Goal: Task Accomplishment & Management: Complete application form

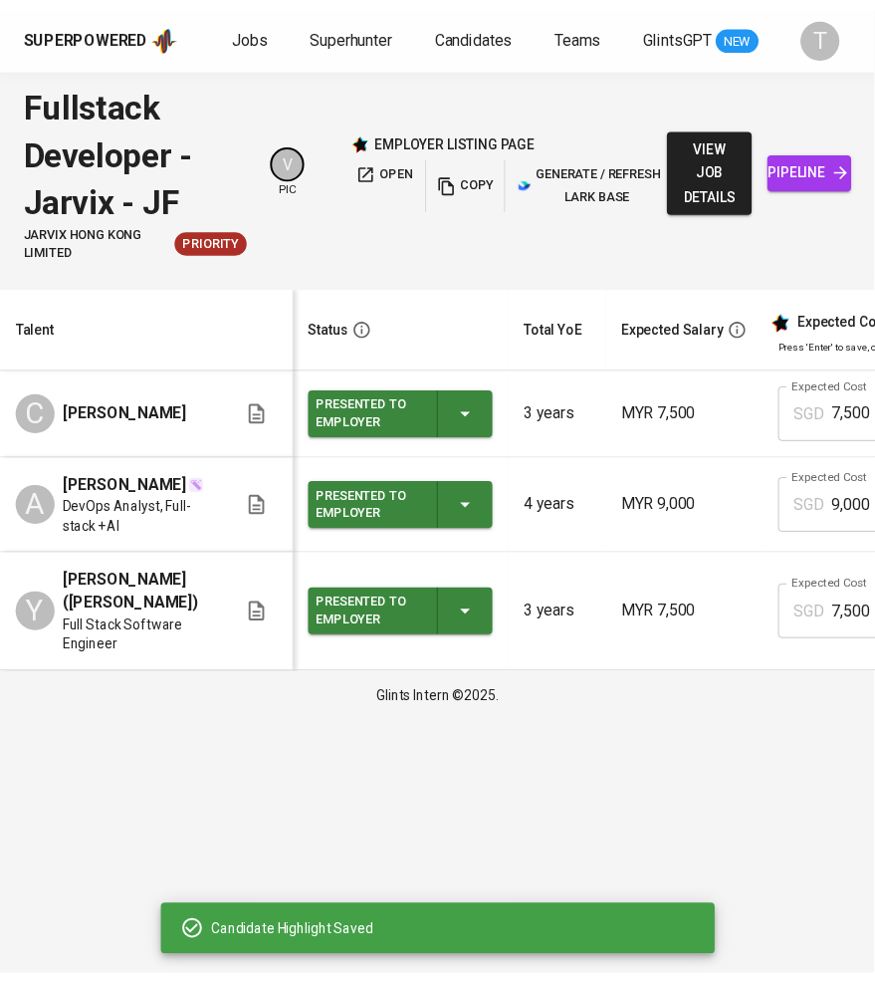
scroll to position [0, 824]
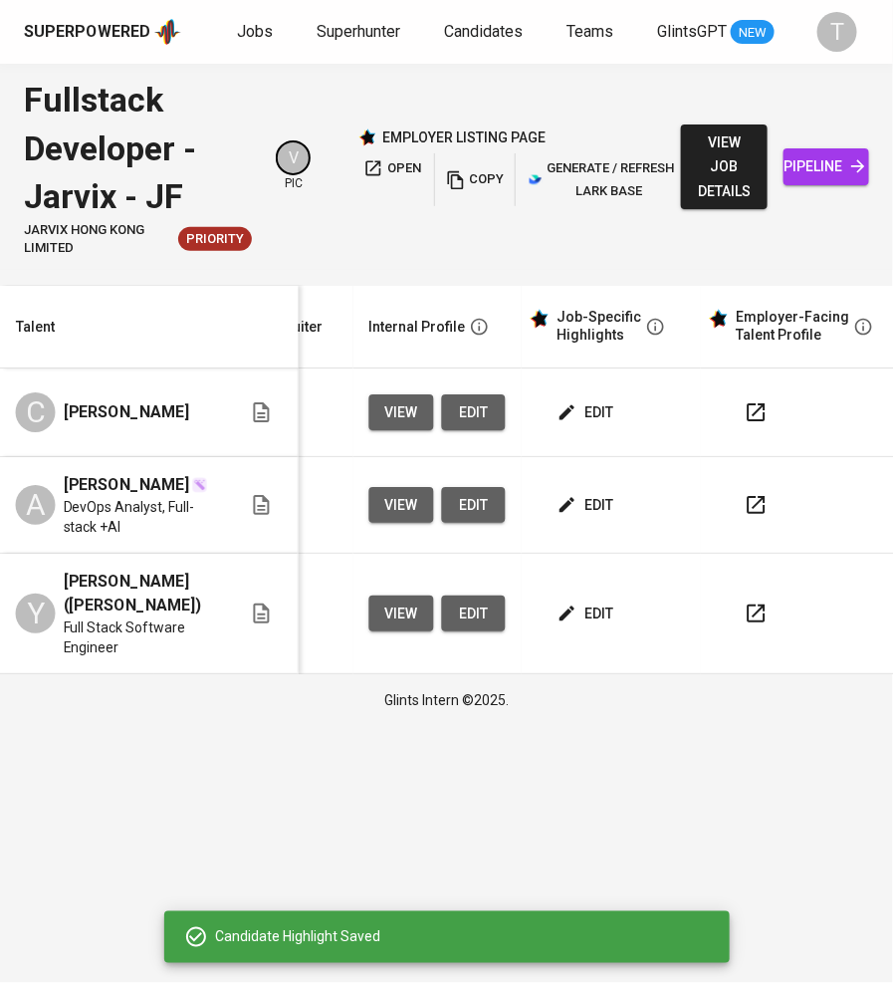
click at [253, 32] on span "Jobs" at bounding box center [255, 31] width 36 height 19
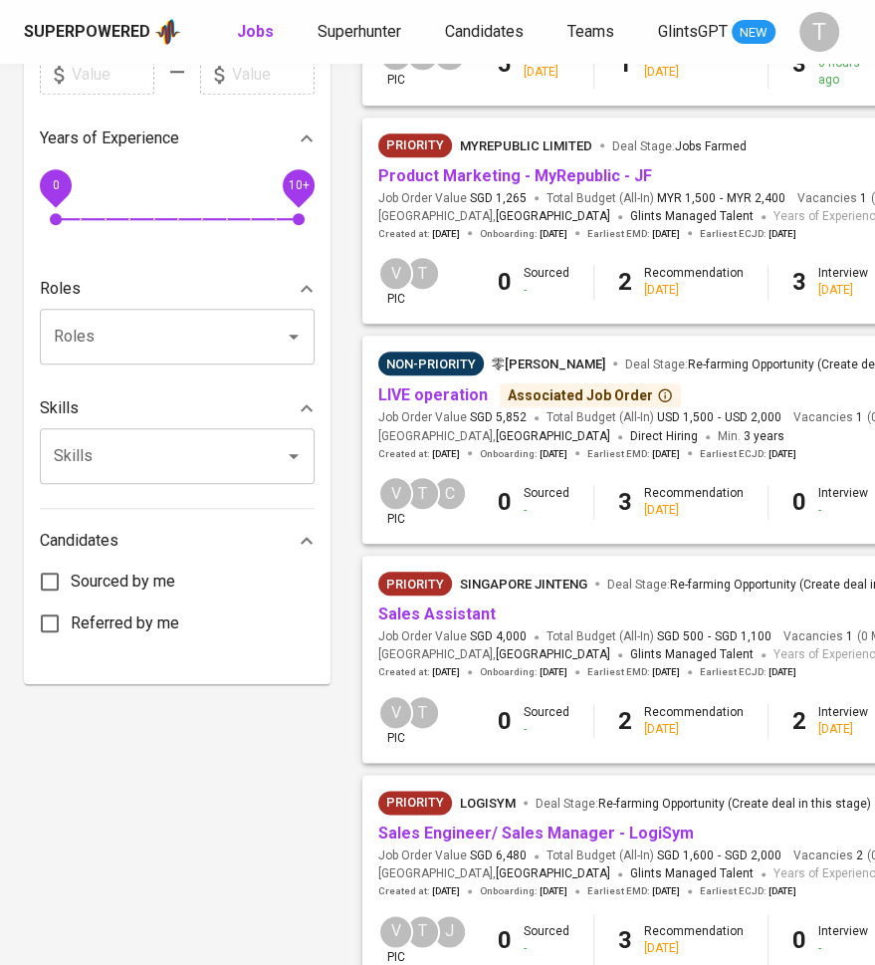
scroll to position [614, 0]
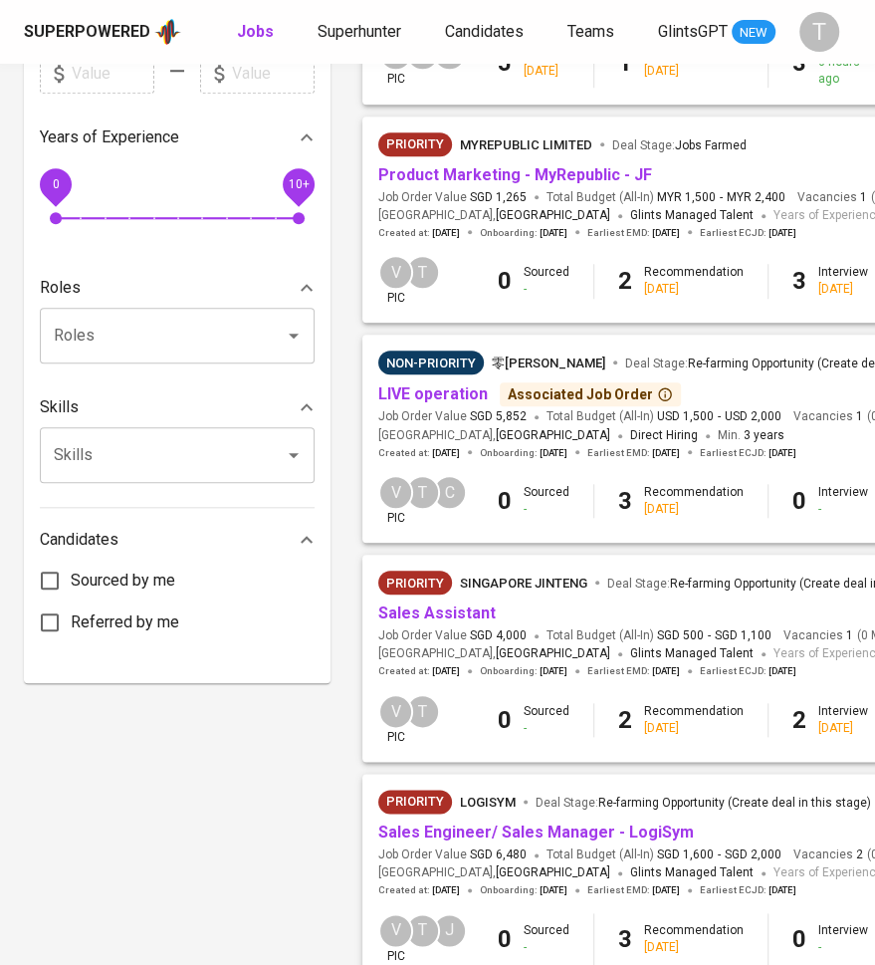
click at [433, 622] on link "Sales Assistant" at bounding box center [436, 612] width 117 height 19
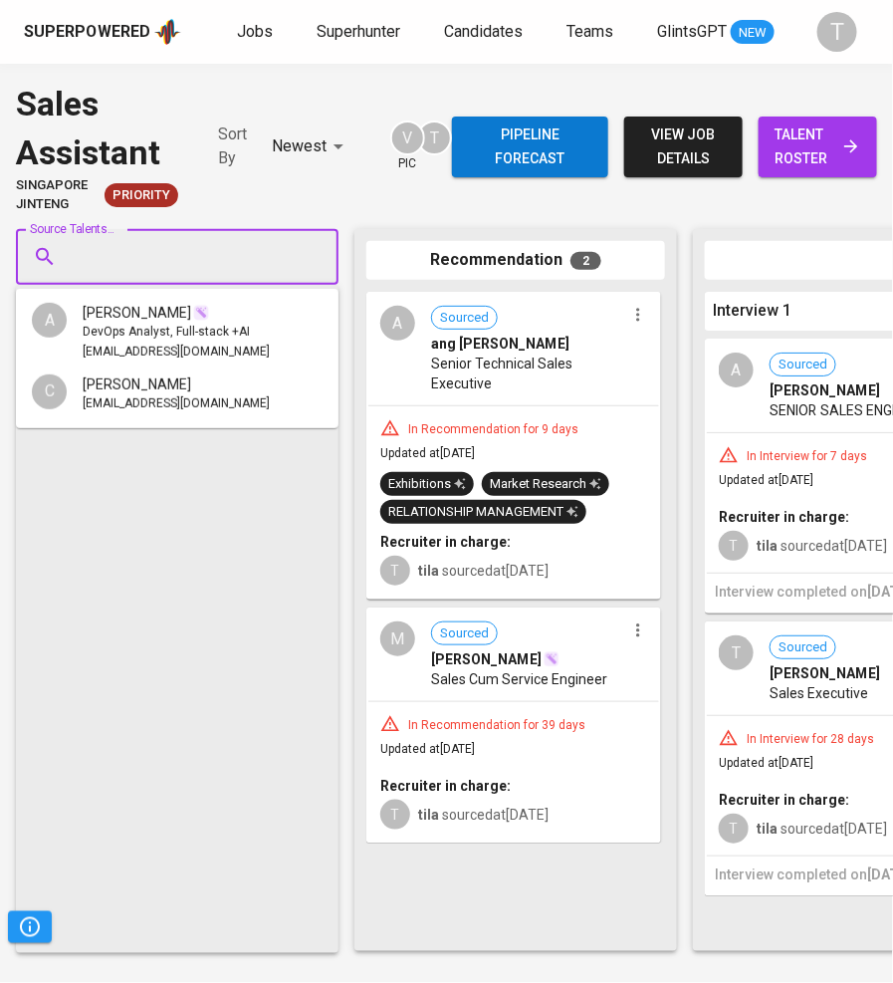
click at [259, 254] on input "Source Talents..." at bounding box center [169, 257] width 209 height 38
paste input "kwjy0698@gmail.com"
type input "kwjy0698@gmail.com"
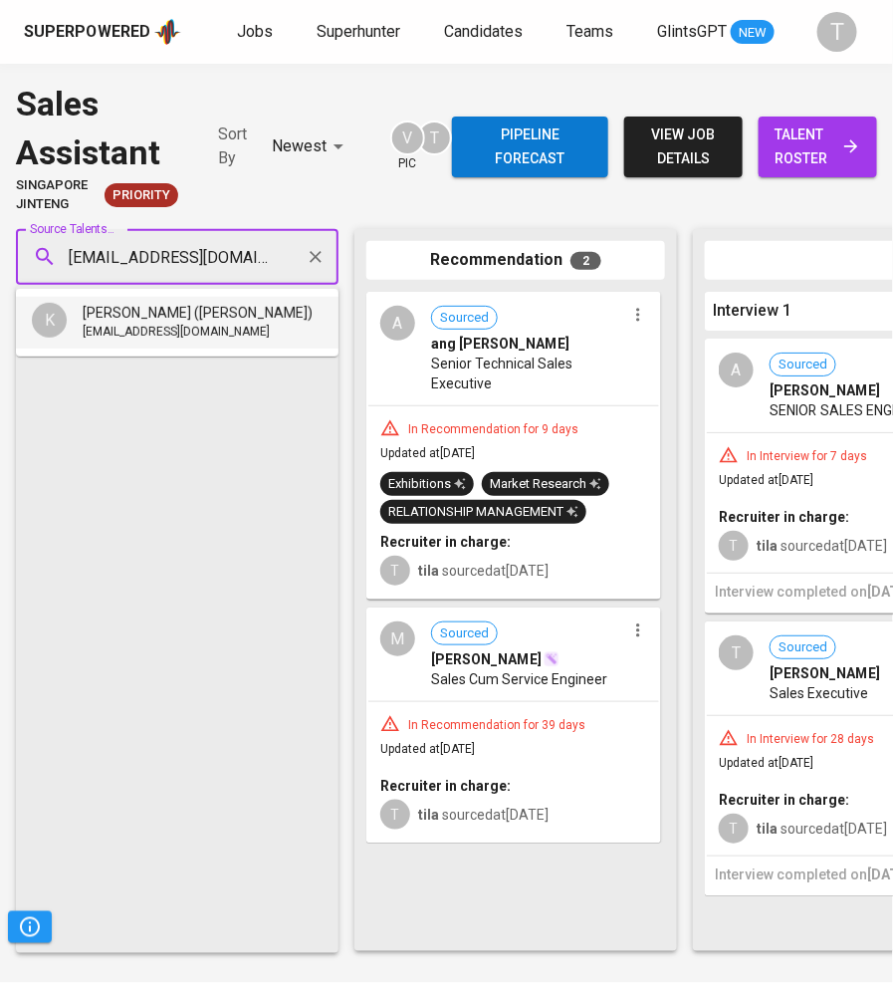
click at [234, 328] on div "kwjy0698@gmail.com" at bounding box center [198, 333] width 230 height 20
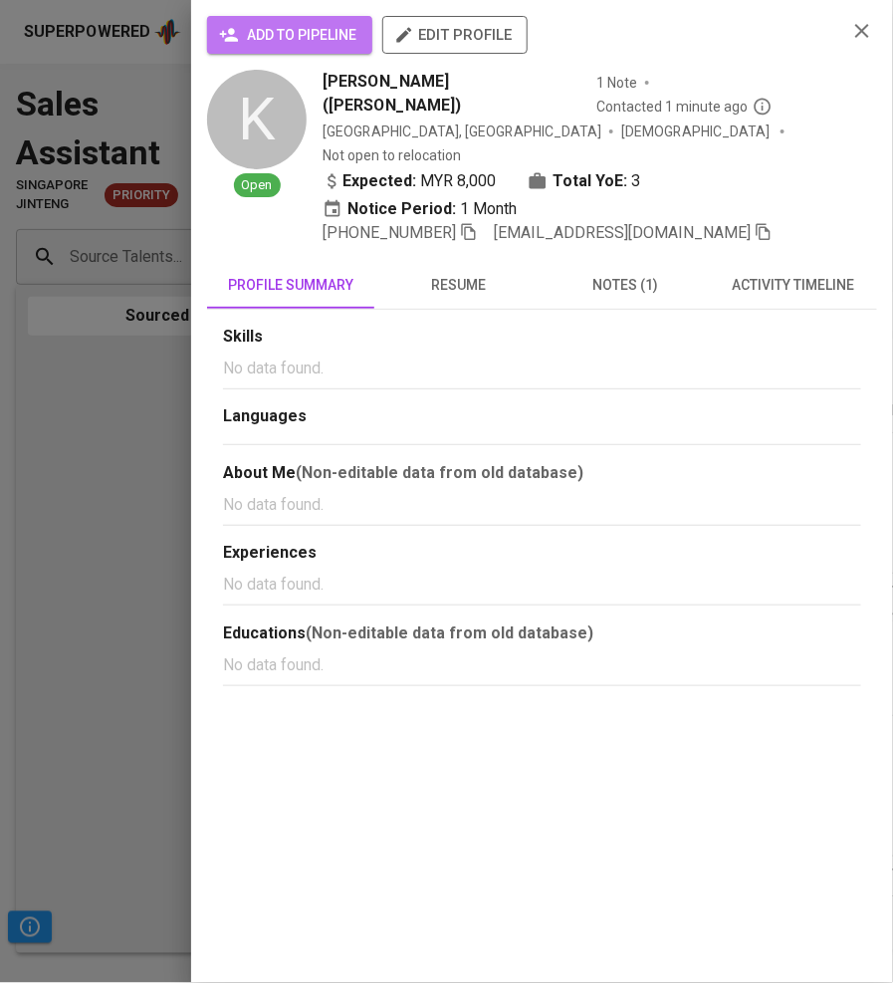
click at [345, 30] on span "add to pipeline" at bounding box center [289, 35] width 133 height 25
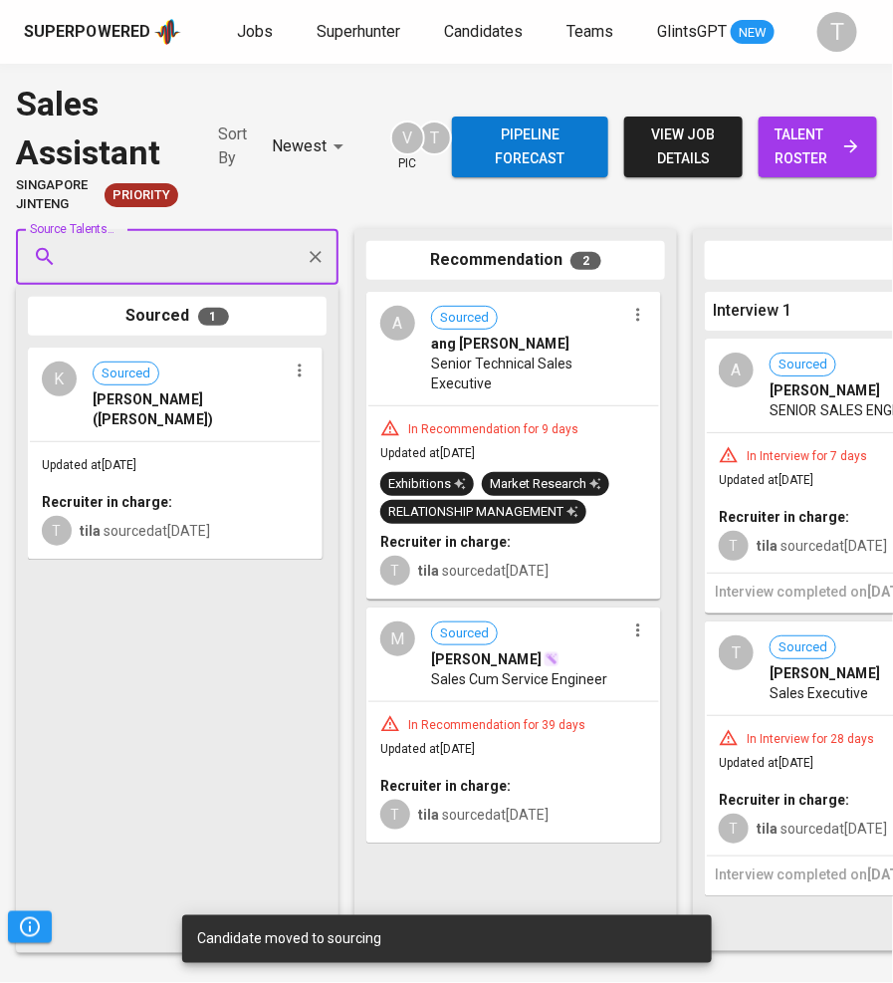
click at [838, 152] on span "talent roster" at bounding box center [818, 146] width 87 height 49
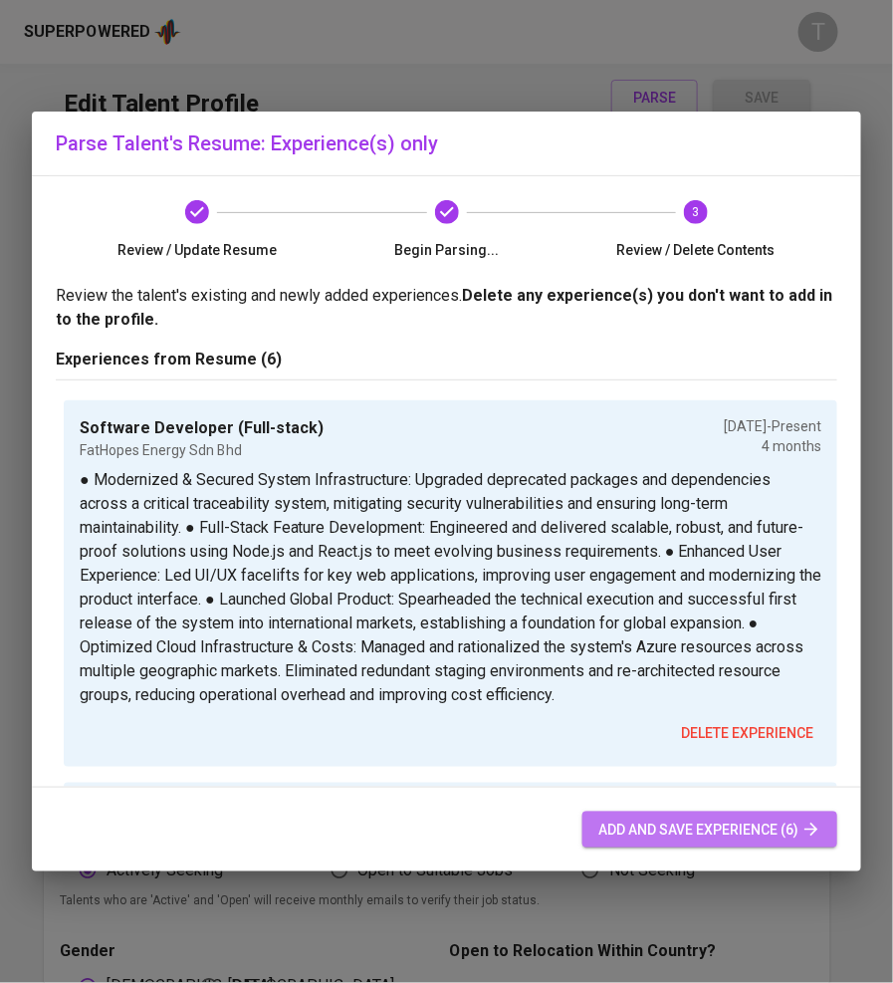
click at [705, 825] on span "add and save experience (6)" at bounding box center [709, 829] width 223 height 25
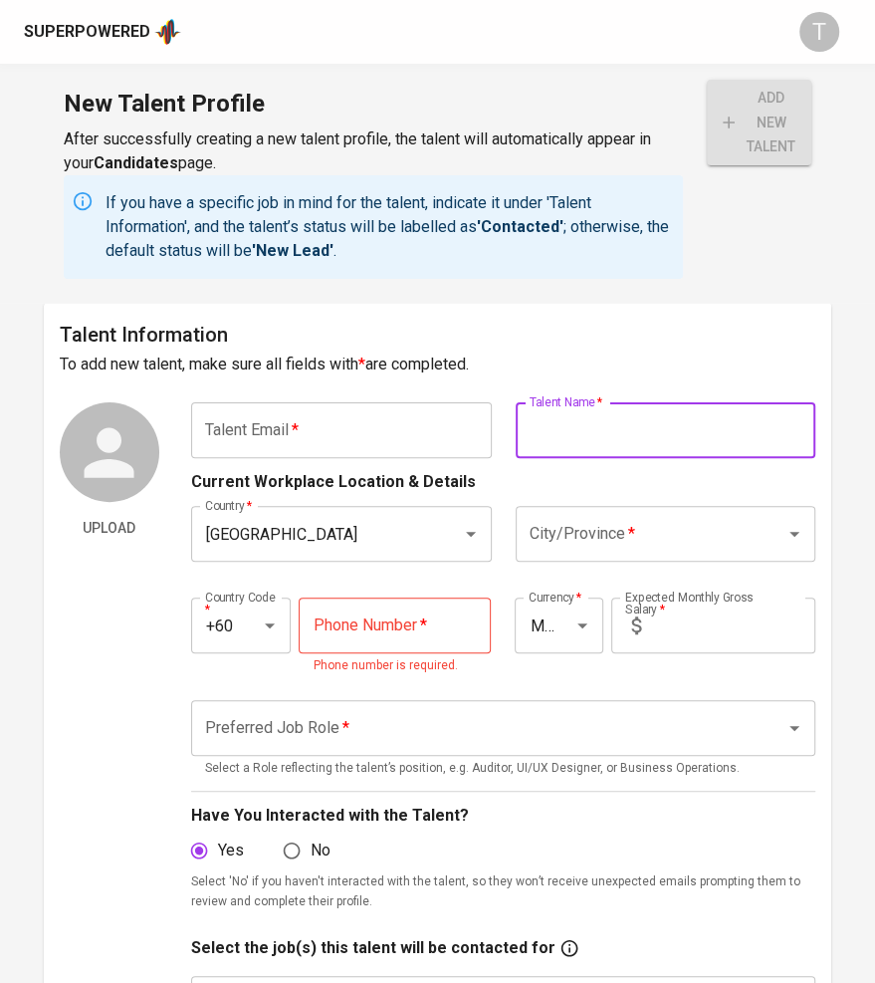
click at [539, 429] on input "text" at bounding box center [666, 430] width 301 height 56
paste input "[PERSON_NAME] ([PERSON_NAME])"
type input "[PERSON_NAME] ([PERSON_NAME])"
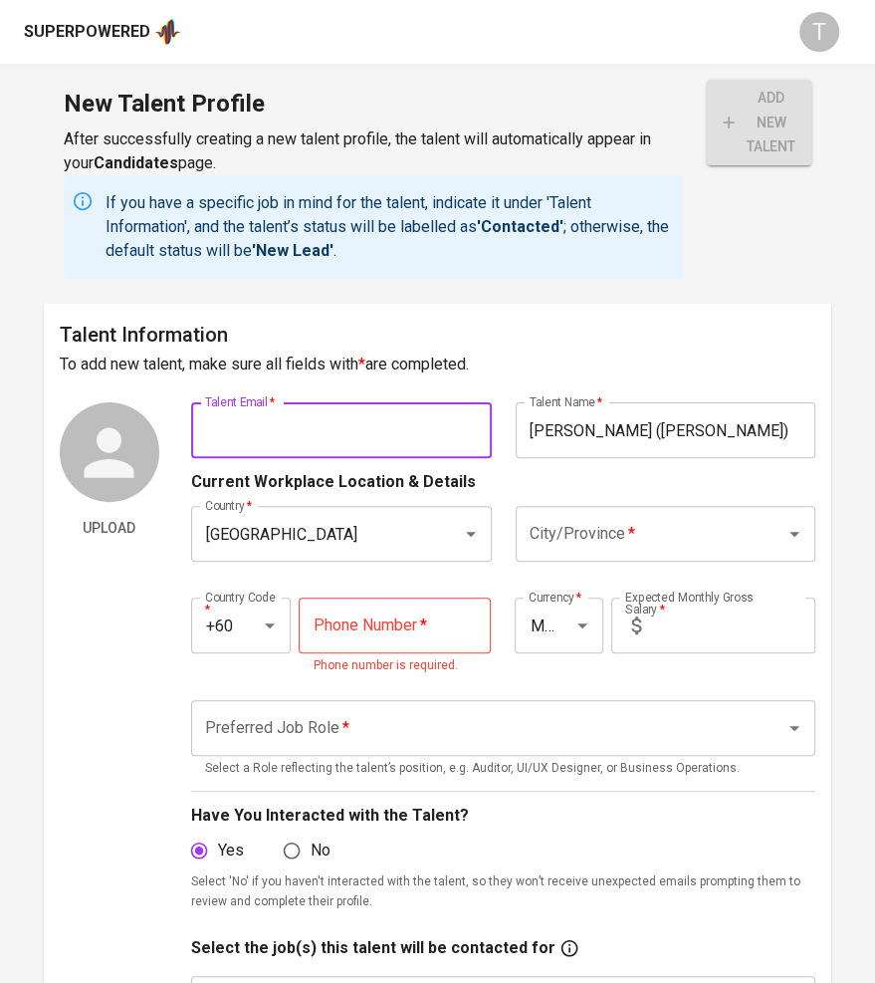
click at [401, 431] on input "text" at bounding box center [341, 430] width 301 height 56
paste input "kwjy0698@gmail.com"
type input "kwjy0698@gmail.com"
click at [583, 523] on input "City/Province   *" at bounding box center [638, 534] width 227 height 38
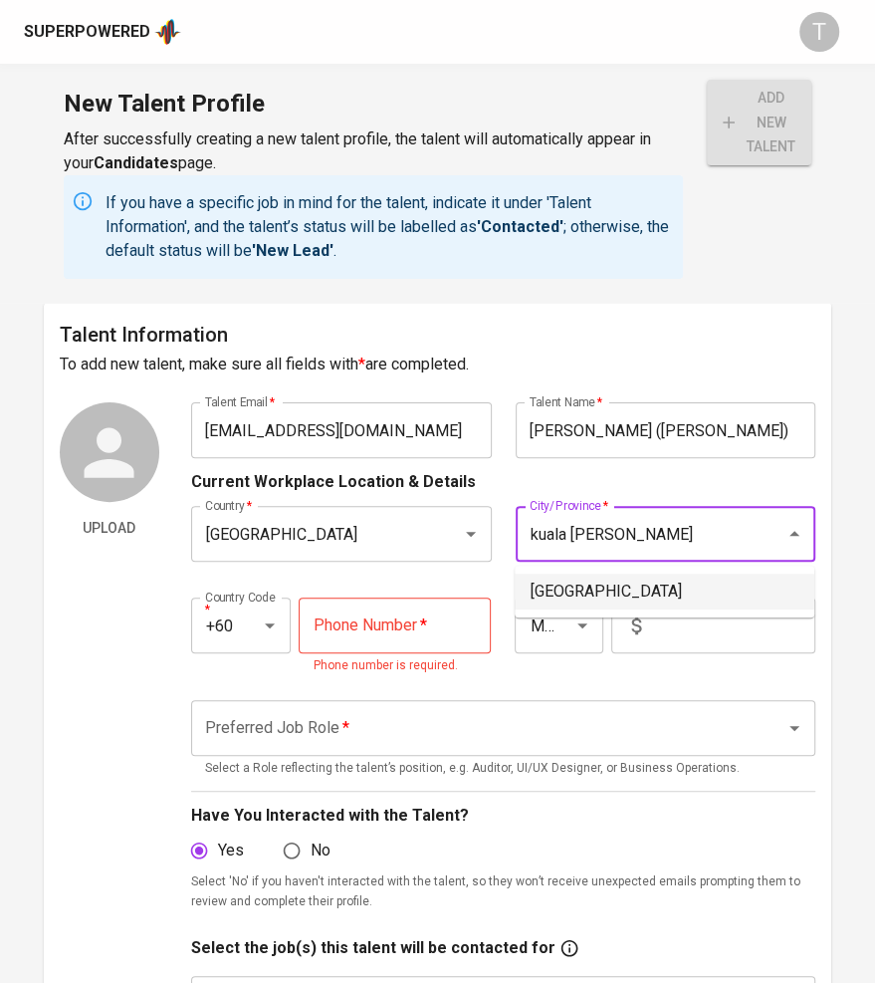
click at [623, 581] on li "Kuala Lumpur" at bounding box center [665, 591] width 300 height 36
type input "Kuala Lumpur"
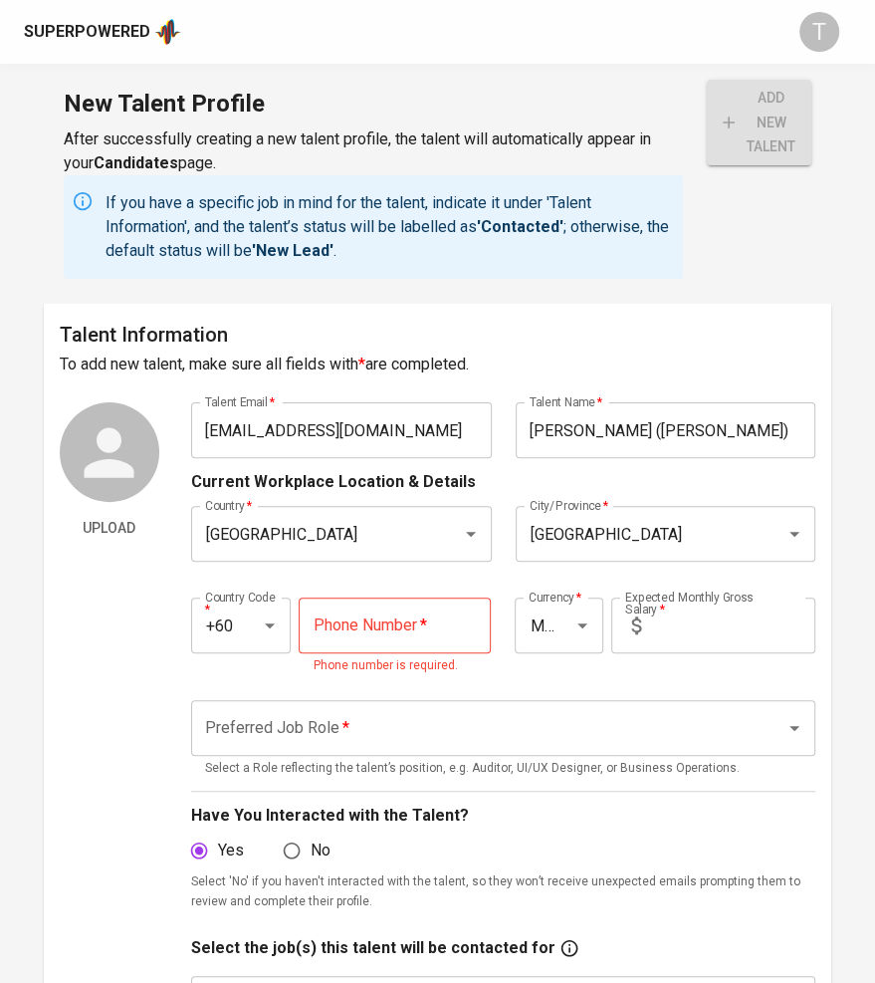
click at [401, 630] on input "tel" at bounding box center [395, 625] width 192 height 56
paste input "11-3773-7039"
type input "11-3773-7039"
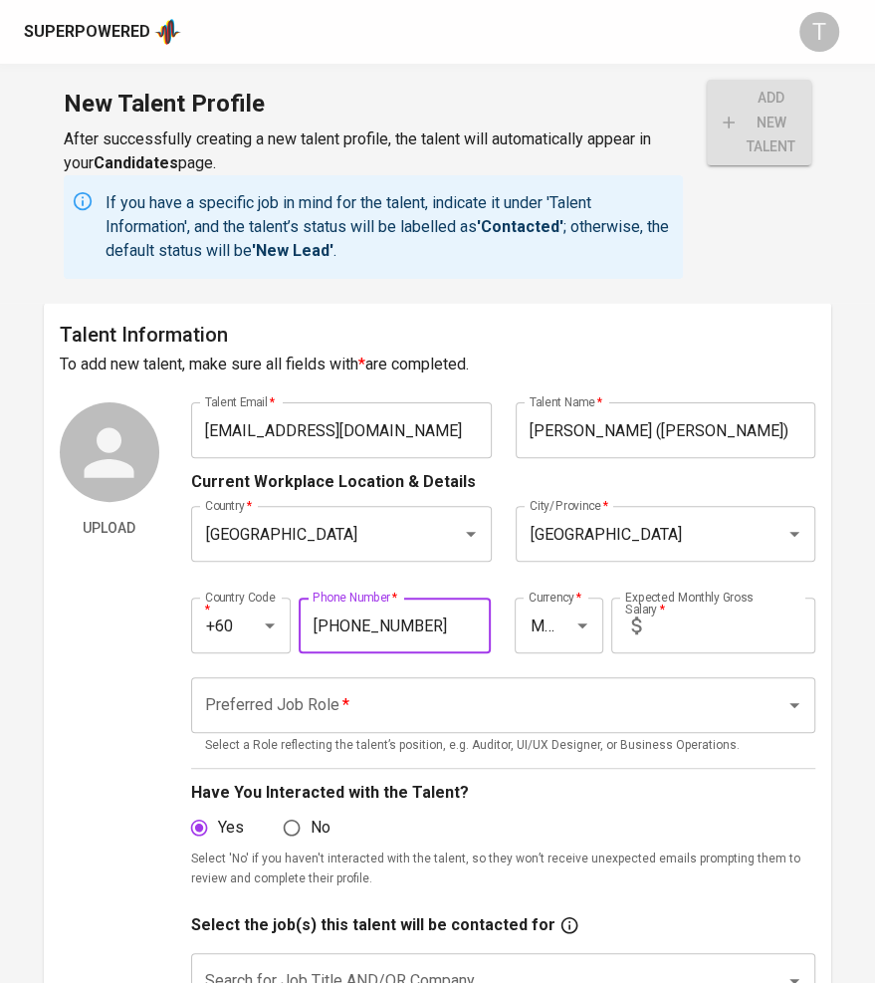
click at [720, 634] on input "text" at bounding box center [732, 625] width 166 height 56
type input "8,000"
click at [627, 720] on input "Preferred Job Role   *" at bounding box center [475, 705] width 551 height 38
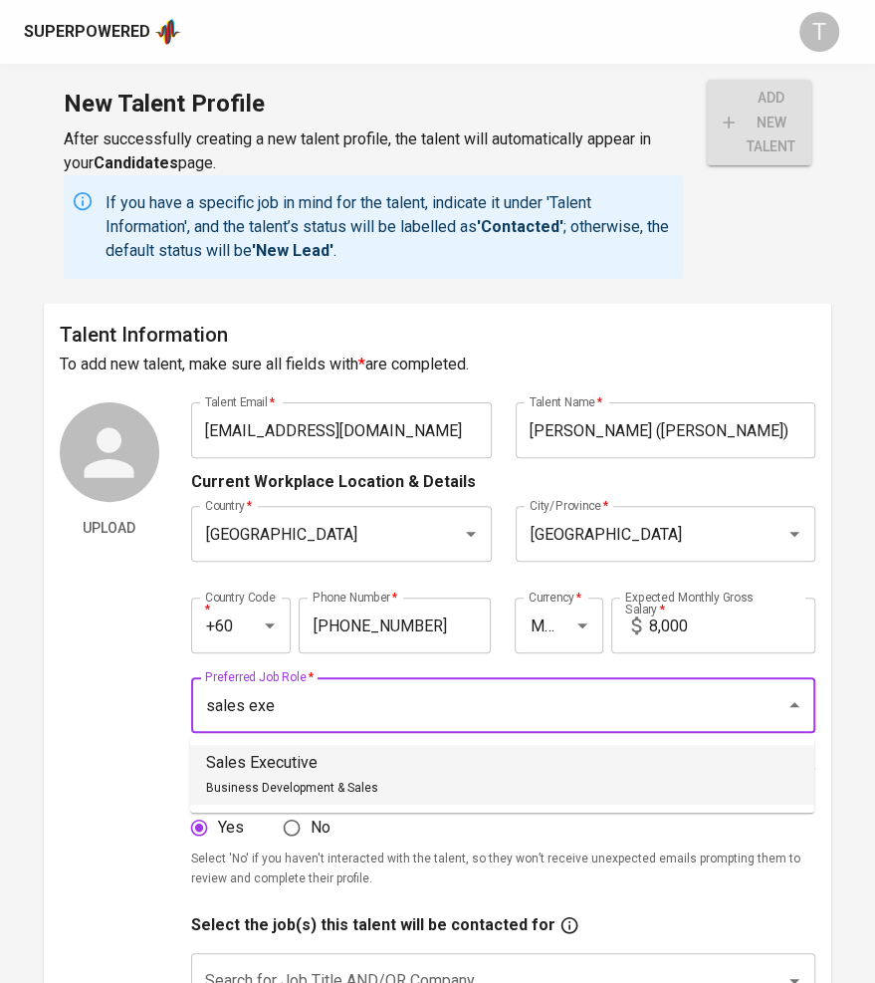
click at [567, 762] on li "Sales Executive Business Development & Sales" at bounding box center [502, 775] width 624 height 60
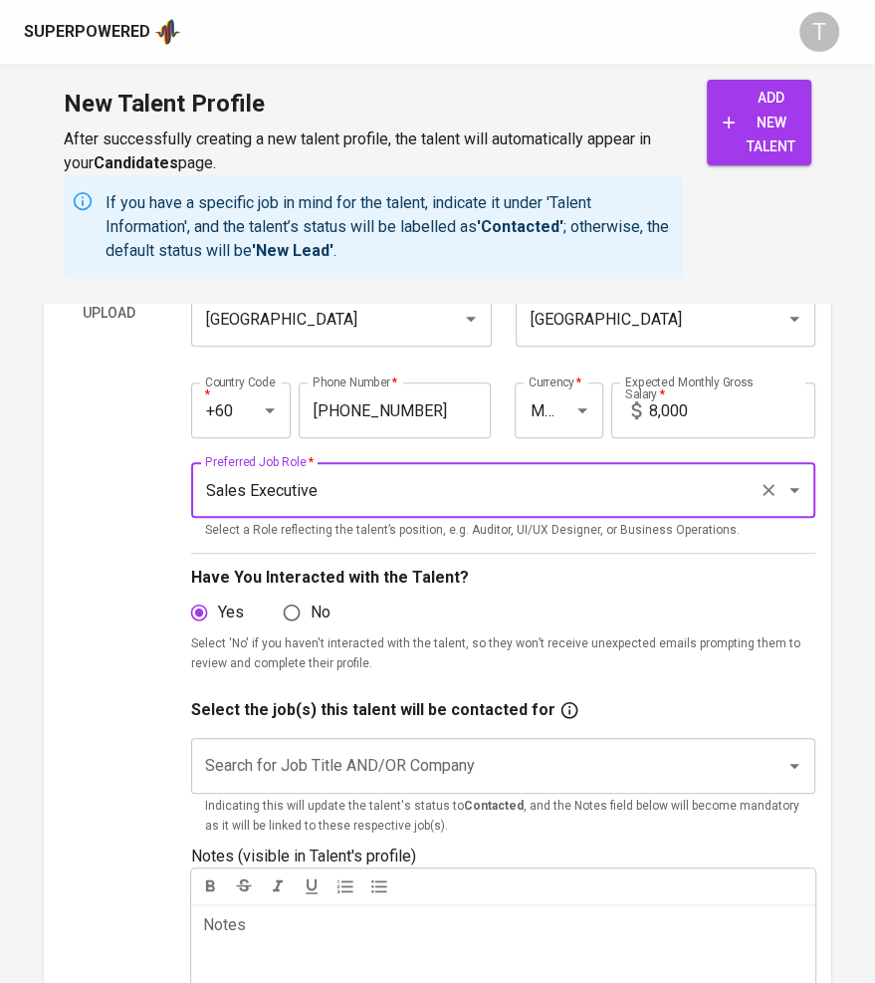
scroll to position [220, 0]
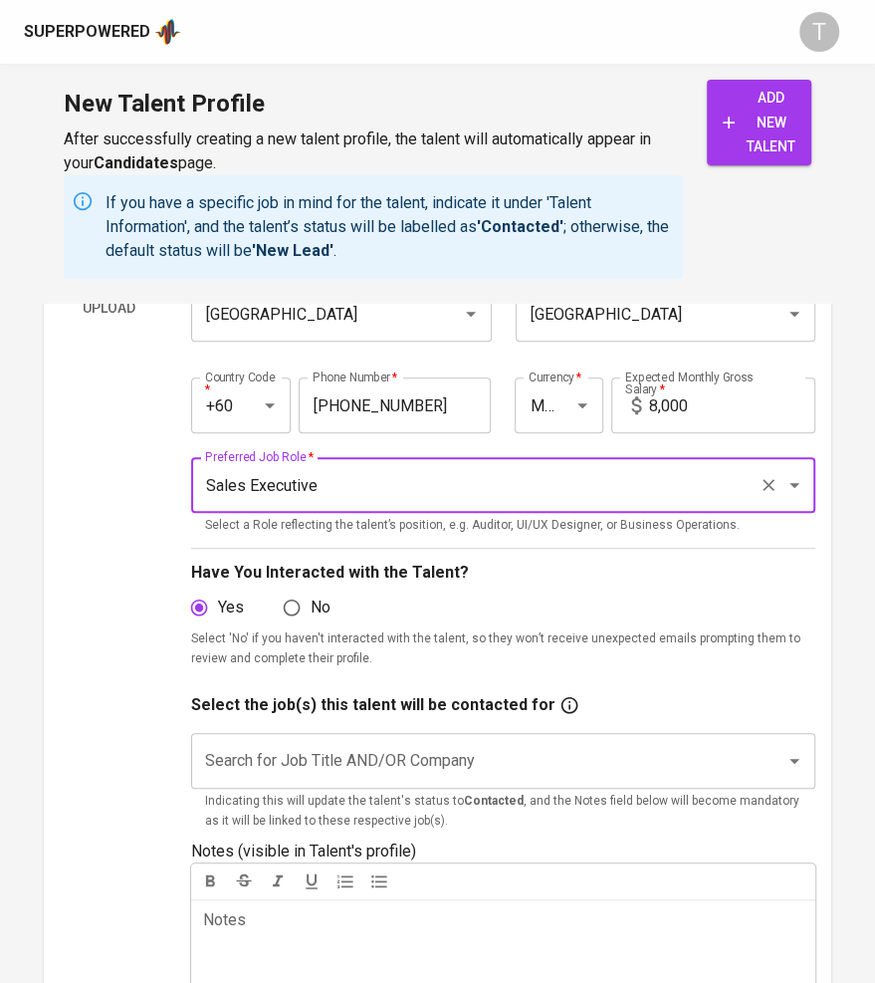
type input "Sales Executive"
click at [567, 762] on input "Search for Job Title AND/OR Company" at bounding box center [475, 761] width 551 height 38
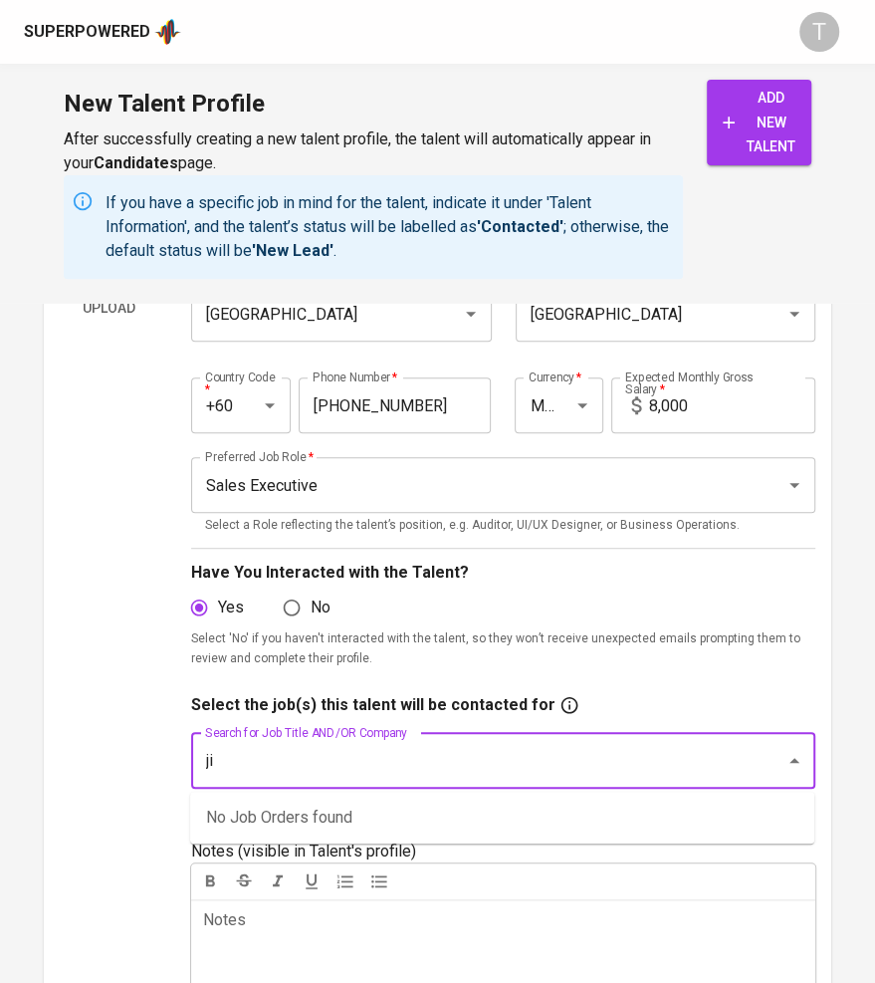
type input "j"
type input "sales"
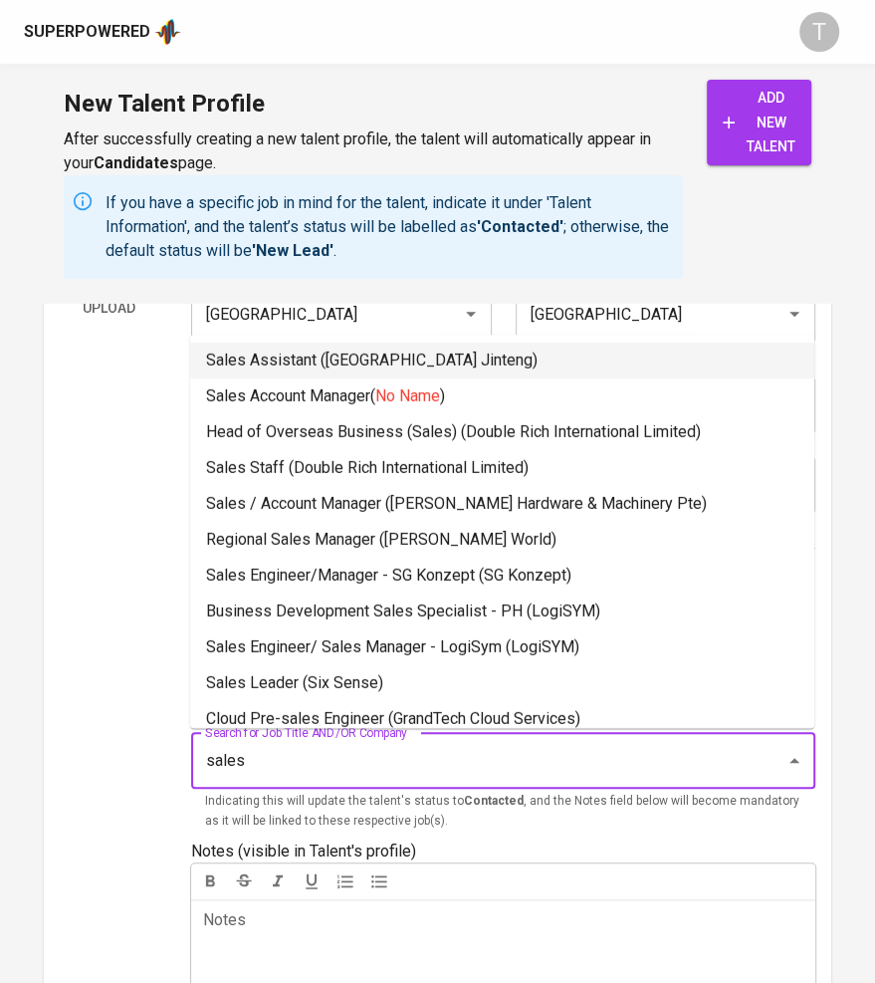
click at [543, 361] on li "Sales Assistant (Singapore Jinteng)" at bounding box center [502, 360] width 624 height 36
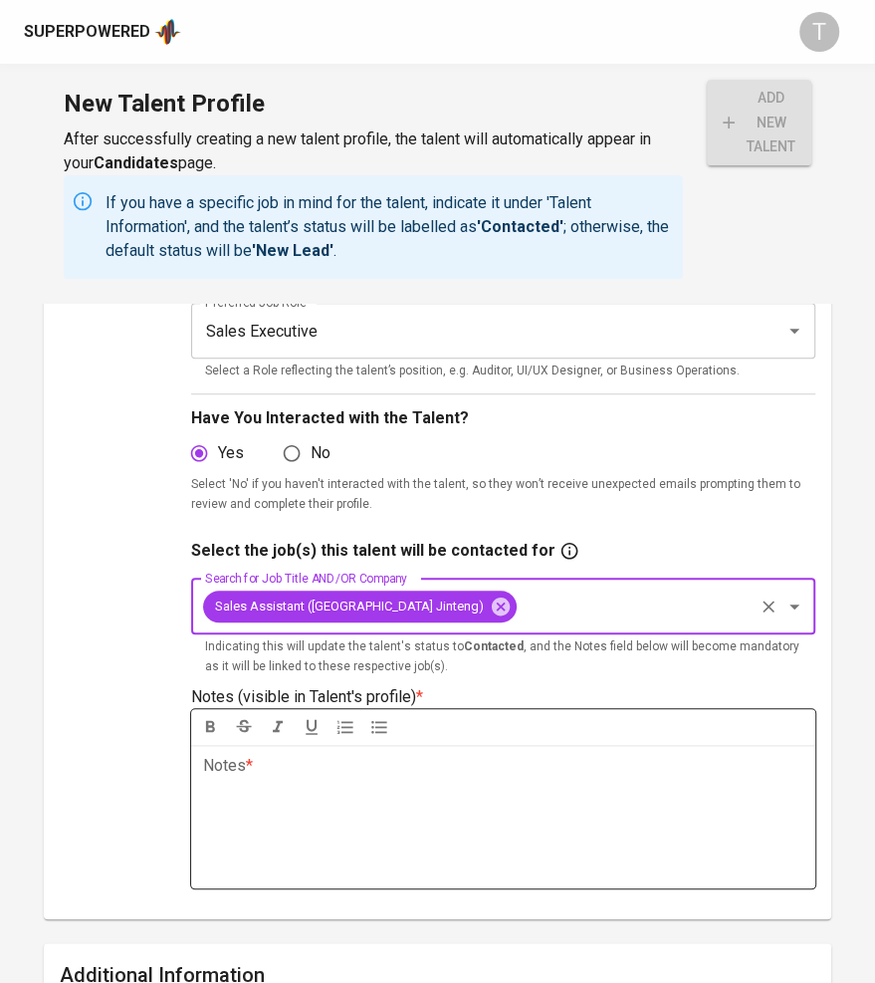
scroll to position [375, 0]
click at [457, 783] on div "Notes * ﻿" at bounding box center [503, 815] width 624 height 143
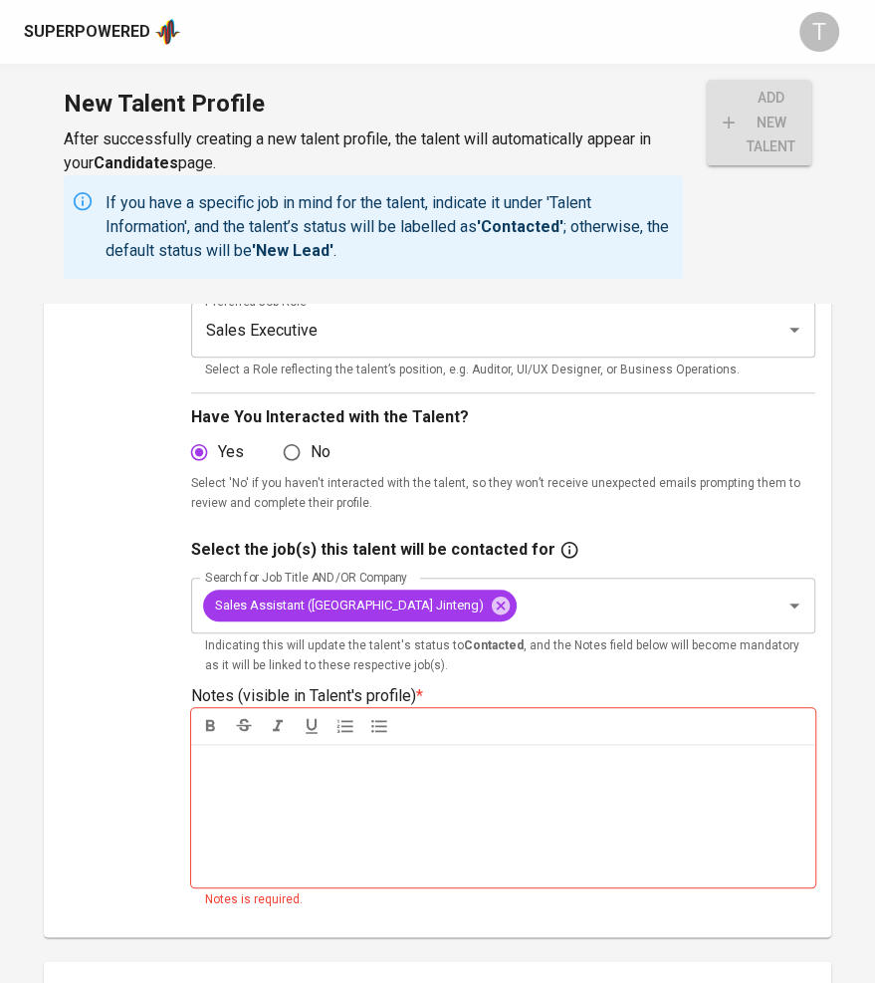
click at [383, 839] on div "Notes * ﻿" at bounding box center [503, 815] width 624 height 143
click at [543, 833] on div "Notes * ﻿" at bounding box center [503, 815] width 624 height 143
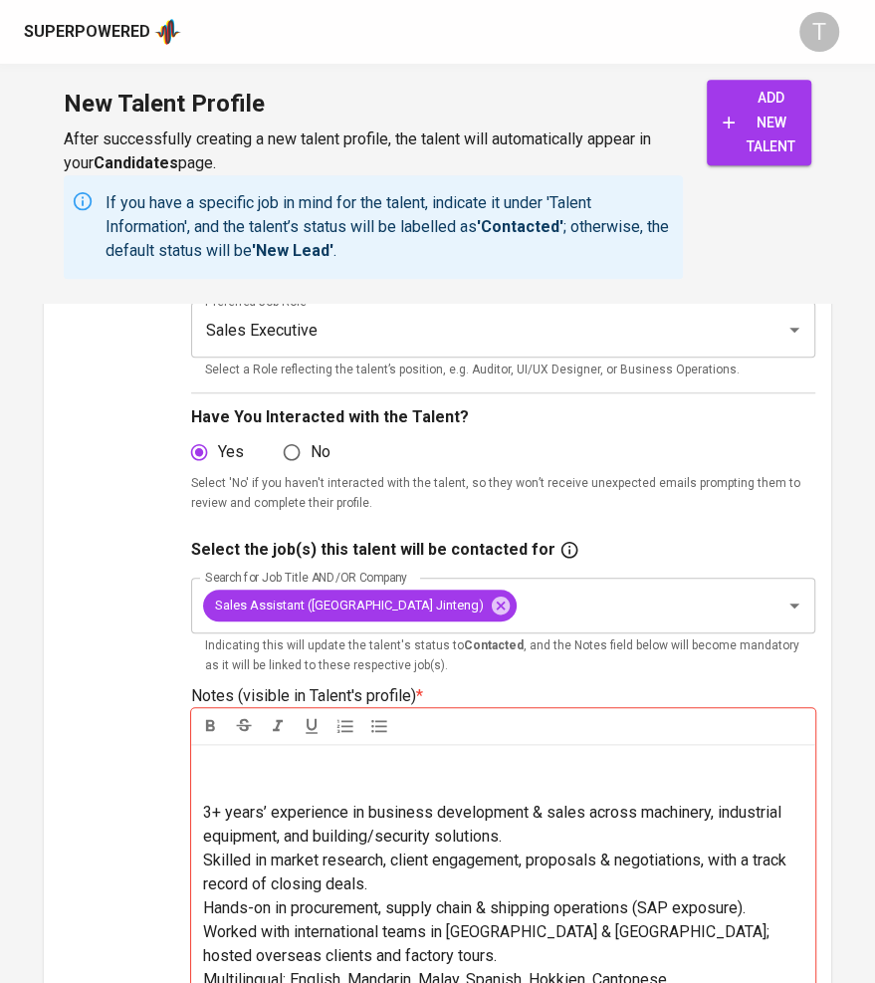
click at [276, 794] on p at bounding box center [503, 777] width 600 height 48
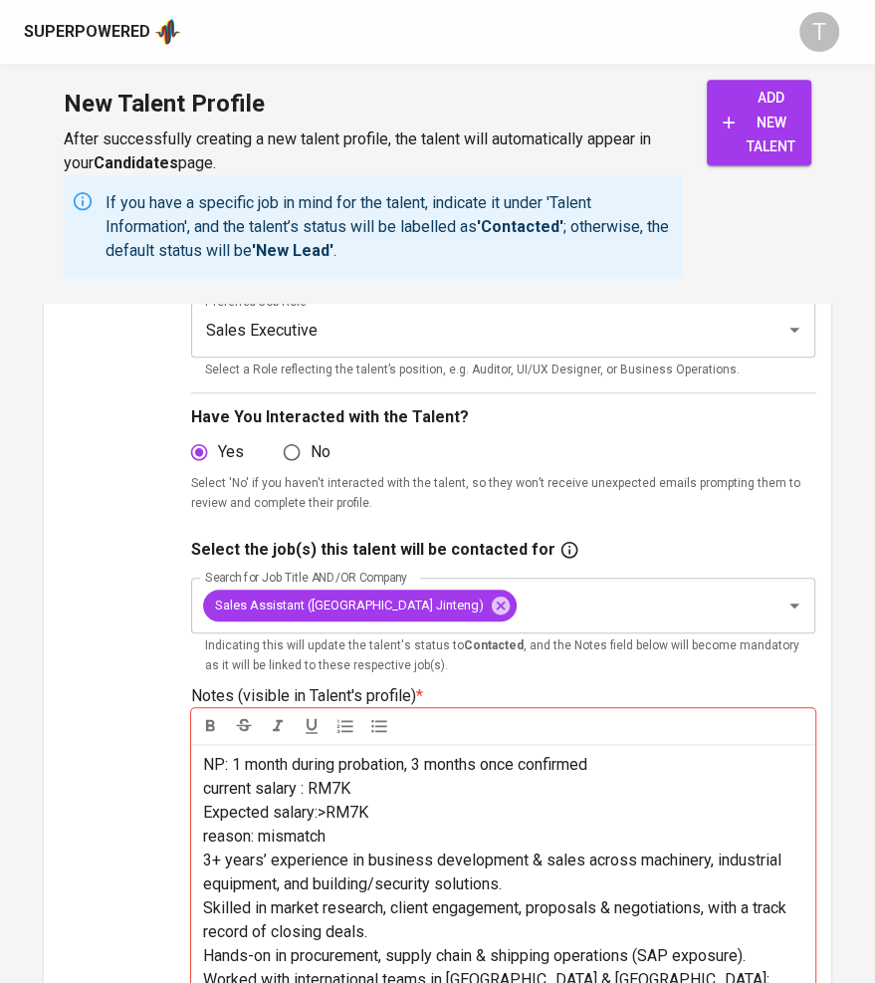
click at [640, 824] on p "Expected salary:>RM7K" at bounding box center [503, 812] width 600 height 24
click at [588, 824] on p "Expected salary:>RM7K" at bounding box center [503, 812] width 600 height 24
click at [547, 848] on p "reason: mismatch" at bounding box center [503, 836] width 600 height 24
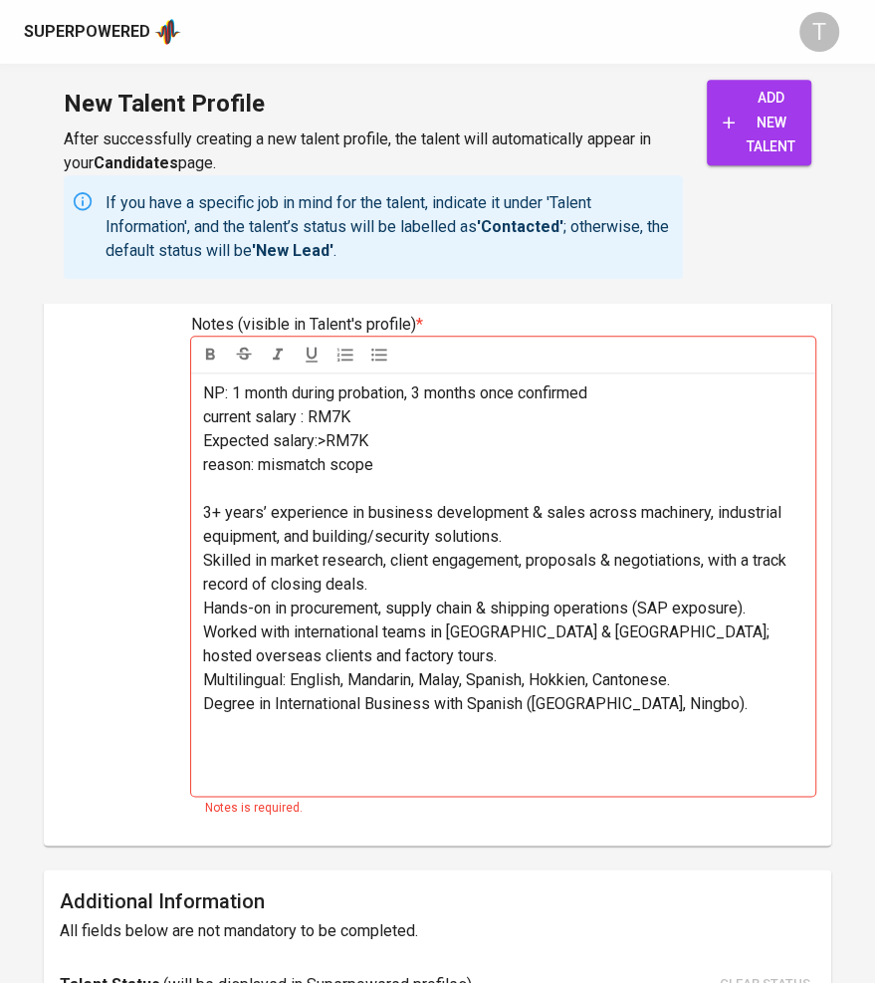
scroll to position [749, 0]
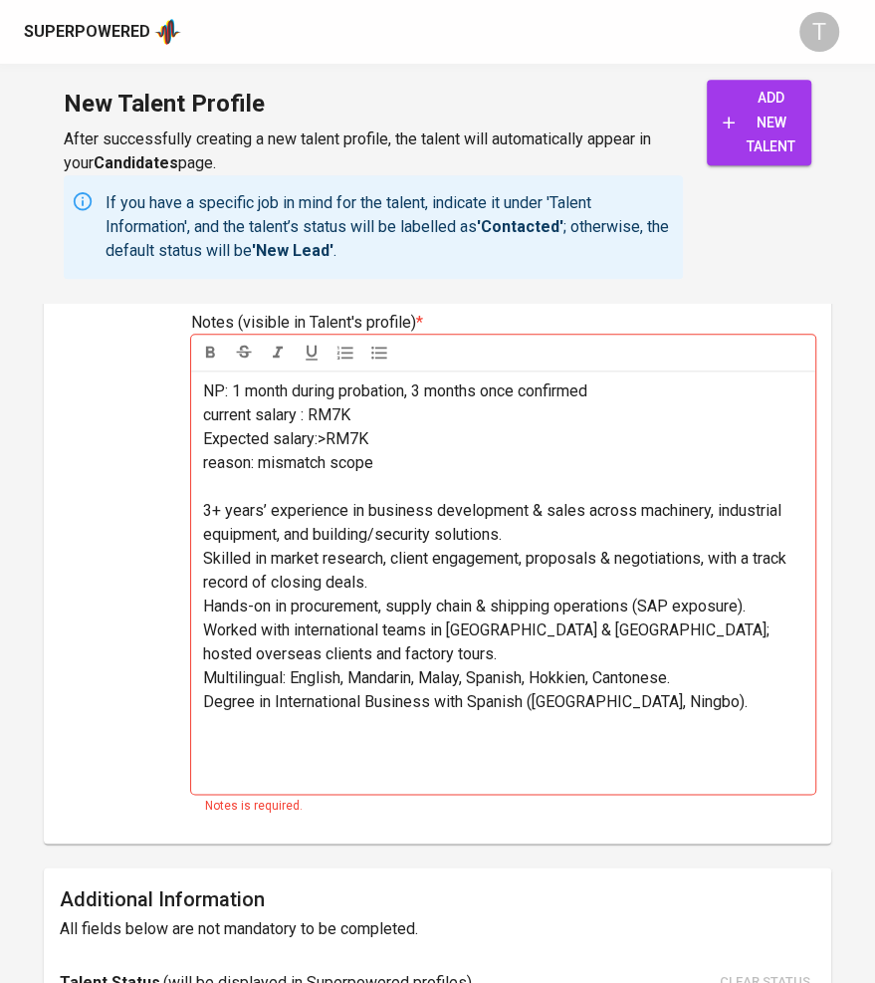
click at [206, 533] on span "3+ years’ experience in business development & sales across machinery, industri…" at bounding box center [494, 522] width 582 height 43
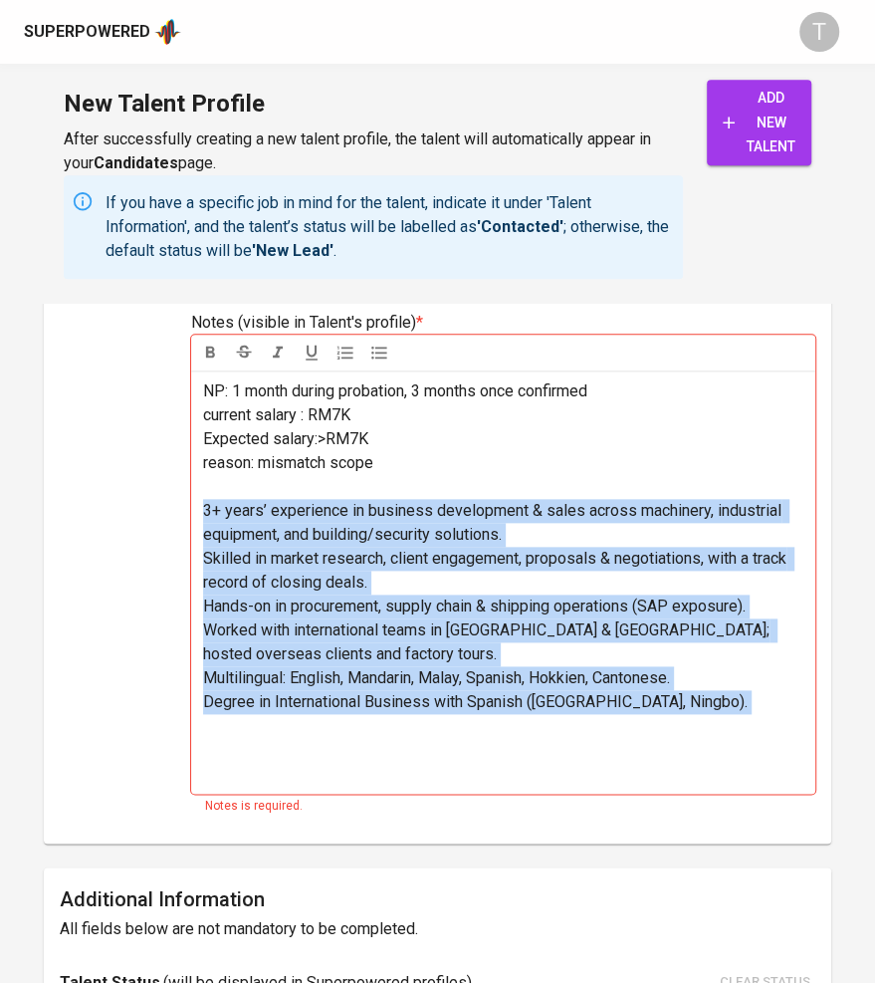
drag, startPoint x: 207, startPoint y: 533, endPoint x: 776, endPoint y: 743, distance: 606.0
click at [776, 743] on div "NP: 1 month during probation, 3 months once confirmed current salary : RM7K Exp…" at bounding box center [503, 581] width 624 height 423
click at [375, 347] on icon "button" at bounding box center [379, 352] width 20 height 20
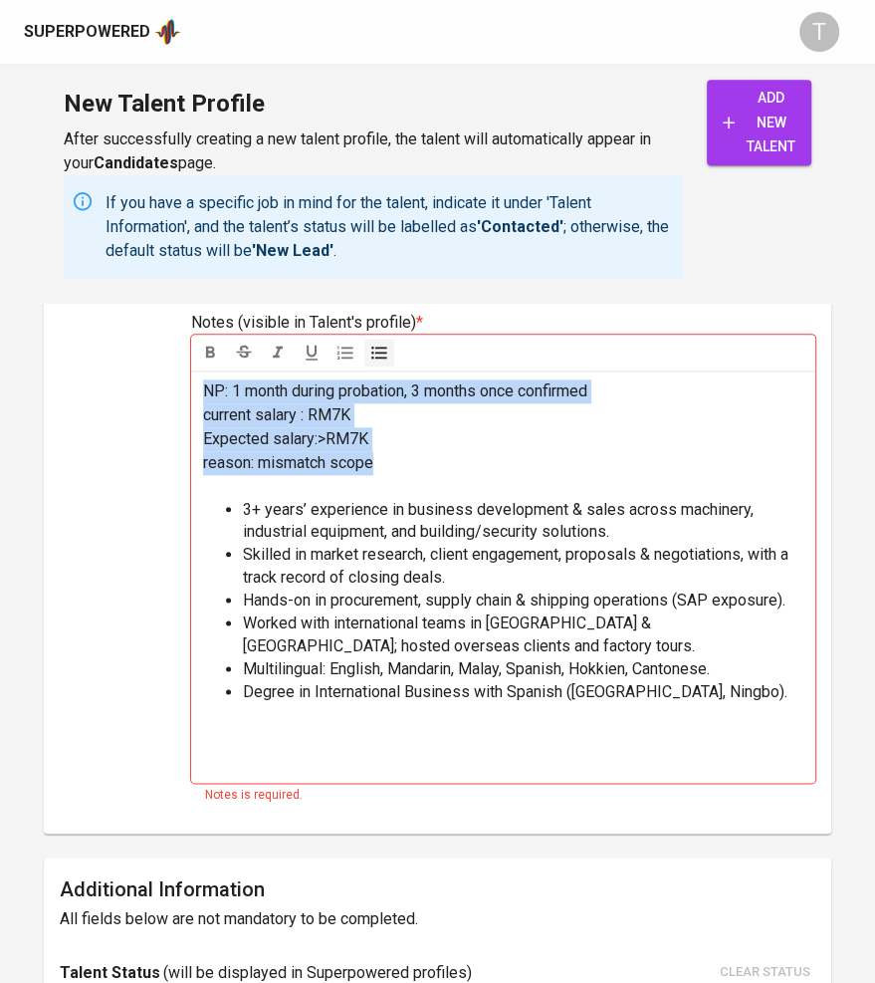
click at [683, 701] on span "Degree in International Business with Spanish (Nottingham, Ningbo)." at bounding box center [515, 691] width 545 height 19
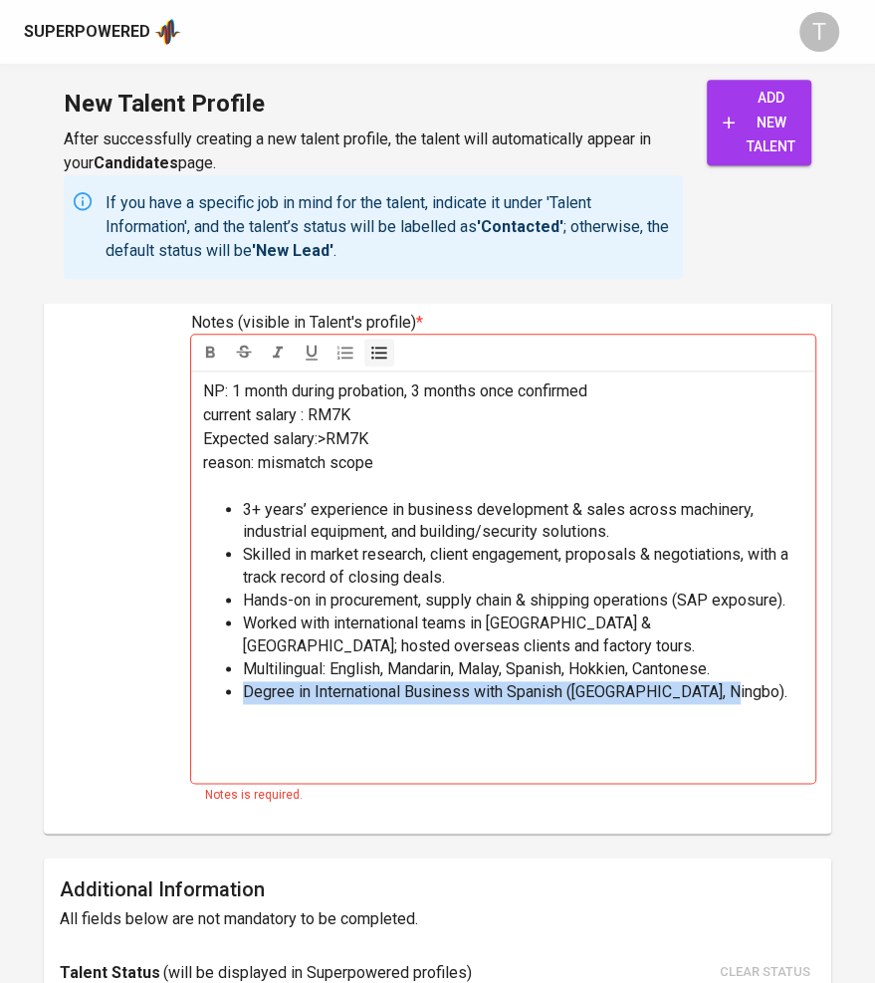
drag, startPoint x: 754, startPoint y: 716, endPoint x: 235, endPoint y: 712, distance: 518.7
click at [235, 712] on ul "3+ years’ experience in business development & sales across machinery, industri…" at bounding box center [503, 637] width 600 height 277
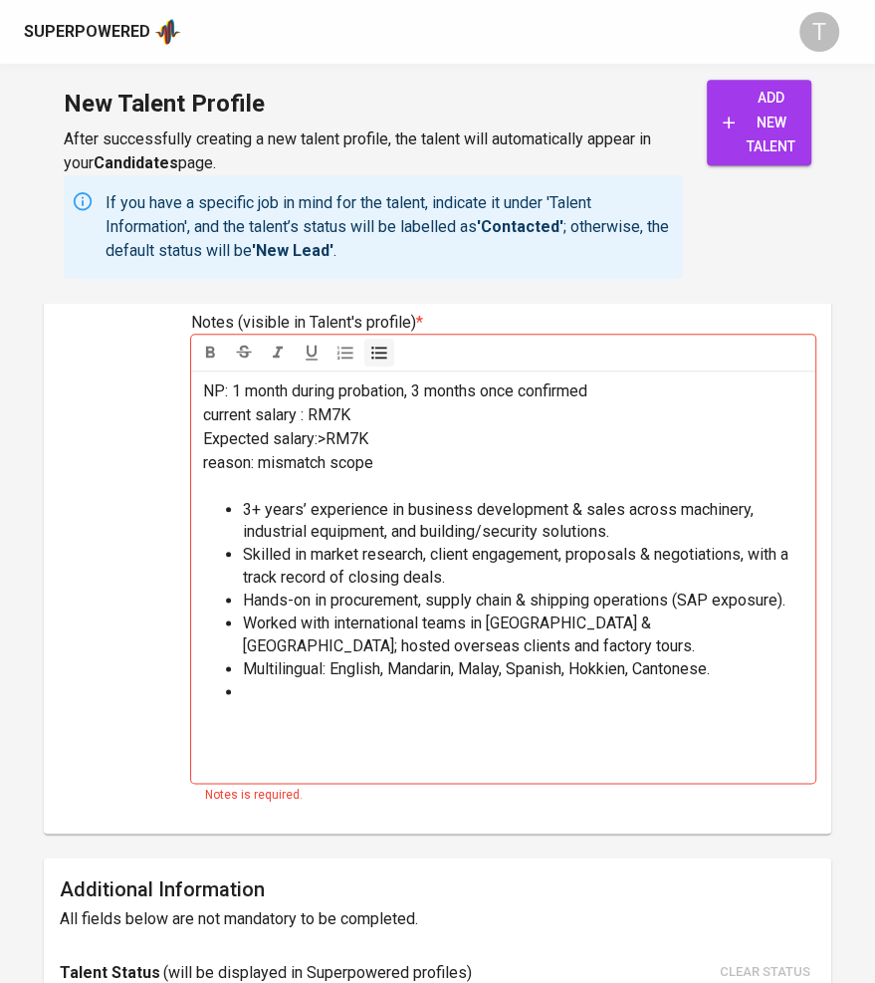
click at [235, 712] on ul "3+ years’ experience in business development & sales across machinery, industri…" at bounding box center [503, 637] width 600 height 277
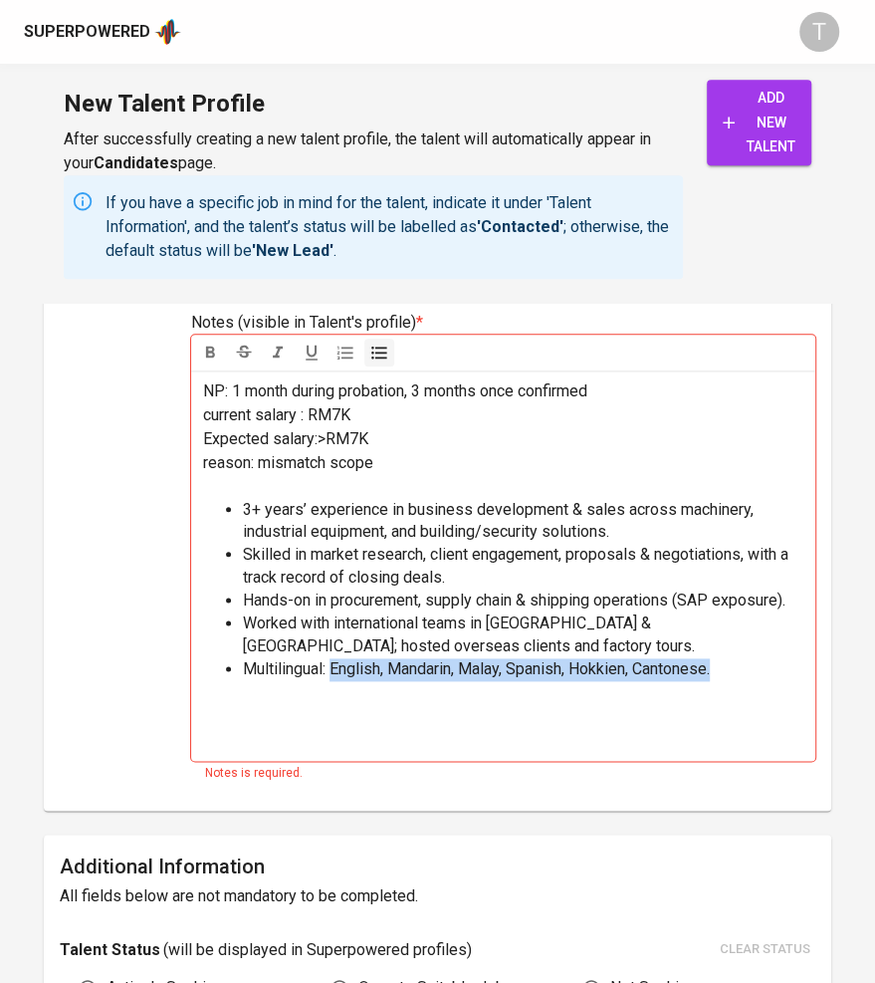
drag, startPoint x: 735, startPoint y: 693, endPoint x: 333, endPoint y: 694, distance: 402.2
click at [333, 681] on li "Multilingual: English, Mandarin, Malay, Spanish, Hokkien, Cantonese." at bounding box center [523, 669] width 560 height 23
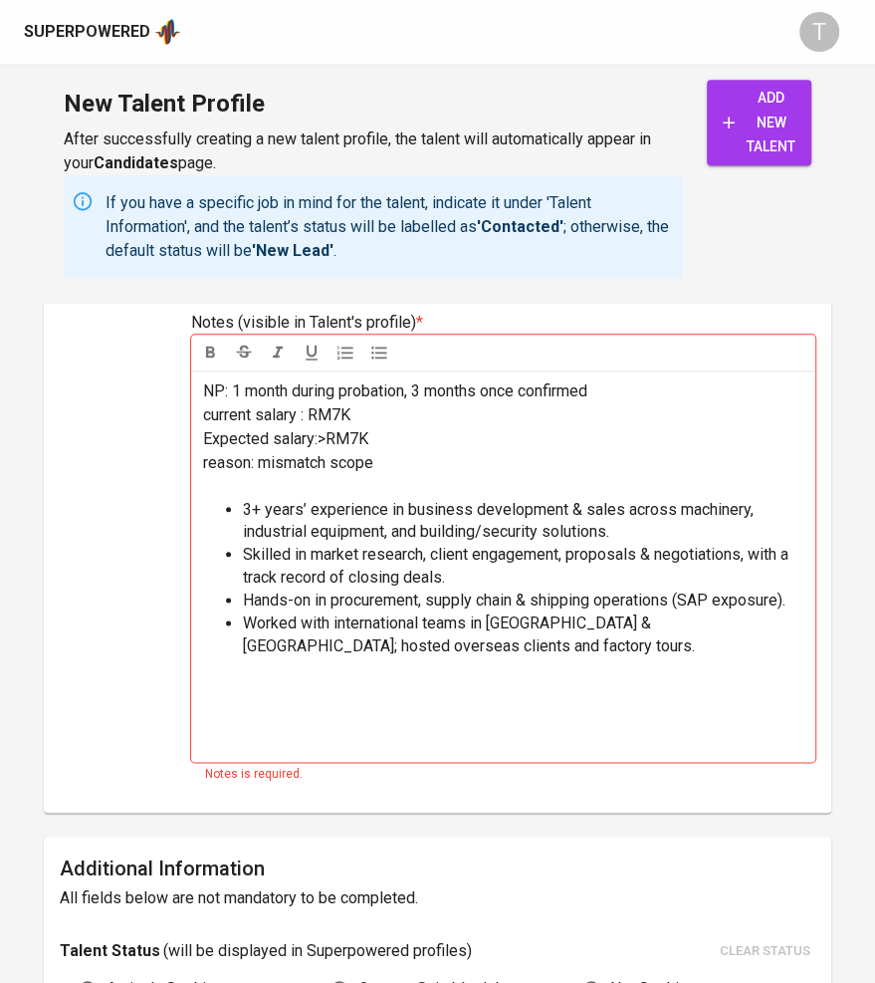
click at [421, 475] on p "reason: mismatch scope" at bounding box center [503, 463] width 600 height 24
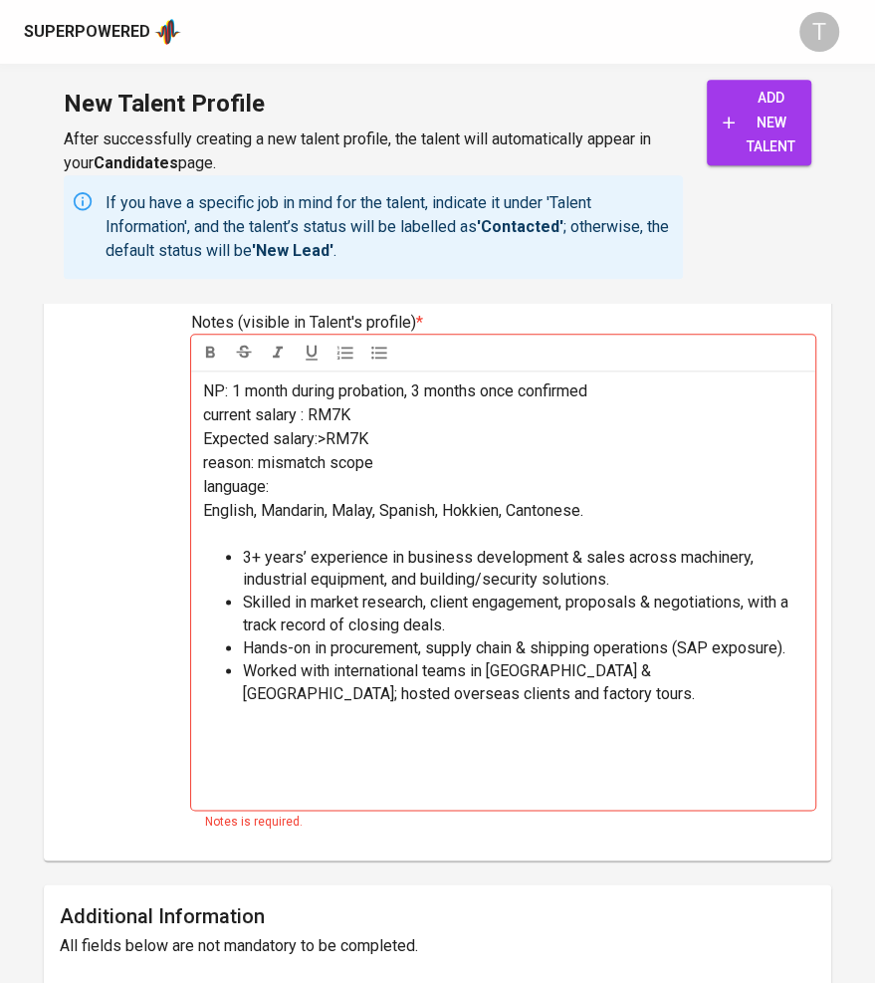
click at [205, 520] on span "language: English, Mandarin, Malay, Spanish, Hokkien, Cantonese." at bounding box center [393, 498] width 380 height 43
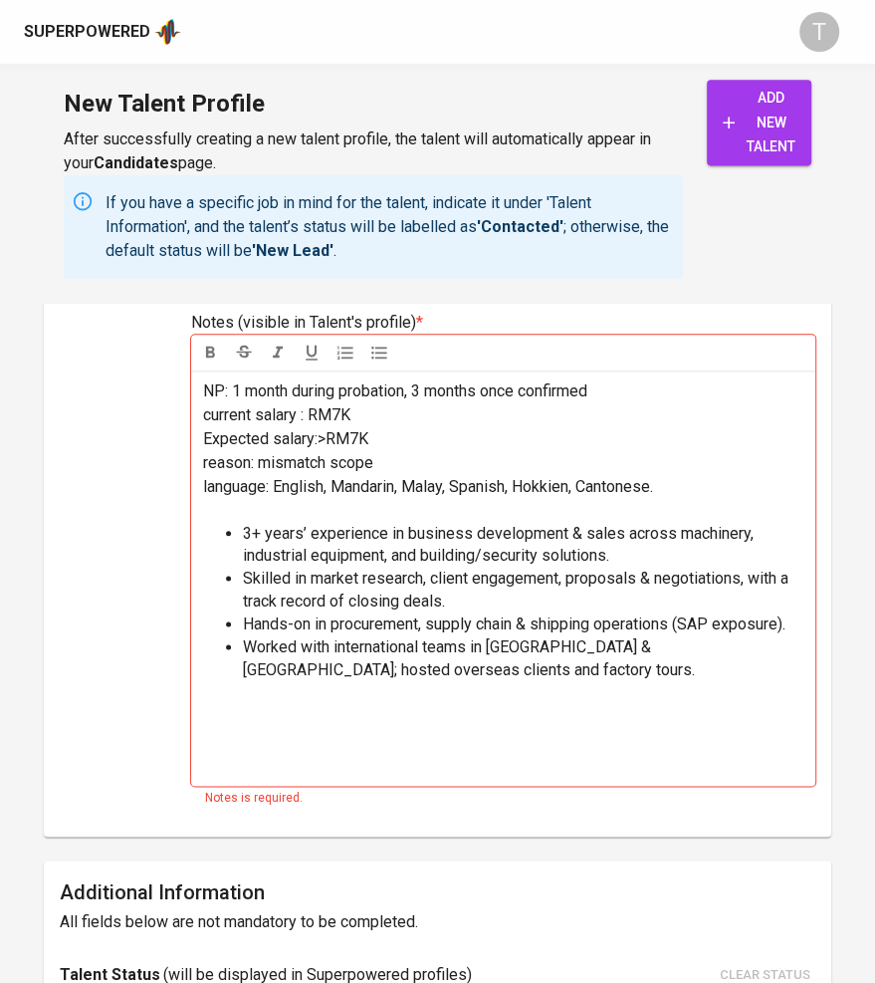
click at [320, 499] on p "language: English, Mandarin, Malay, Spanish, Hokkien, Cantonese." at bounding box center [503, 487] width 600 height 24
click at [341, 706] on p "﻿" at bounding box center [503, 694] width 600 height 24
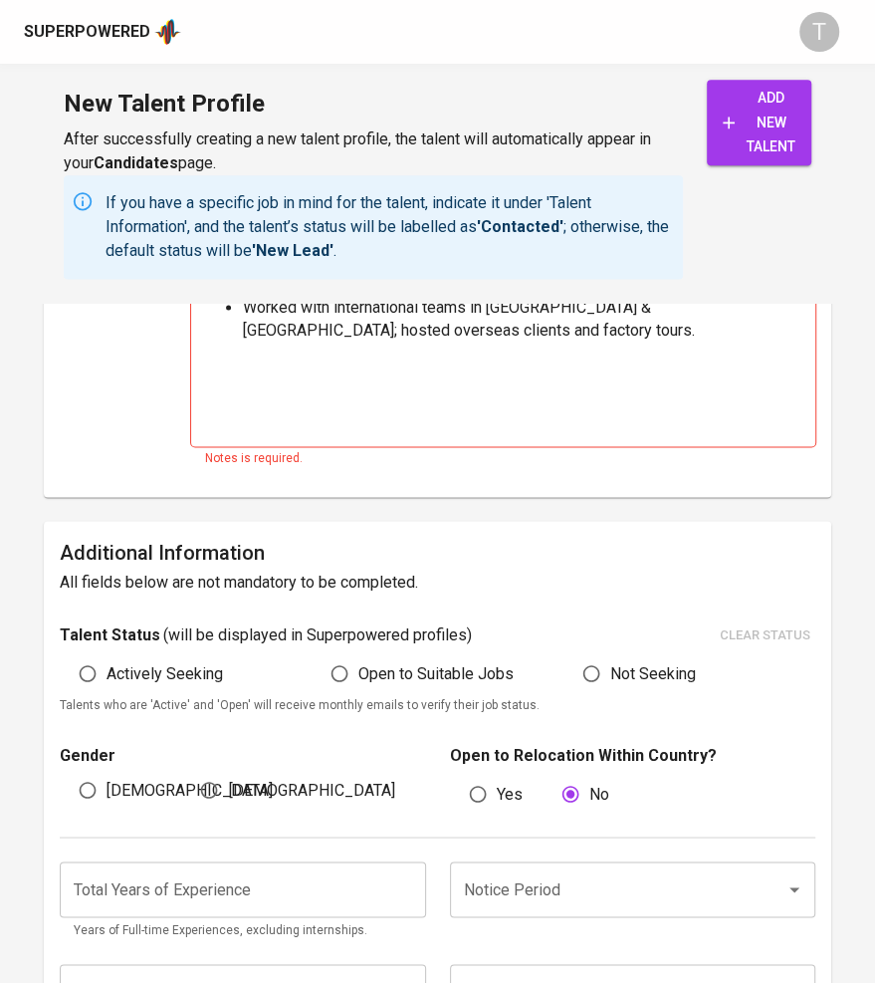
scroll to position [1091, 0]
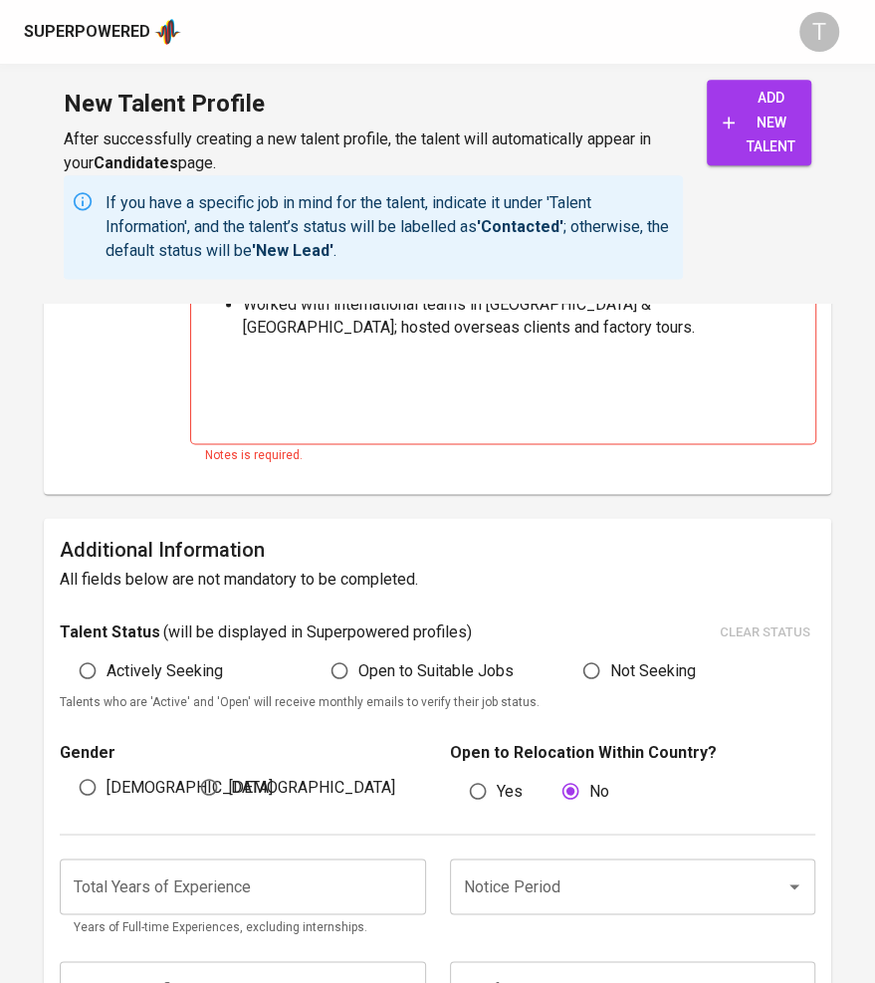
click at [192, 694] on div "Talent Status ( will be displayed in Superpowered profiles ) clear status Activ…" at bounding box center [438, 665] width 756 height 96
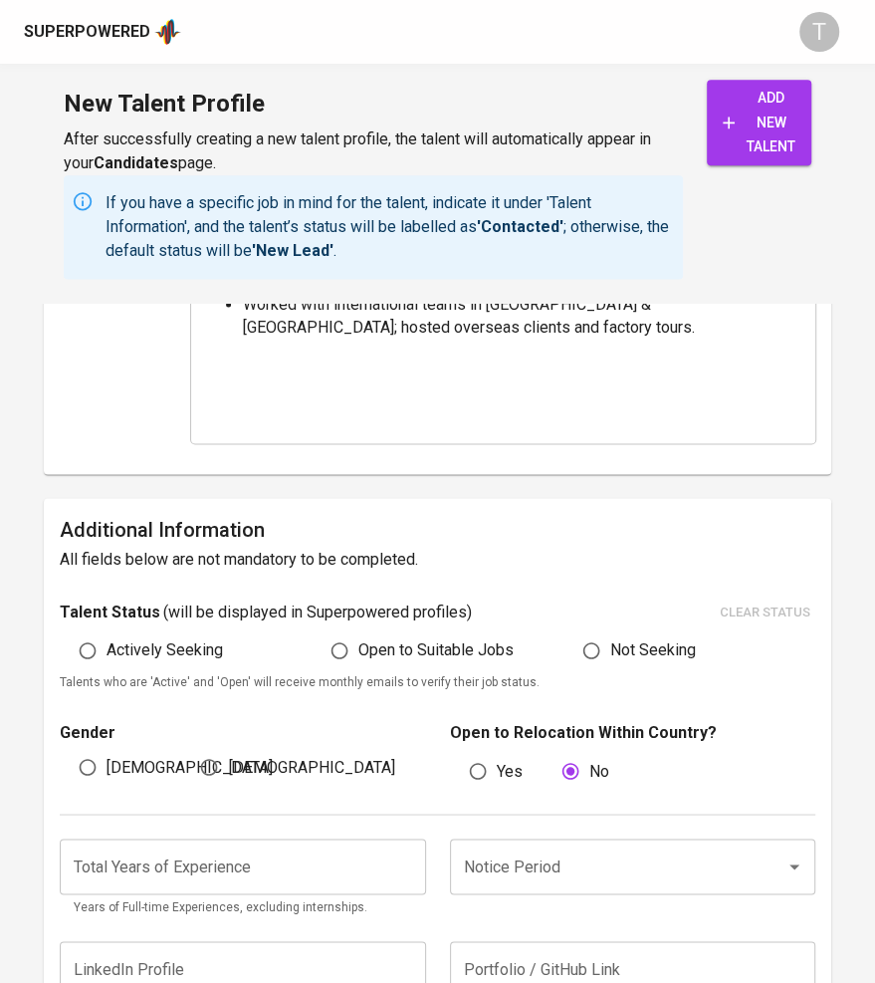
click at [283, 785] on div "Female" at bounding box center [242, 767] width 122 height 38
click at [166, 662] on span "Actively Seeking" at bounding box center [165, 650] width 116 height 24
click at [107, 669] on input "Actively Seeking" at bounding box center [88, 650] width 38 height 38
radio input "true"
click at [214, 785] on input "Female" at bounding box center [209, 767] width 38 height 38
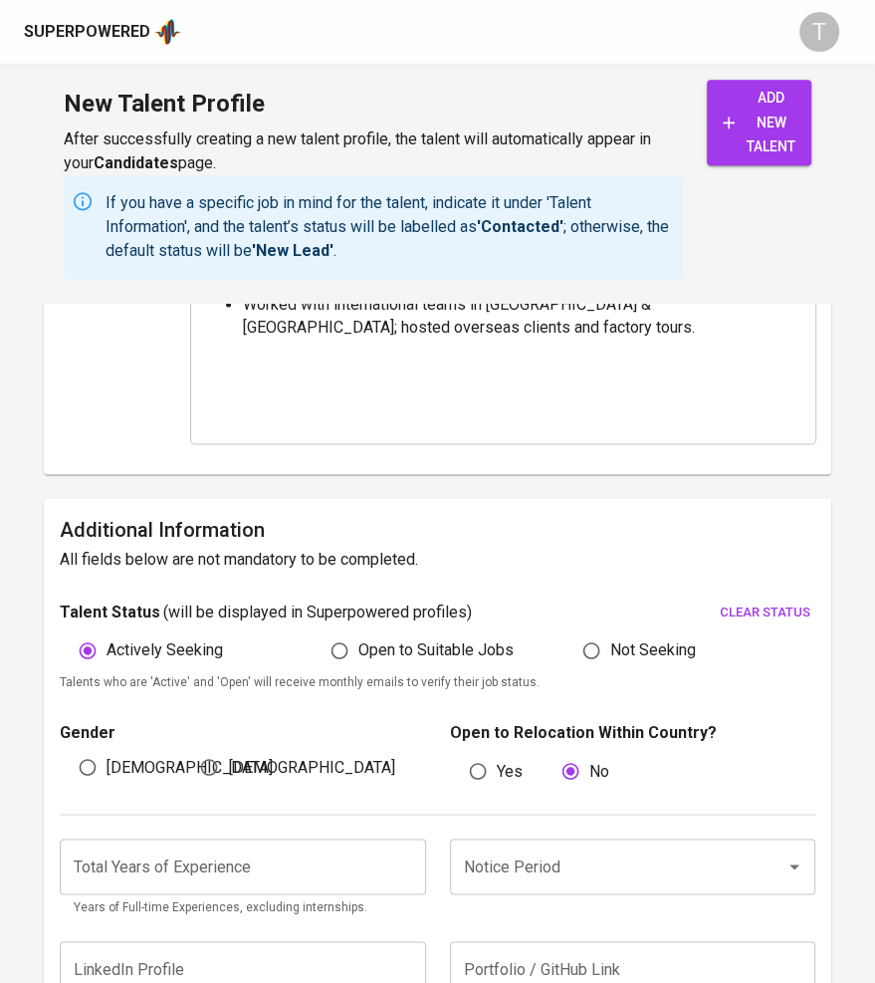
radio input "true"
click at [549, 881] on input "Notice Period" at bounding box center [605, 866] width 293 height 38
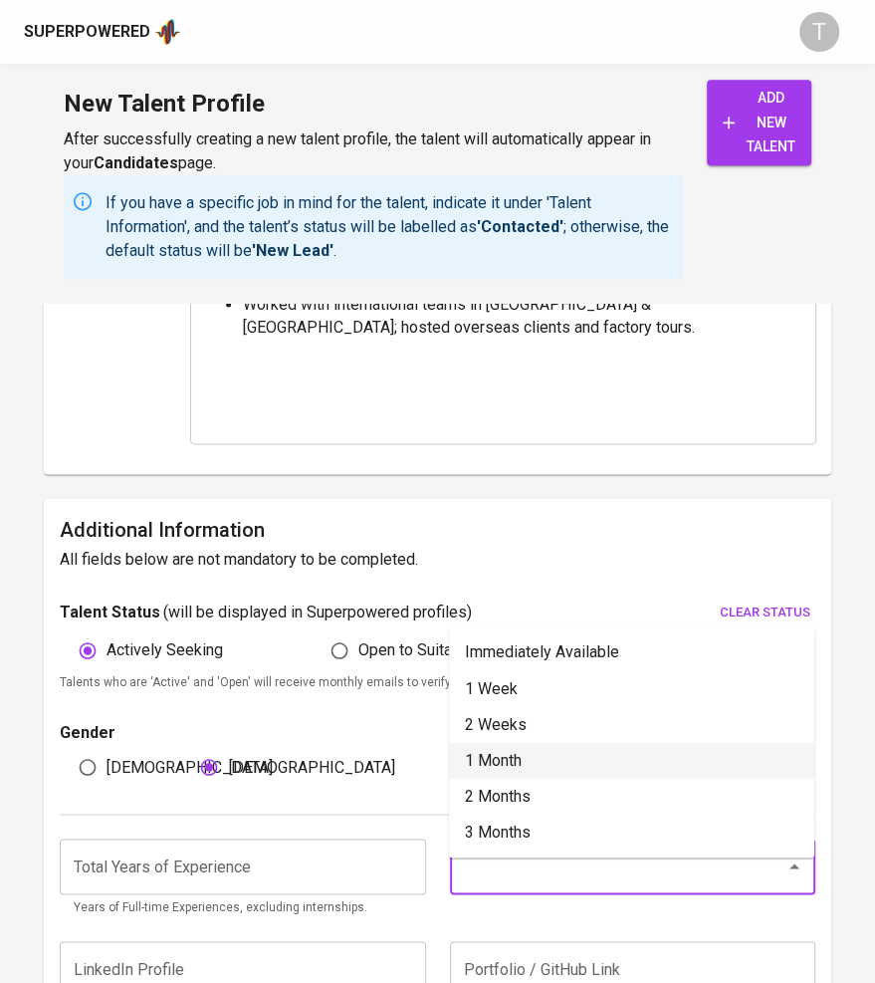
click at [504, 771] on li "1 Month" at bounding box center [631, 760] width 365 height 36
type input "1 Month"
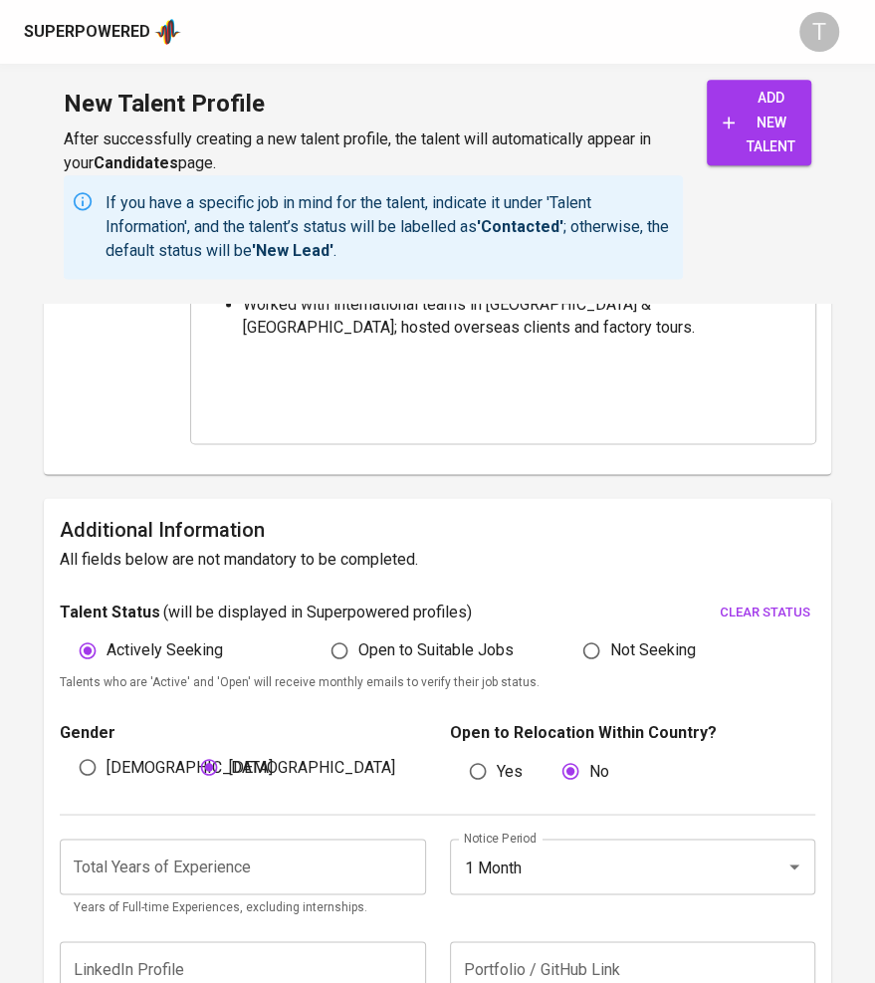
click at [259, 887] on input "number" at bounding box center [243, 866] width 366 height 56
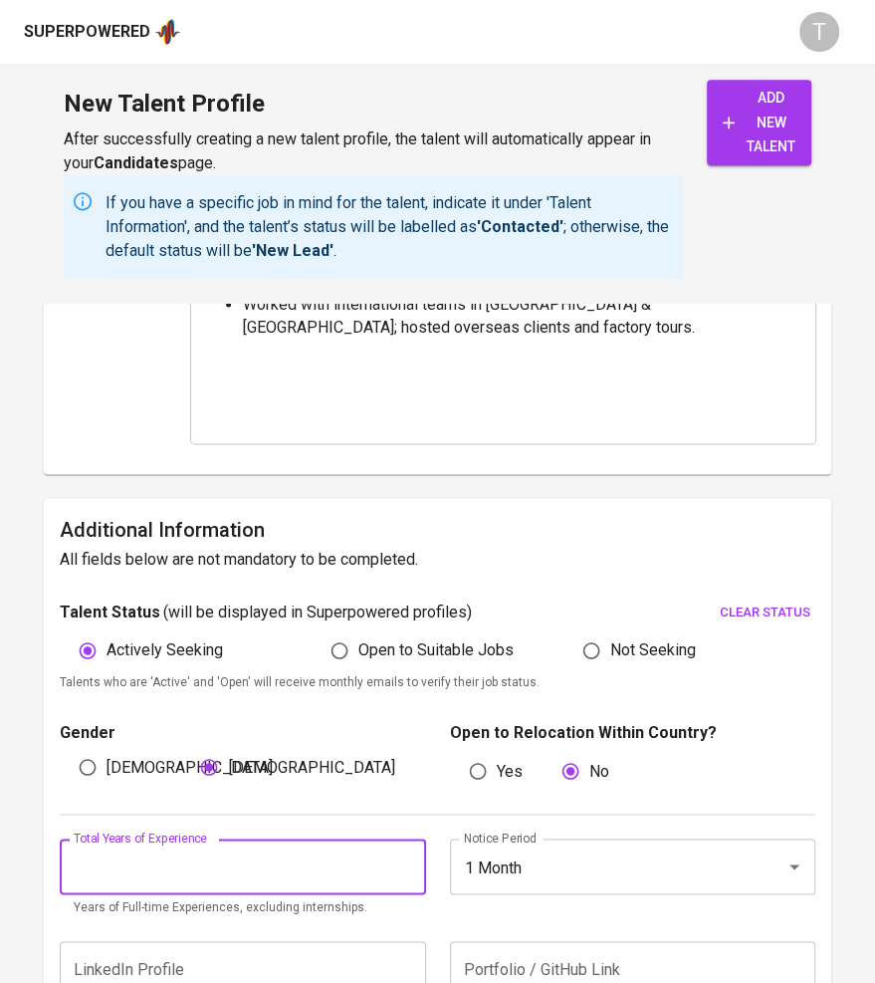
type input "4"
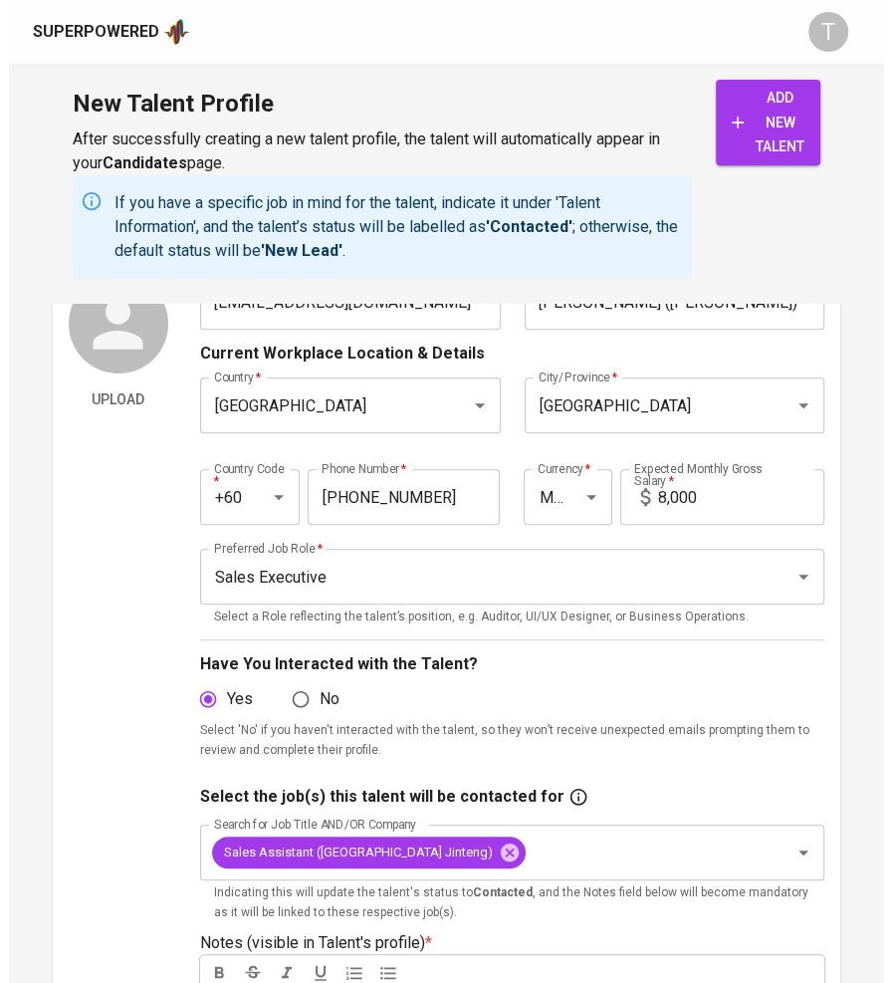
scroll to position [53, 0]
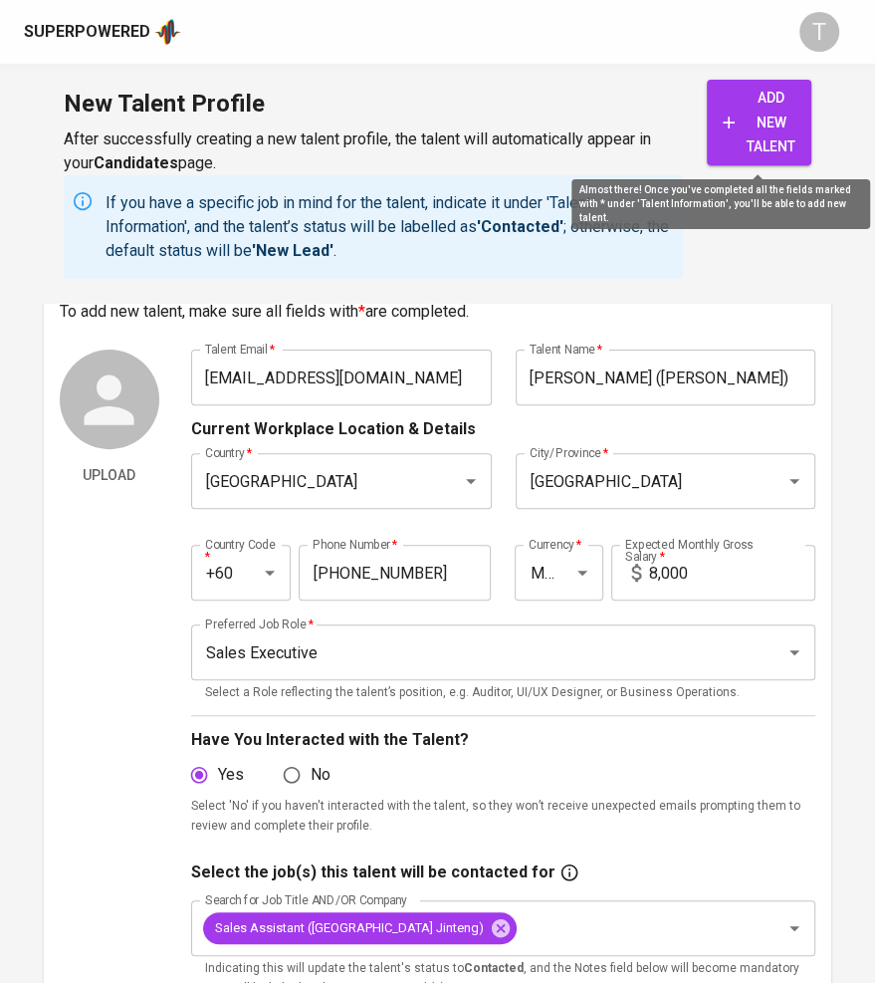
type input "3"
click at [770, 124] on span "add new talent" at bounding box center [759, 123] width 73 height 74
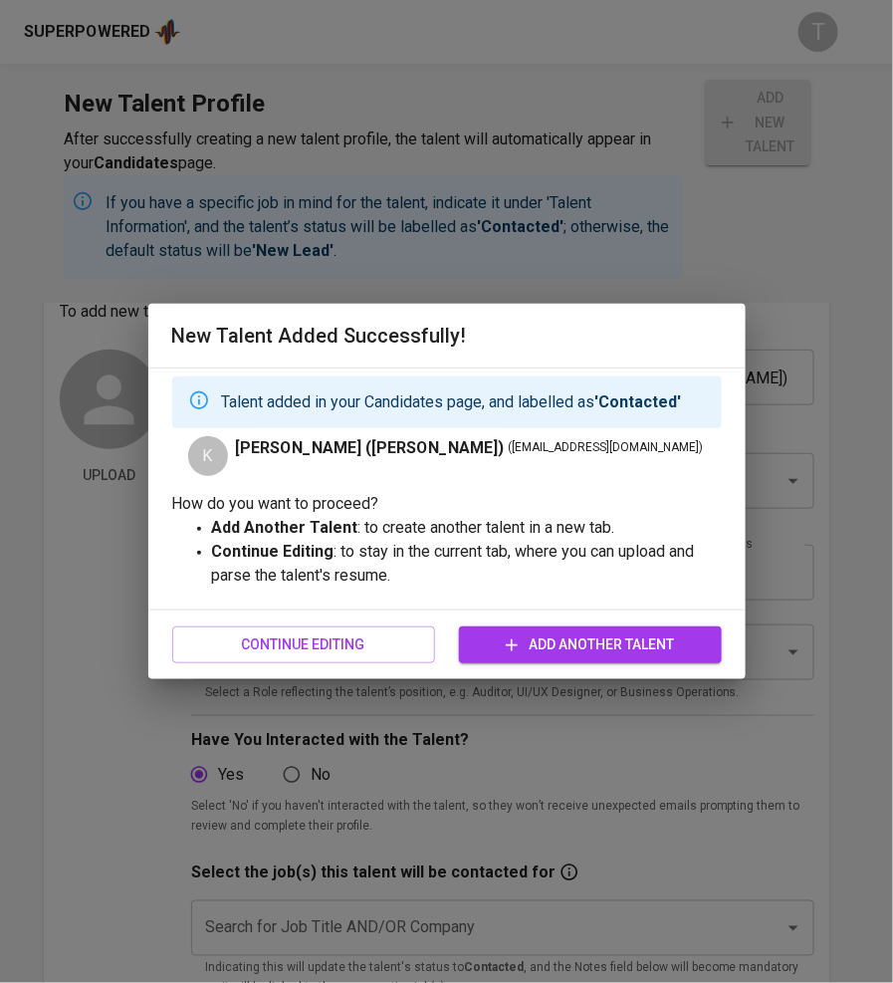
click at [360, 640] on span "Continue Editing" at bounding box center [303, 644] width 231 height 25
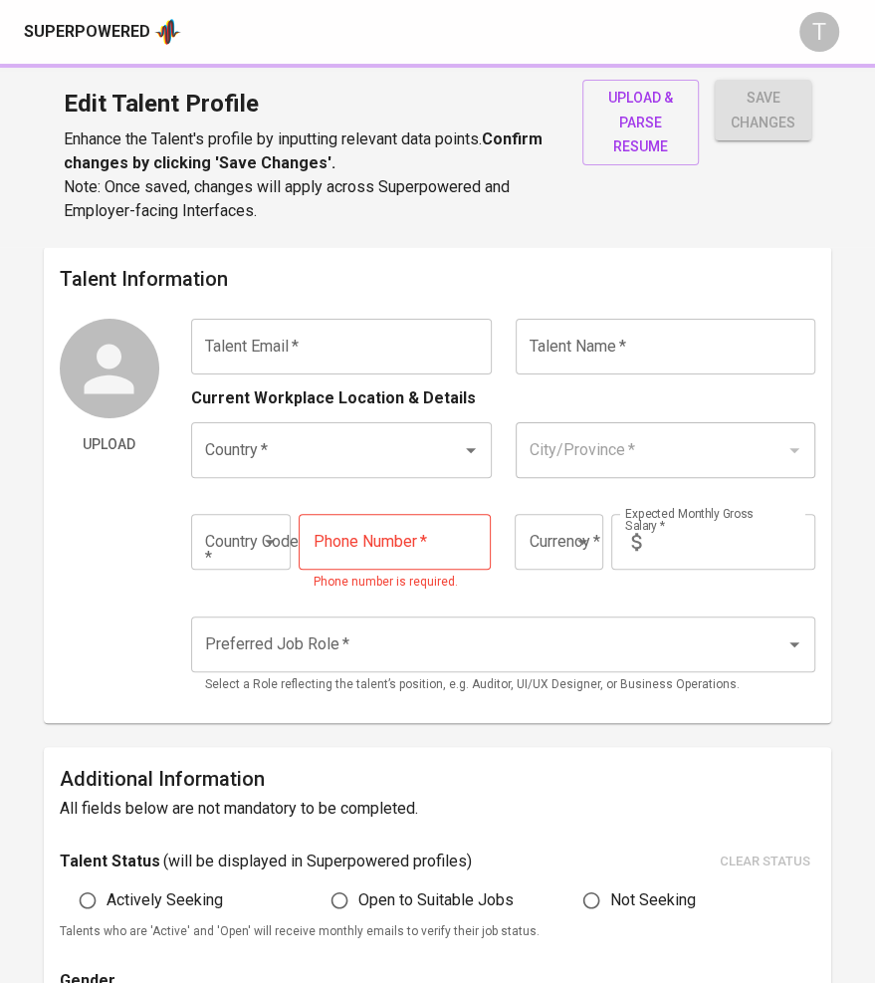
type input "kwjy0698@gmail.com"
type input "[PERSON_NAME] ([PERSON_NAME])"
type input "Malaysia"
type input "Kuala Lumpur"
type input "+60"
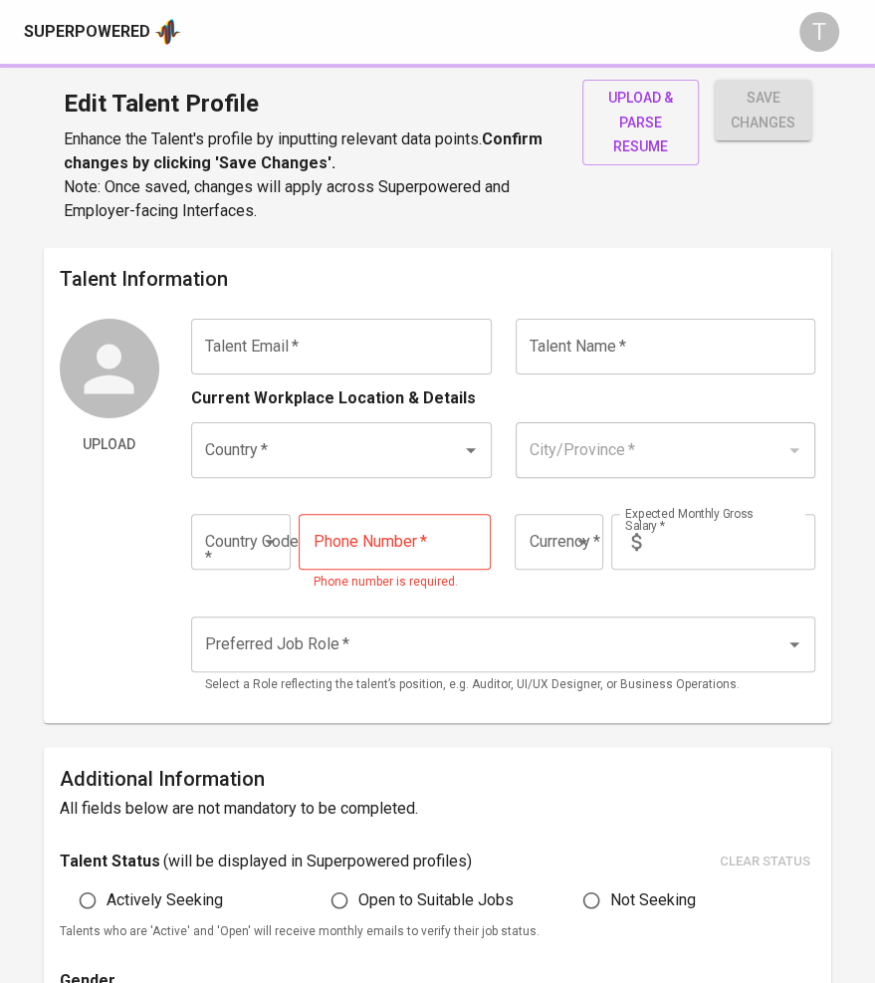
type input "11-3773-7039"
type input "MYR"
type input "8,000"
type input "Sales Executive"
radio input "true"
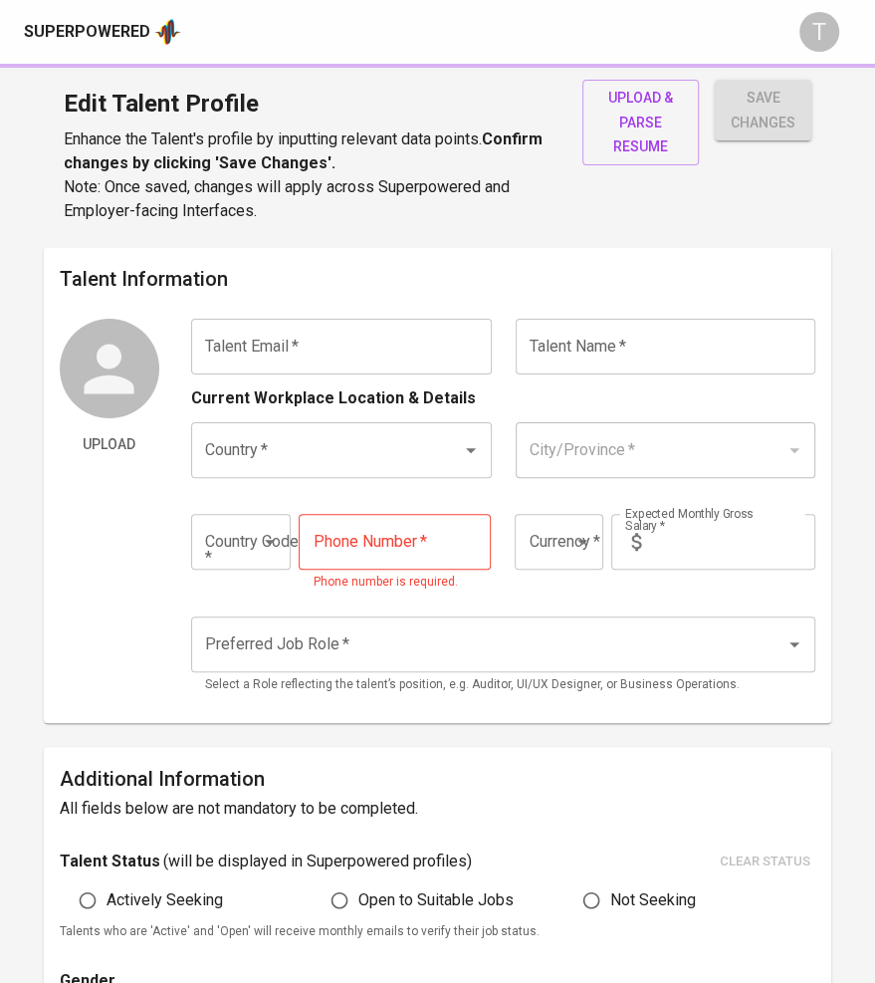
radio input "true"
type input "3"
type input "1 Month"
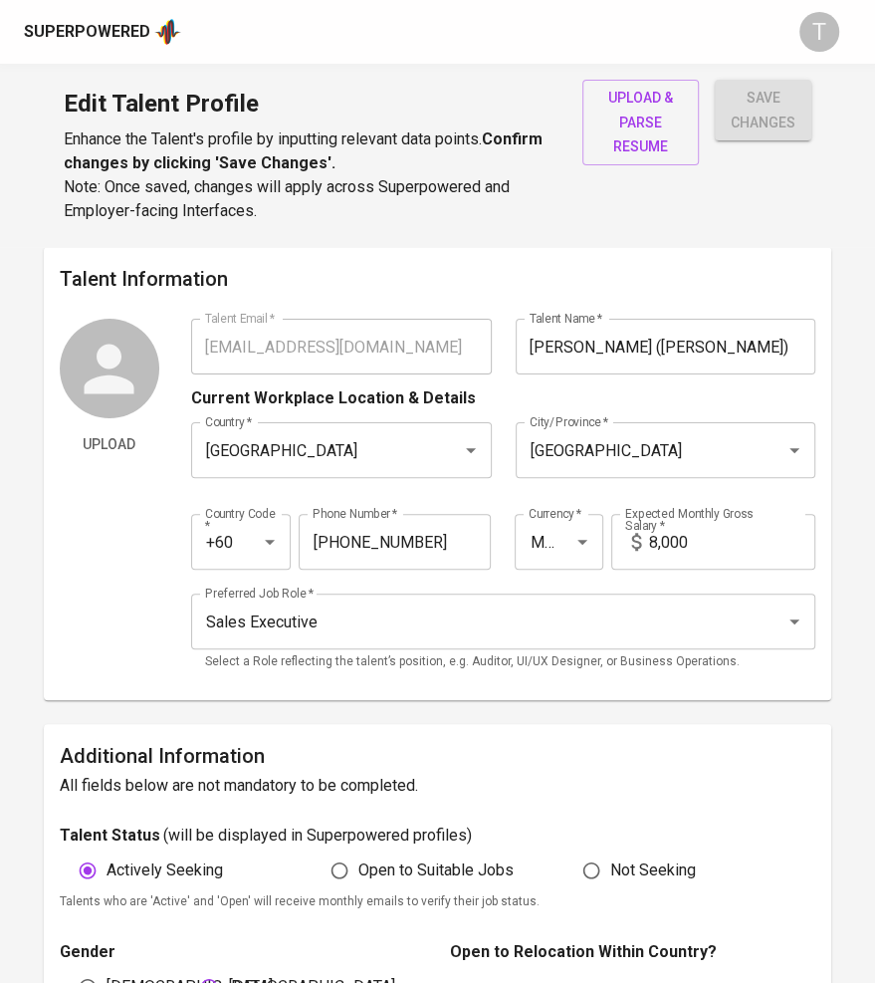
click at [637, 120] on span "upload & parse resume" at bounding box center [640, 123] width 85 height 74
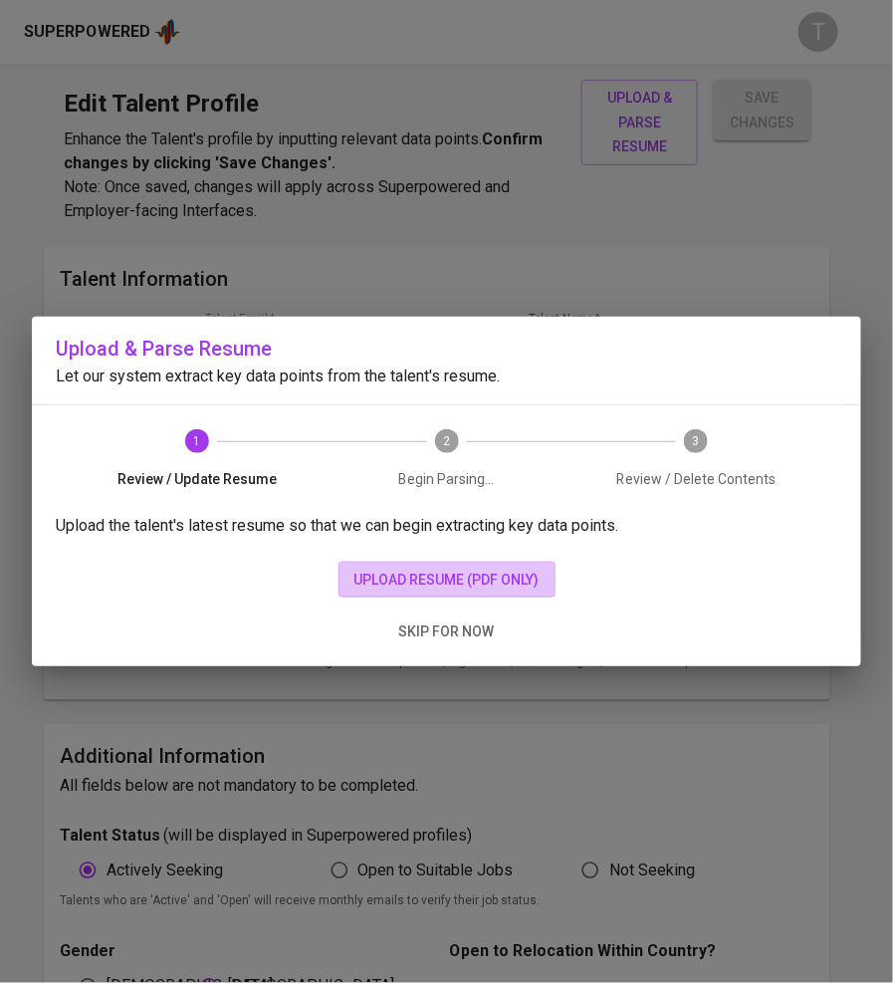
click at [414, 576] on span "upload resume (pdf only)" at bounding box center [446, 579] width 185 height 25
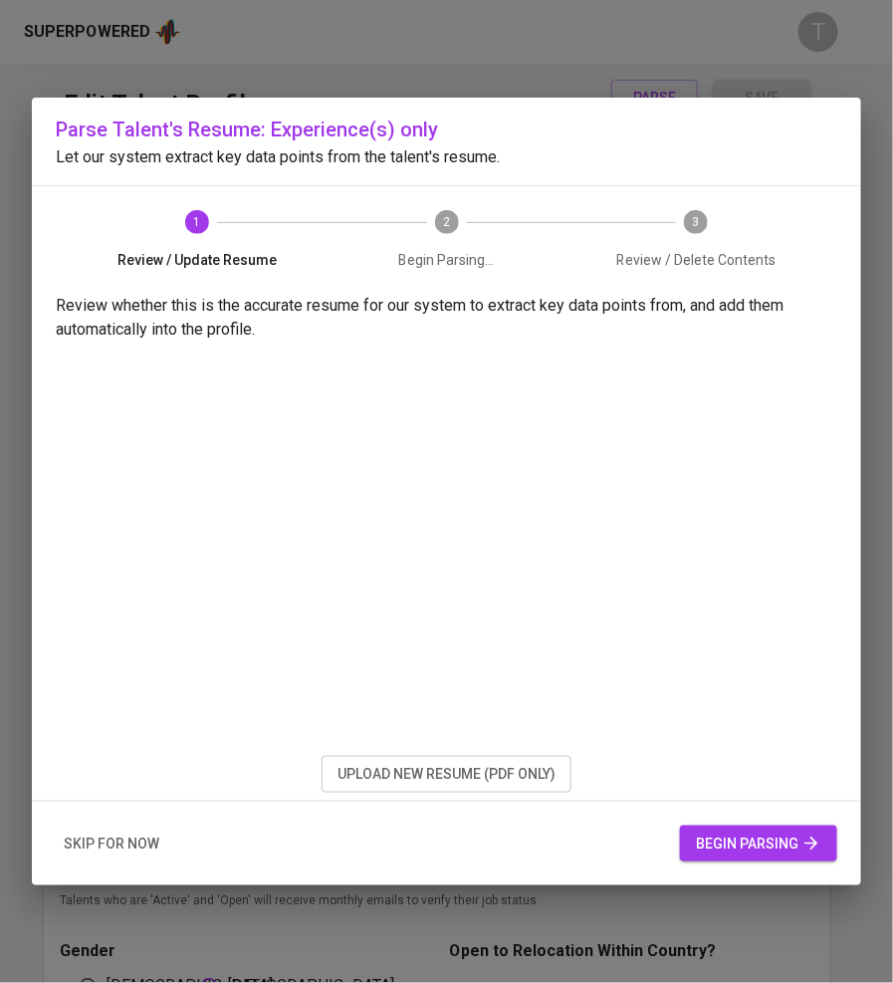
click at [733, 832] on span "begin parsing" at bounding box center [758, 843] width 125 height 25
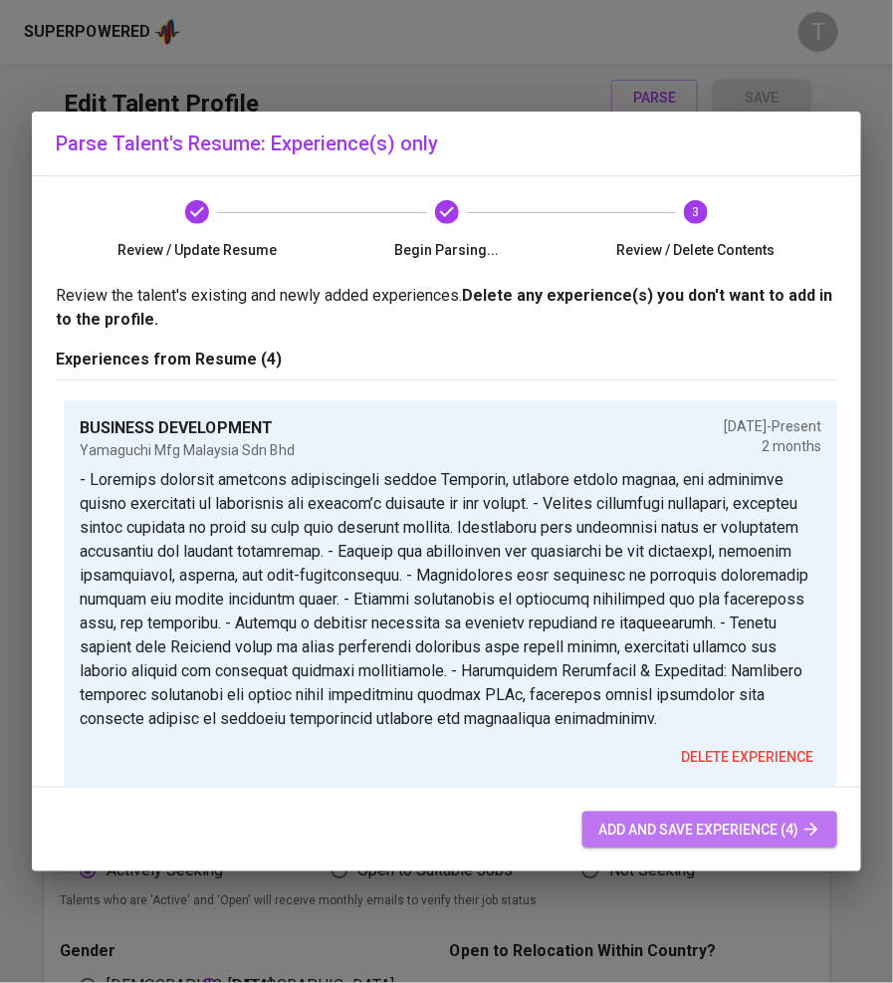
click at [630, 824] on span "add and save experience (4)" at bounding box center [709, 829] width 223 height 25
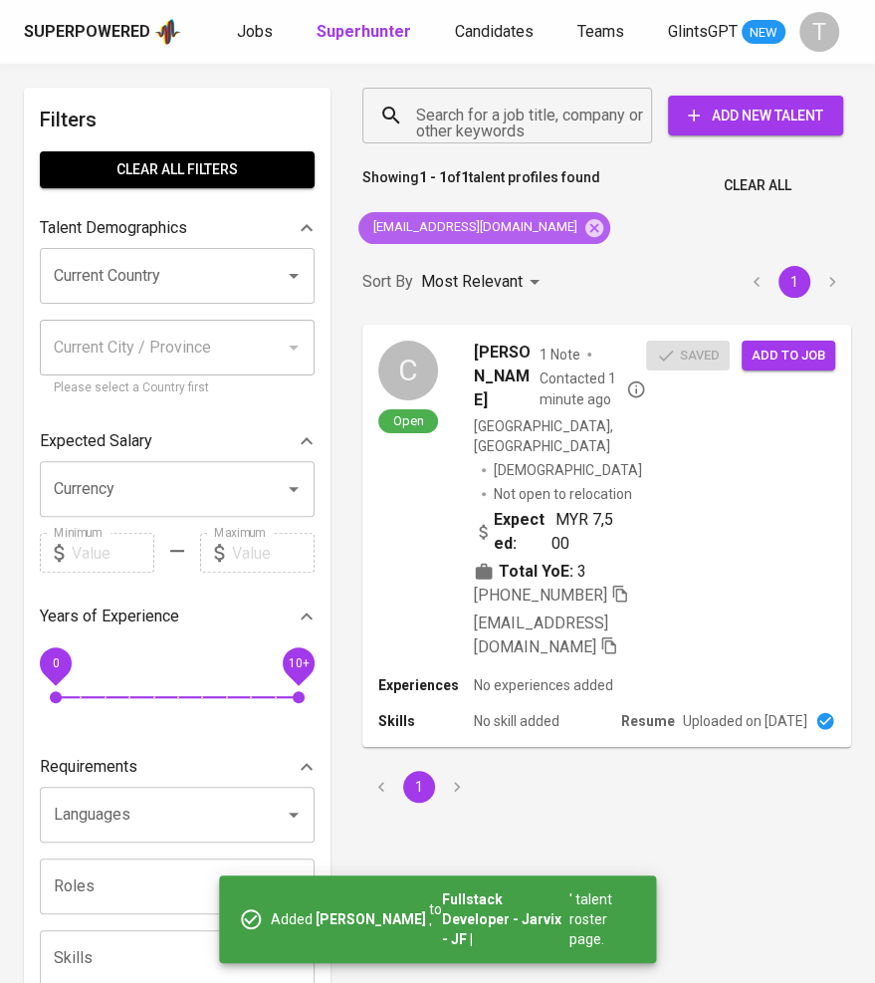
click at [585, 227] on icon at bounding box center [594, 227] width 18 height 18
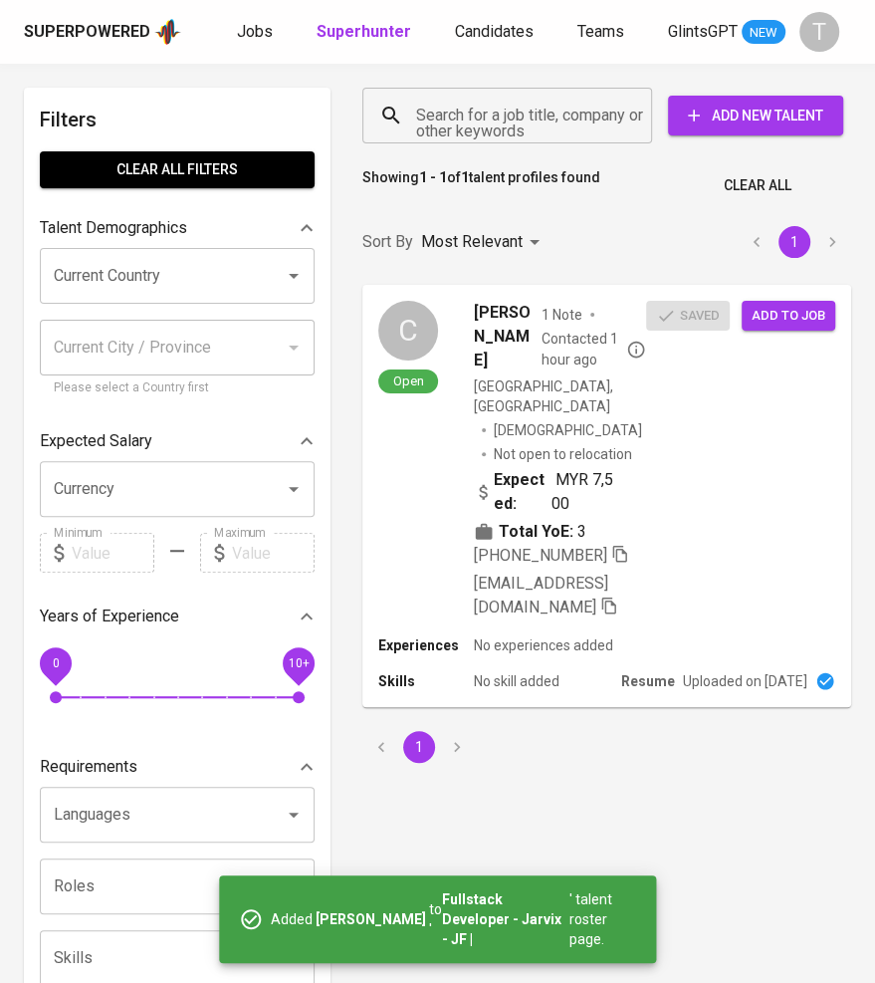
click at [519, 105] on input "Search for a job title, company or other keywords" at bounding box center [512, 116] width 202 height 38
click at [493, 112] on input "Search for a job title, company or other keywords" at bounding box center [512, 116] width 202 height 38
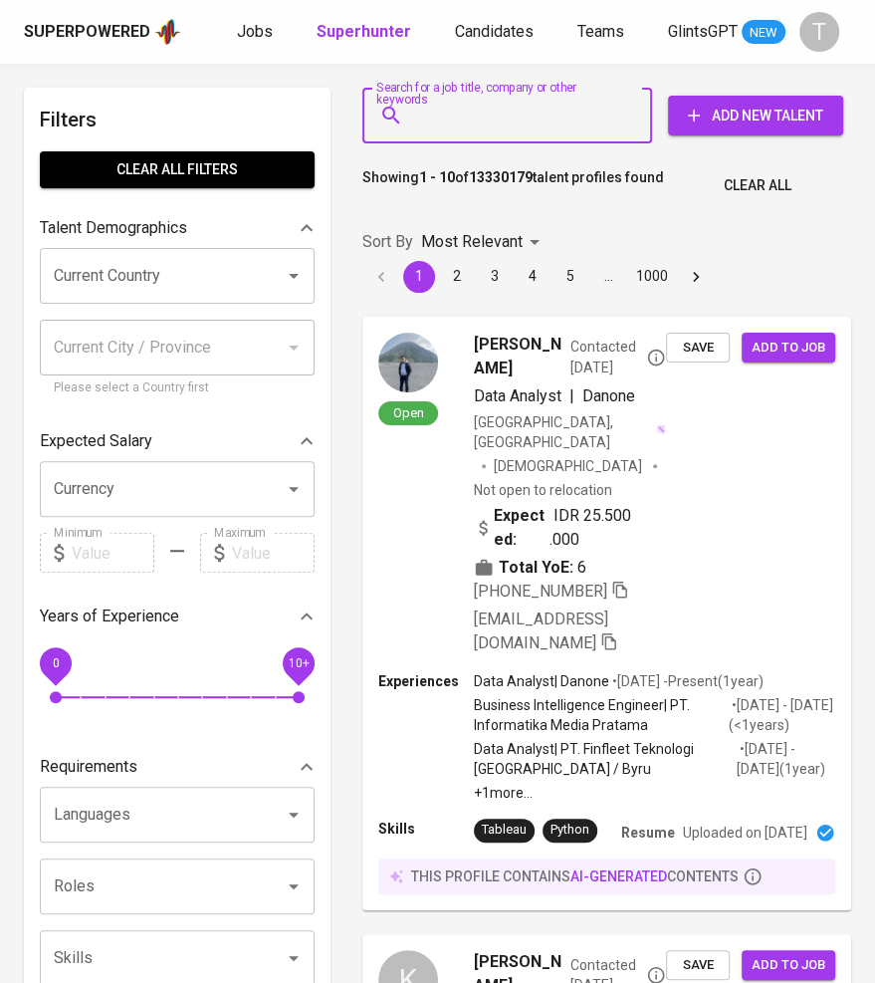
paste input "kwjy0698@gmail.com"
type input "kwjy0698@gmail.com"
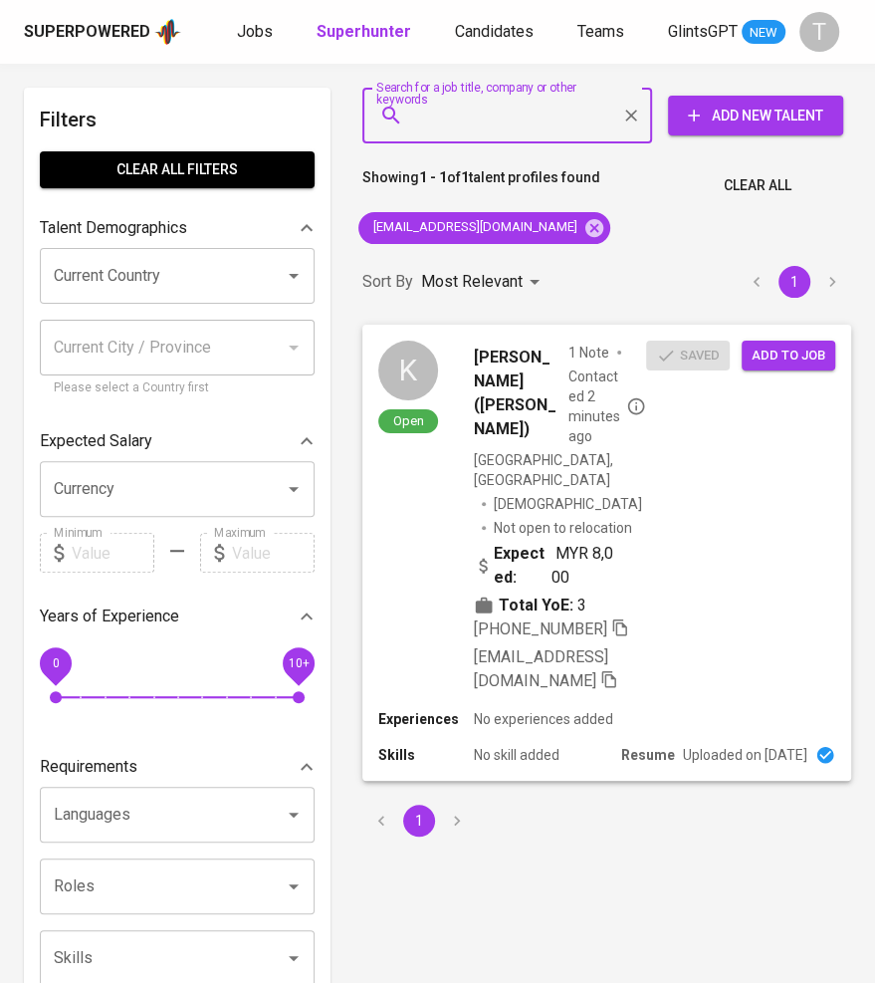
click at [787, 353] on span "Add to job" at bounding box center [789, 355] width 74 height 23
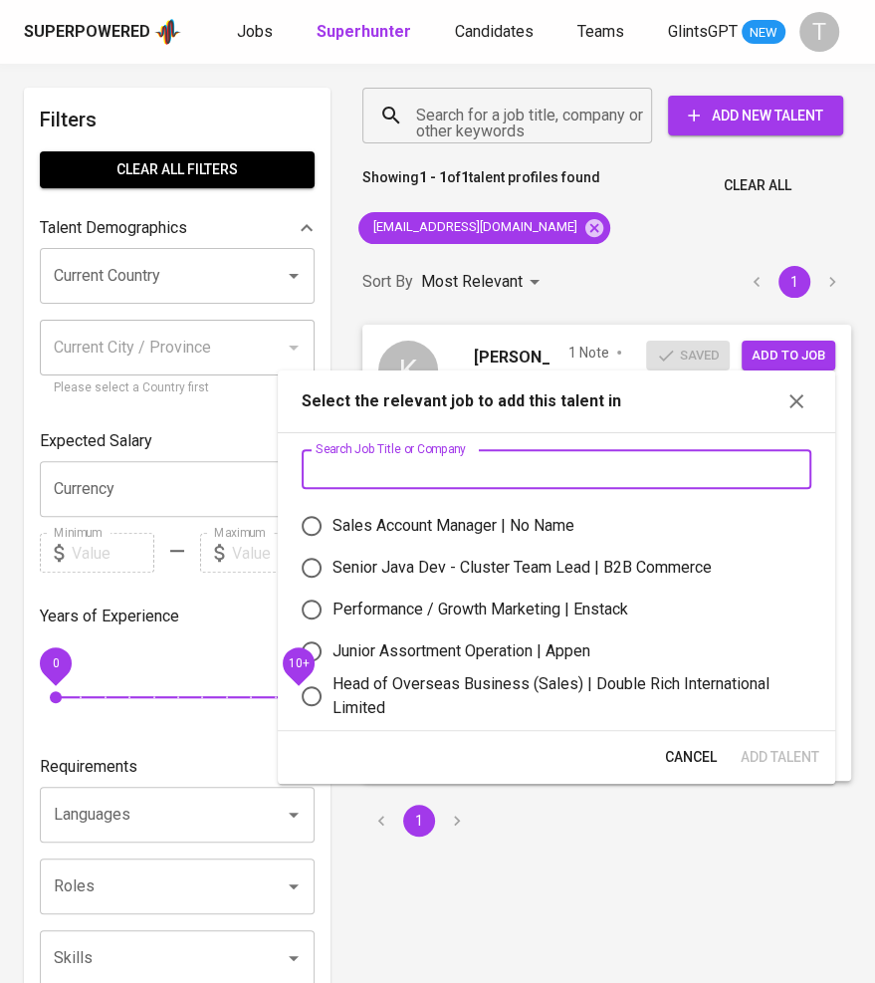
click at [557, 476] on input "text" at bounding box center [557, 469] width 510 height 40
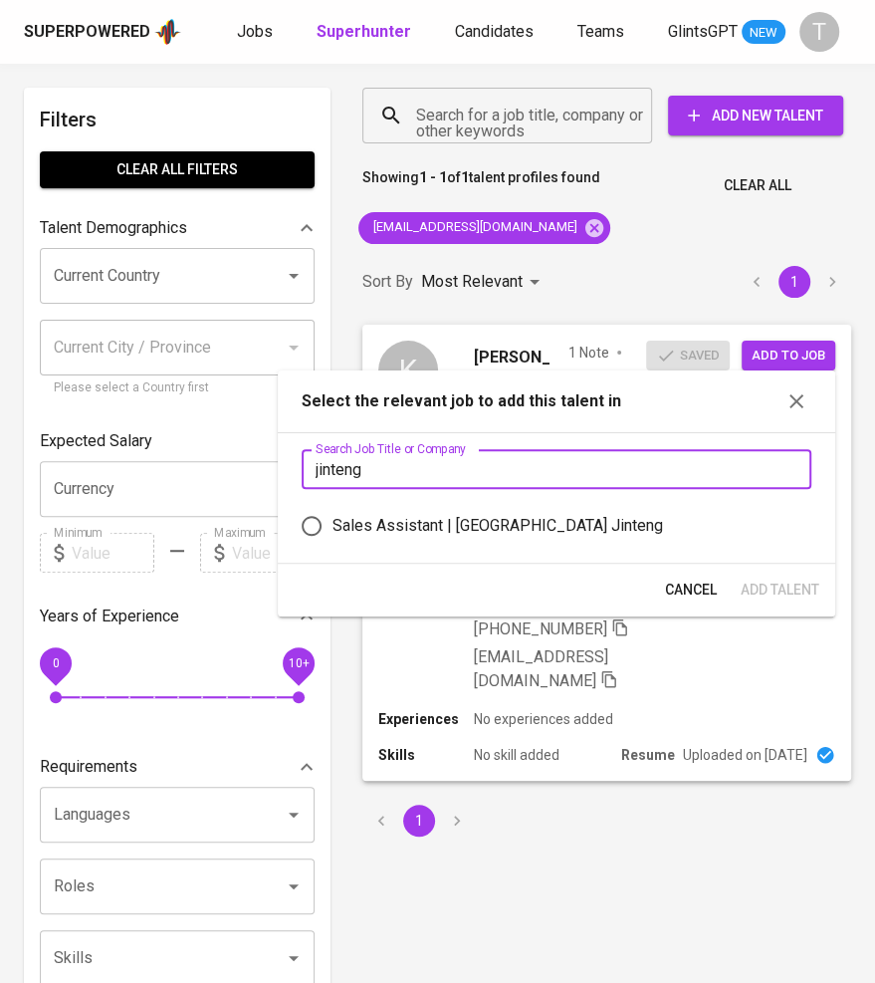
type input "jinteng"
click at [597, 529] on div "Sales Assistant | Singapore Jinteng" at bounding box center [564, 526] width 463 height 24
click at [333, 529] on input "Sales Assistant | Singapore Jinteng" at bounding box center [312, 526] width 42 height 42
radio input "true"
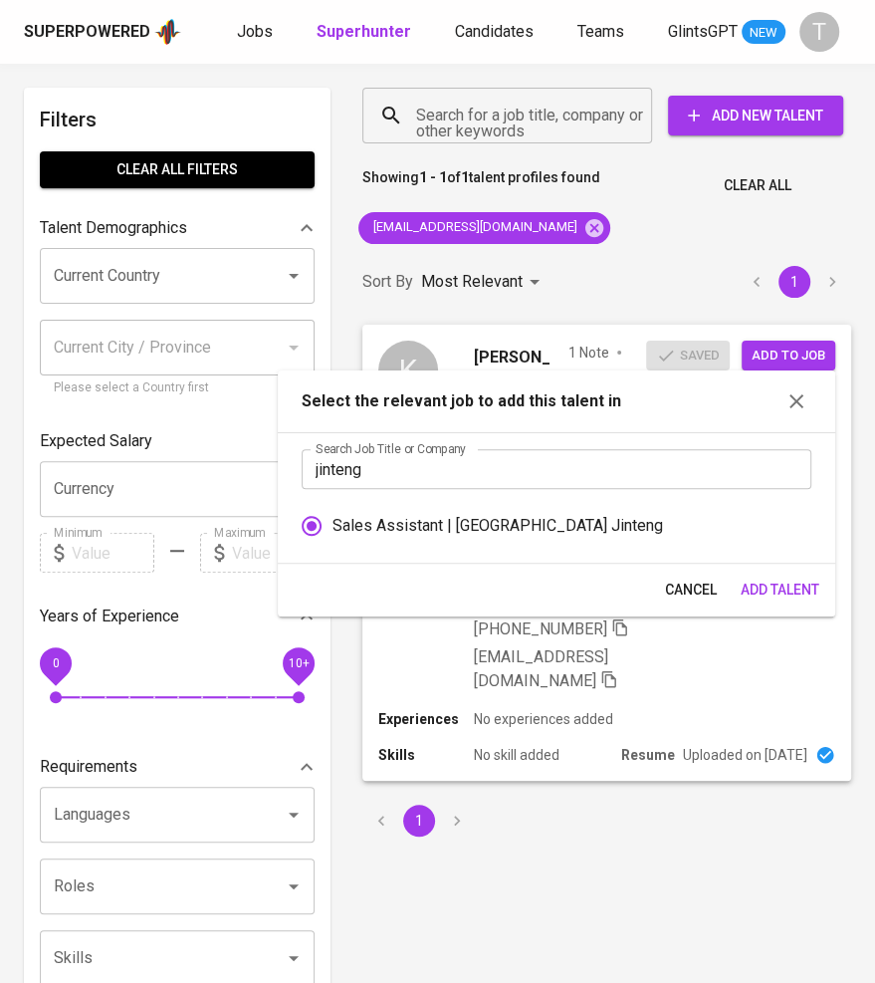
click at [786, 586] on span "Add Talent" at bounding box center [780, 589] width 79 height 25
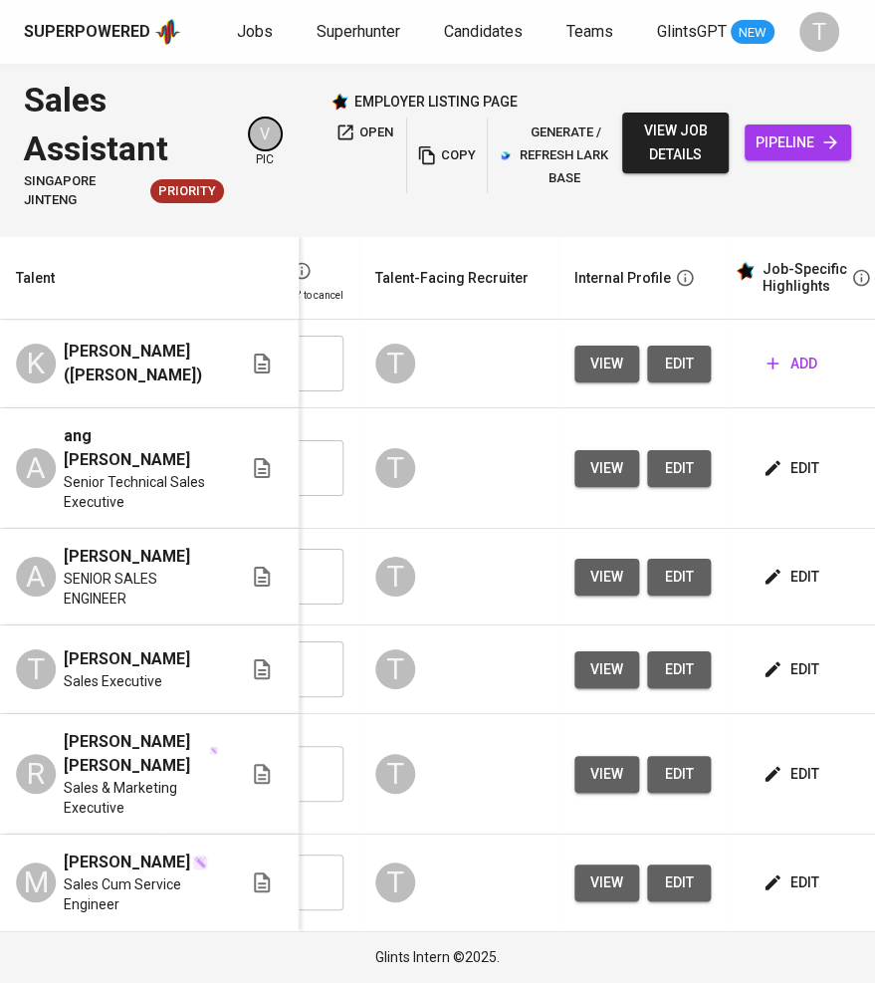
click at [781, 657] on span "edit" at bounding box center [793, 669] width 53 height 25
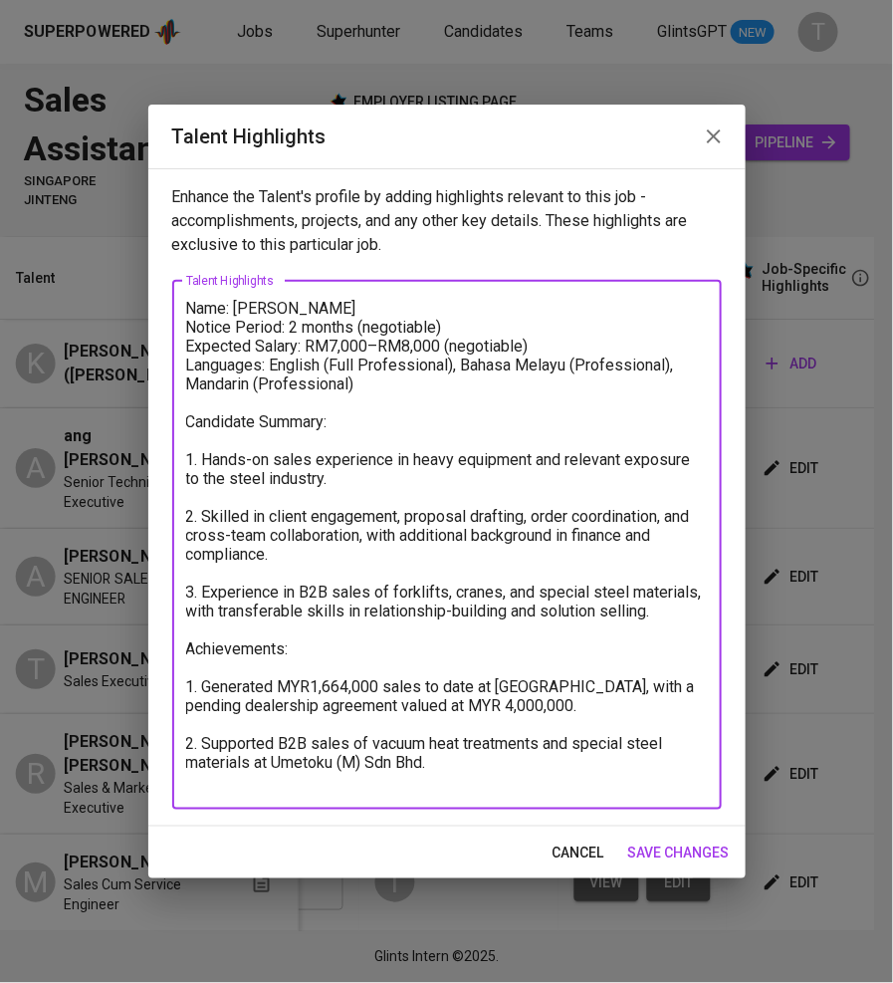
drag, startPoint x: 189, startPoint y: 310, endPoint x: 682, endPoint y: 842, distance: 725.6
click at [682, 842] on div "Talent Highlights Enhance the Talent's profile by adding highlights relevant to…" at bounding box center [446, 492] width 597 height 775
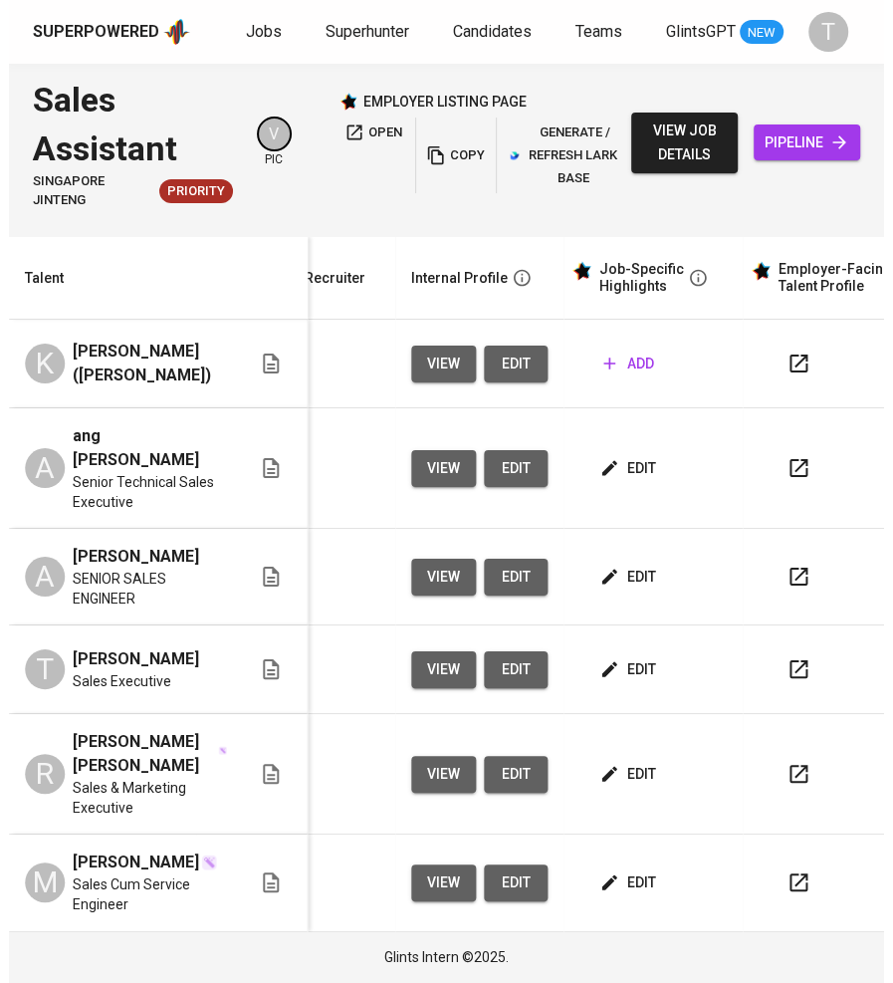
scroll to position [0, 843]
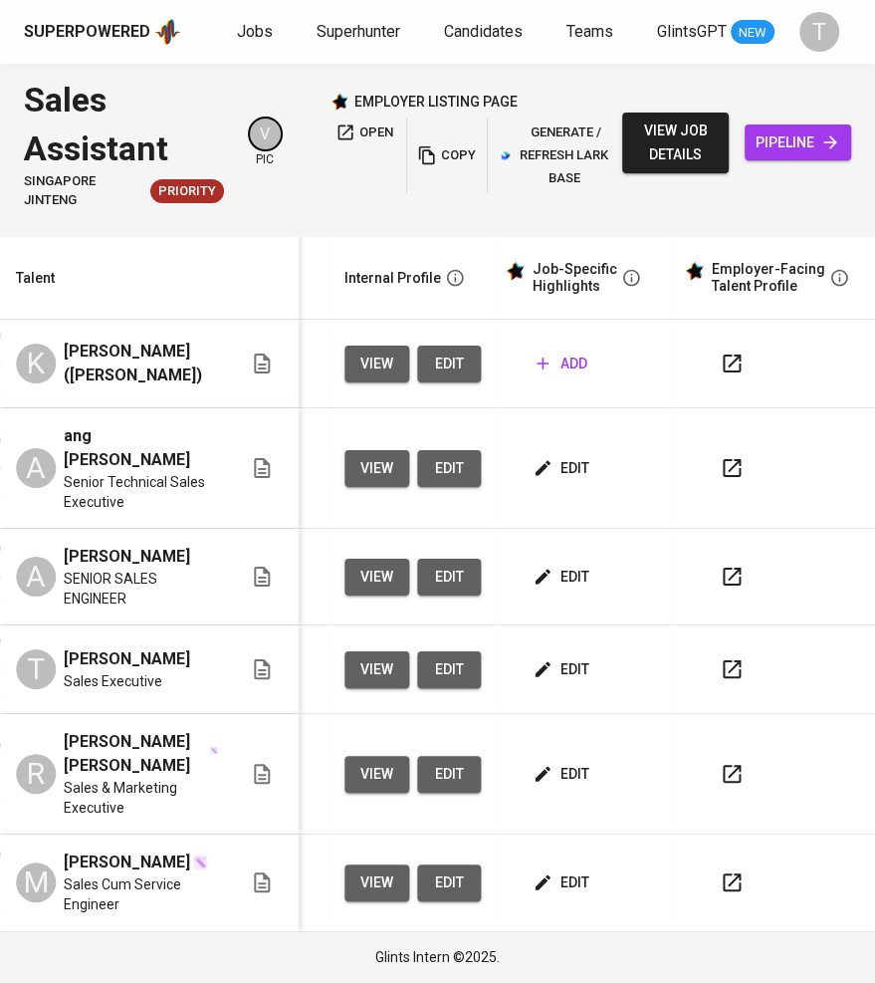
click at [555, 363] on span "add" at bounding box center [562, 363] width 51 height 25
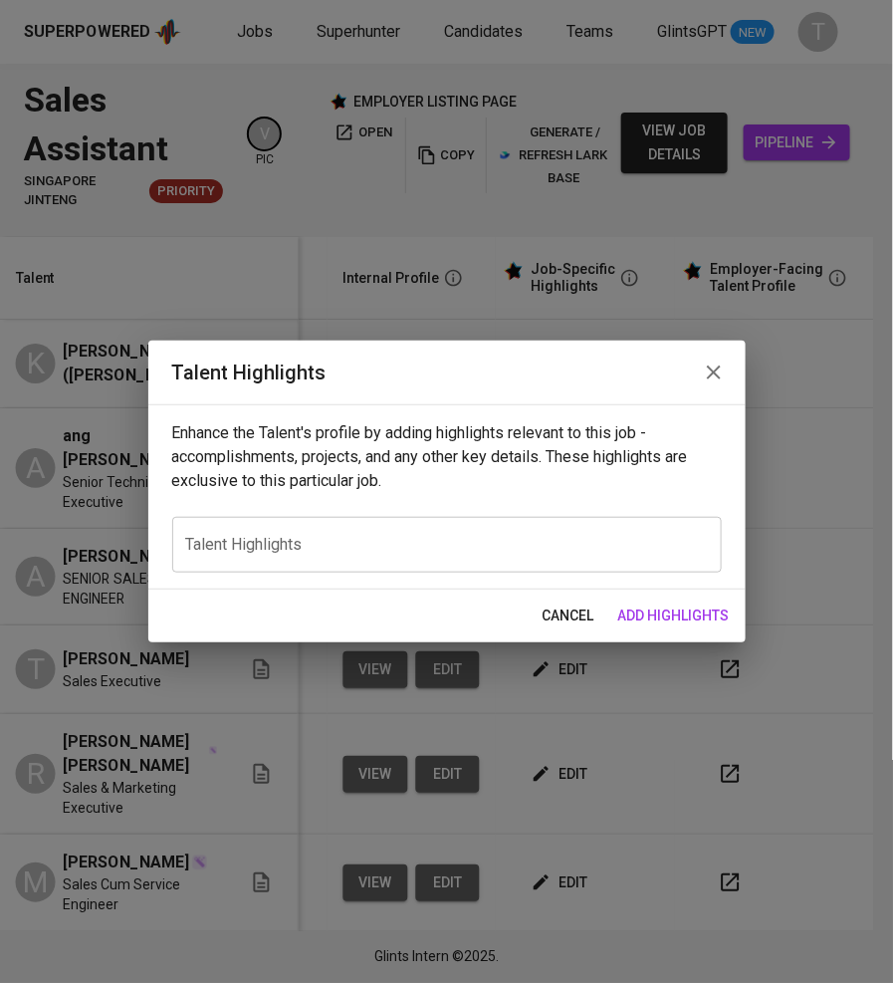
click at [321, 543] on textarea at bounding box center [447, 545] width 522 height 19
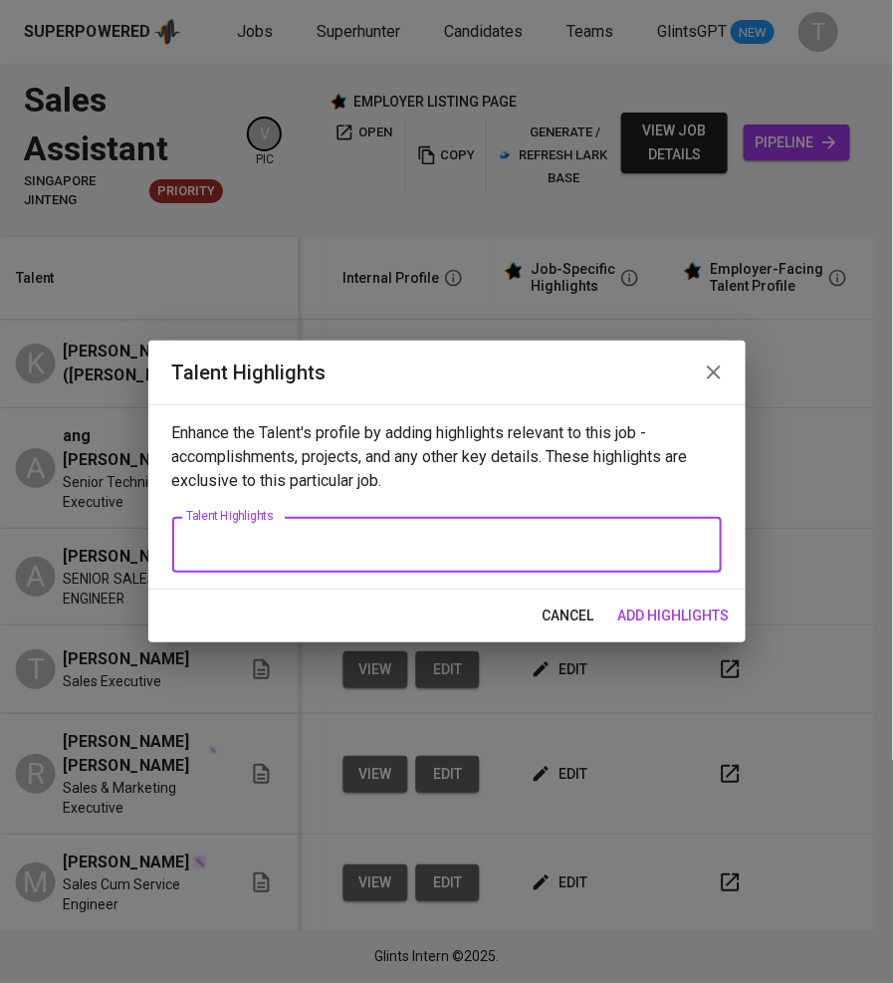
paste textarea "Lore: Ipsu Dol Sita (Consec) Adipis Elitse: 0 doeiu Temporin Utlabo: ET2,413–DO…"
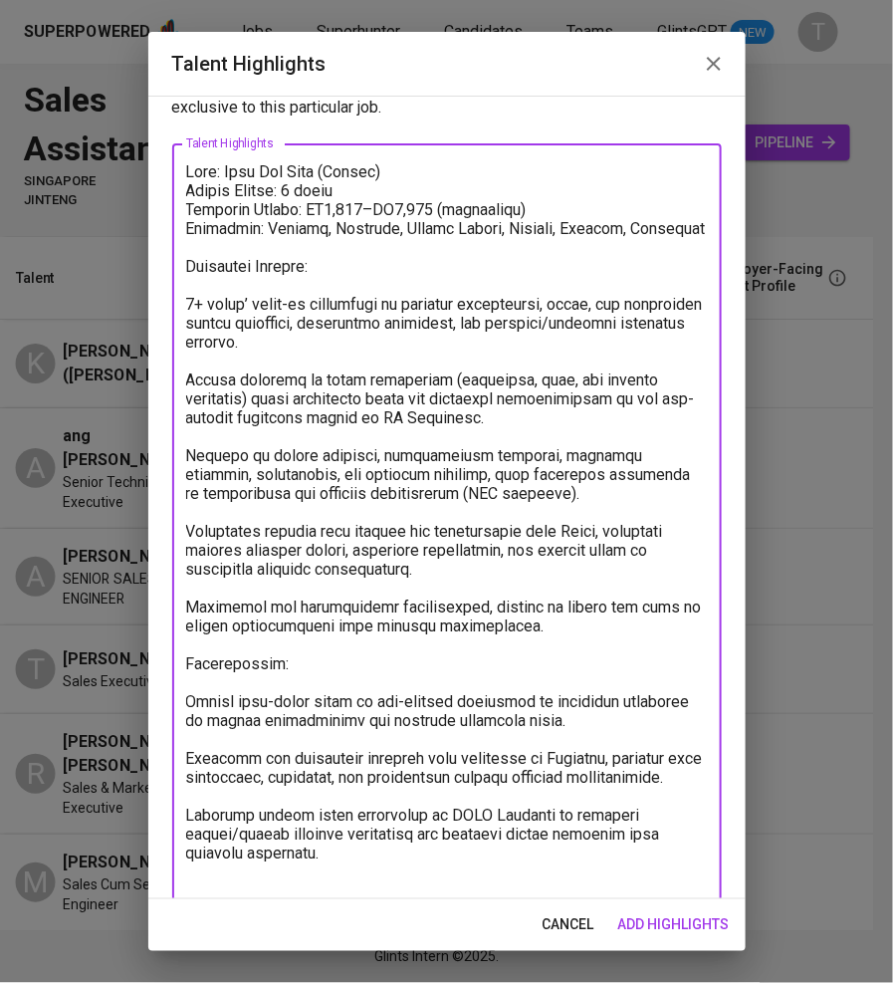
scroll to position [0, 0]
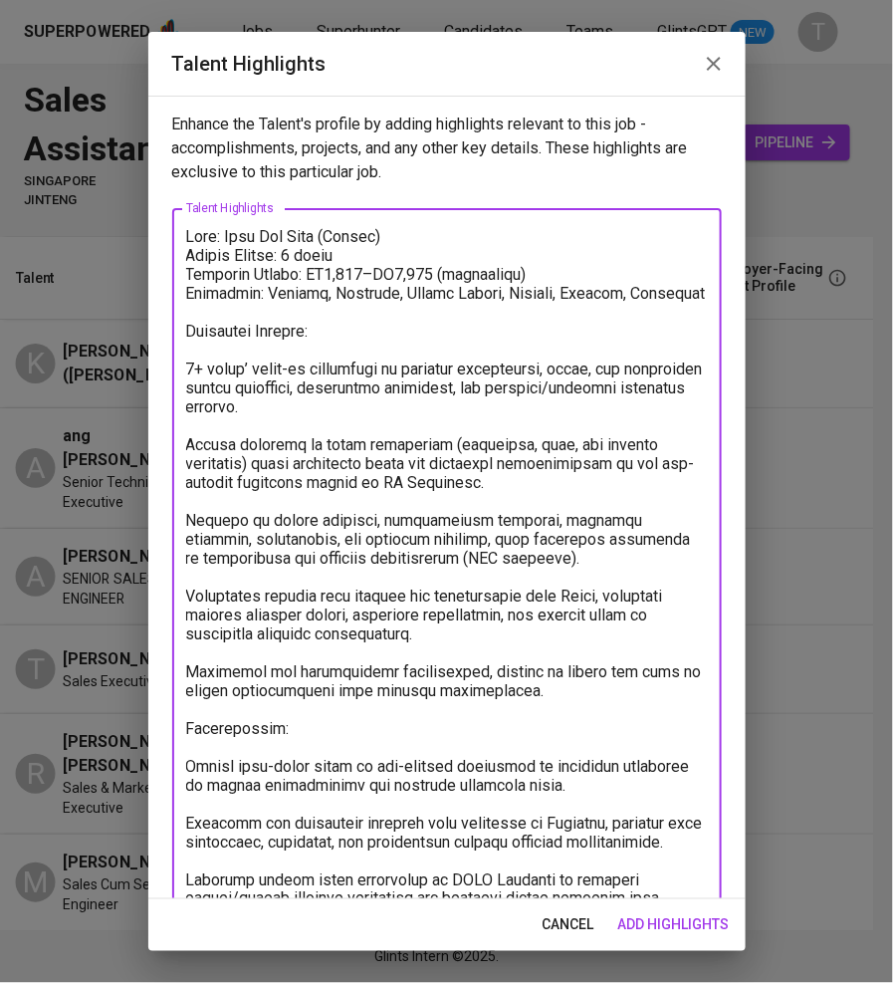
click at [187, 381] on textarea at bounding box center [447, 596] width 522 height 738
click at [188, 458] on textarea at bounding box center [447, 596] width 522 height 738
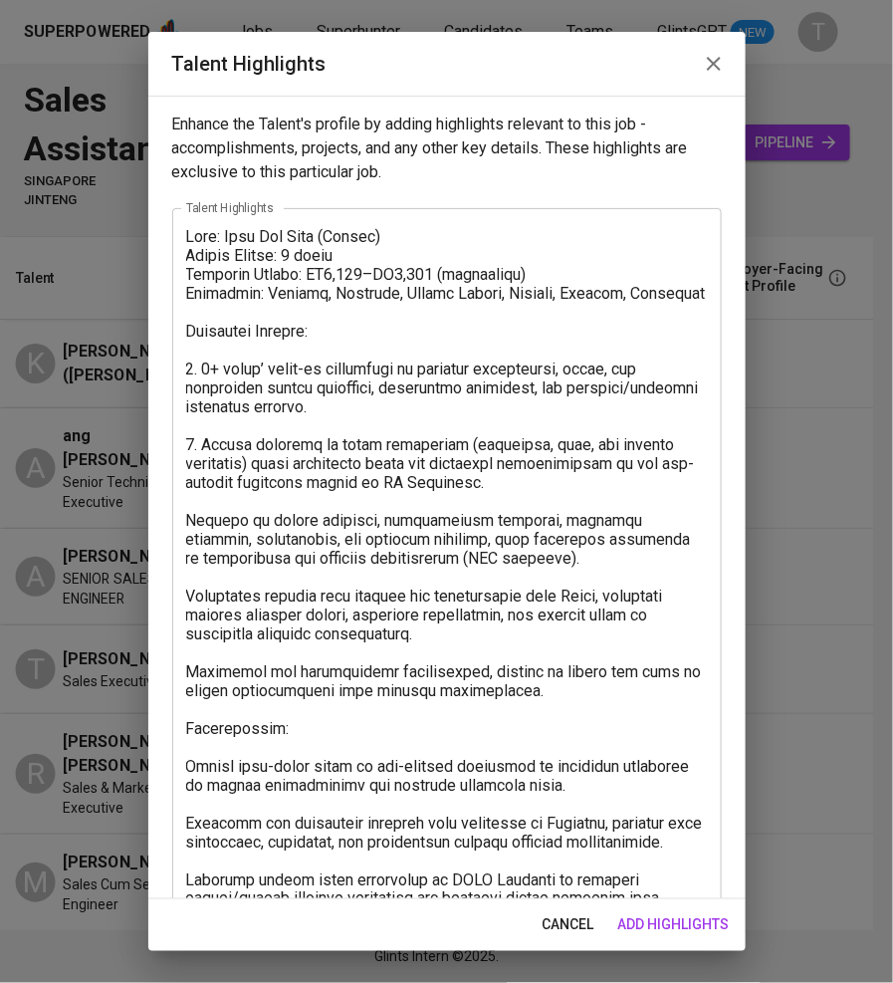
click at [184, 530] on div "x Talent Highlights" at bounding box center [447, 595] width 550 height 775
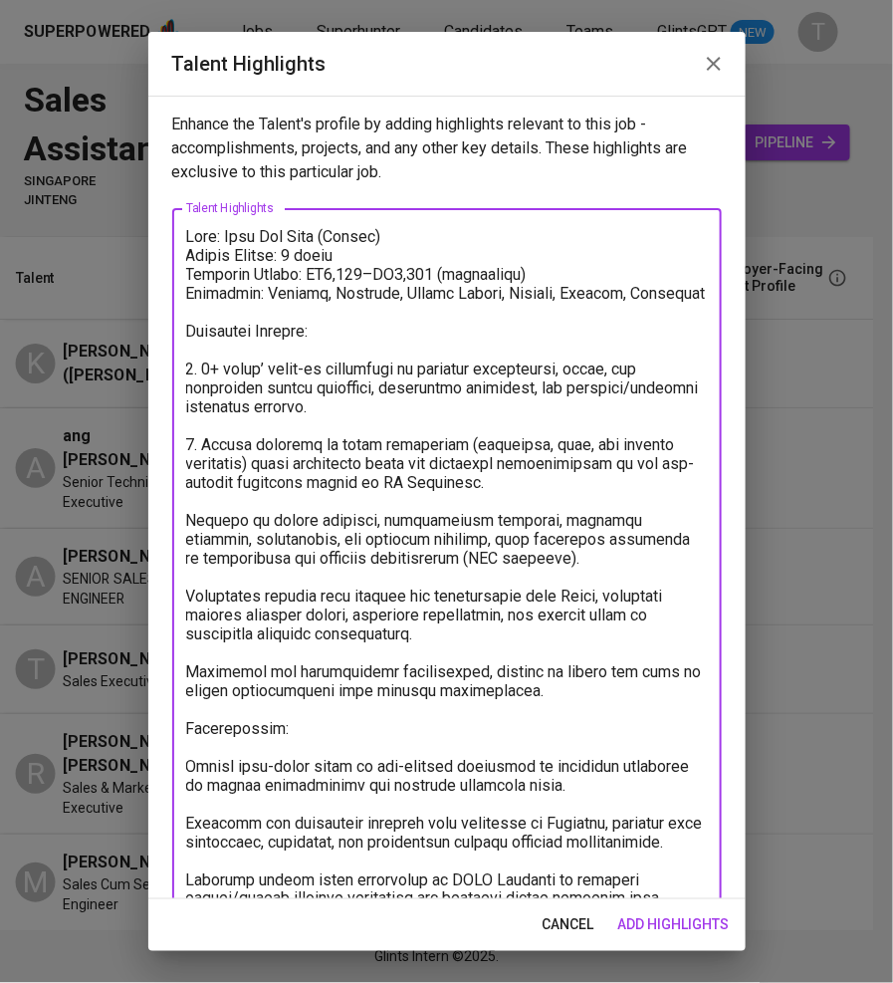
click at [187, 534] on textarea at bounding box center [447, 596] width 522 height 738
click at [186, 608] on textarea at bounding box center [447, 596] width 522 height 738
click at [188, 687] on textarea at bounding box center [447, 596] width 522 height 738
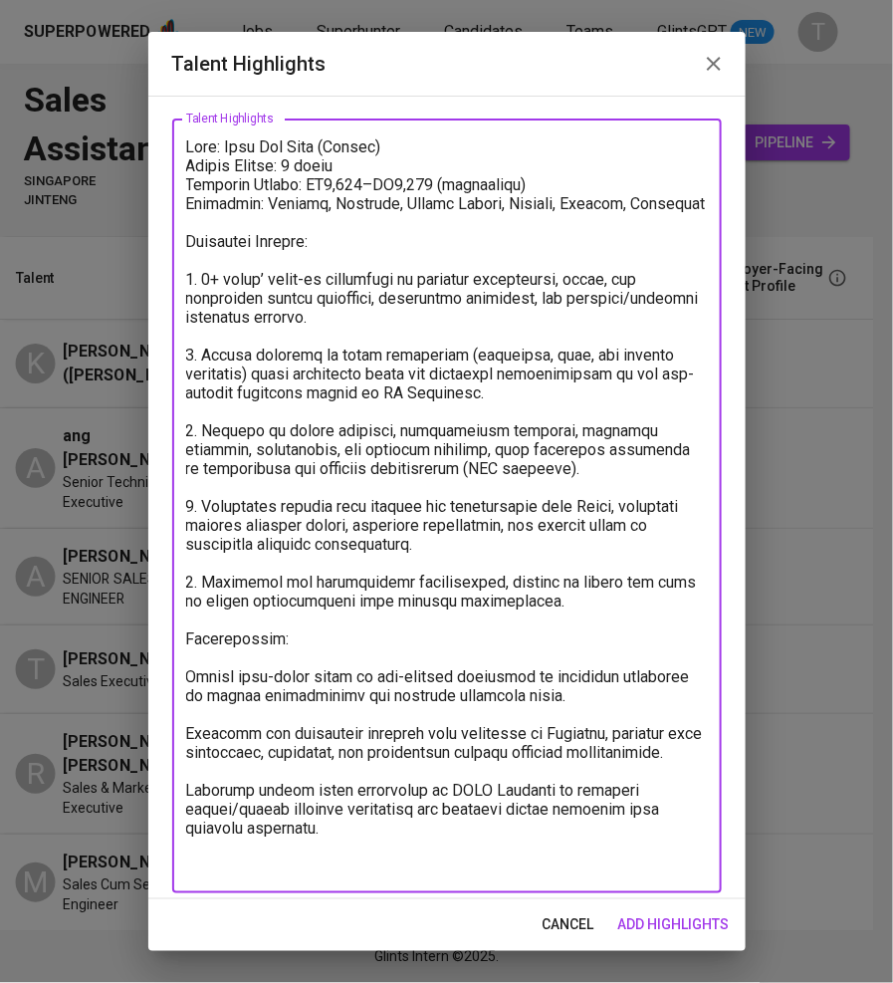
scroll to position [100, 0]
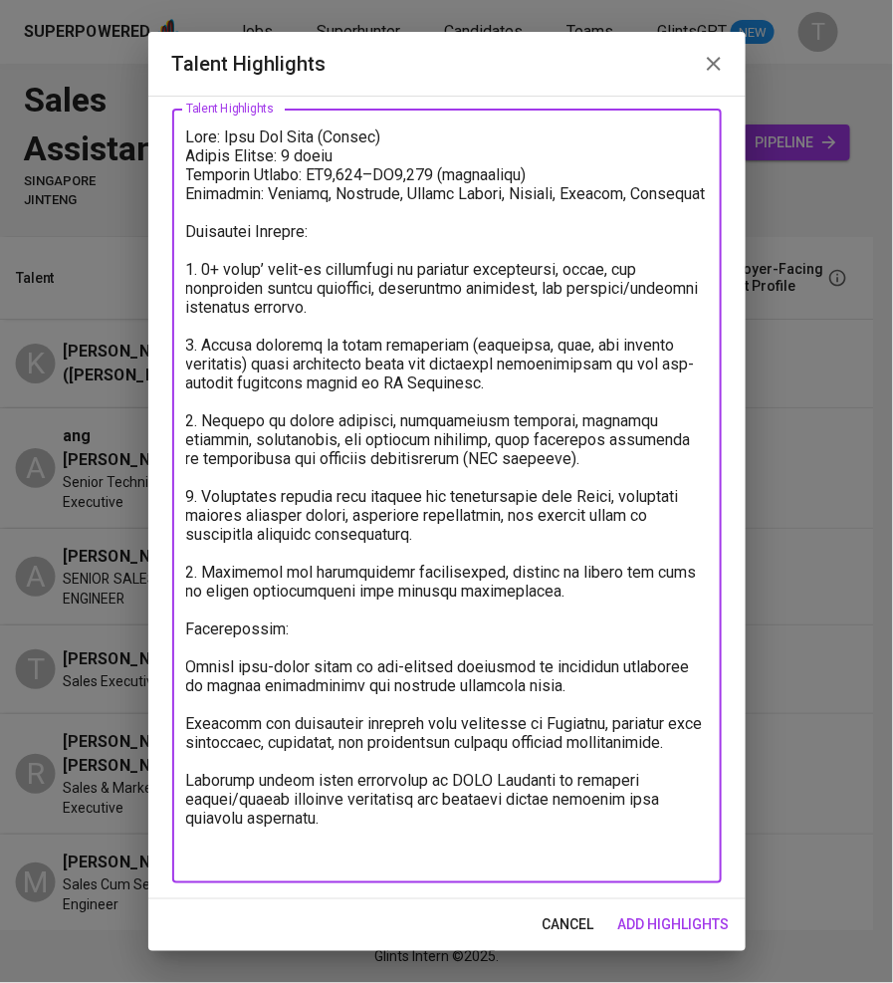
click at [189, 684] on textarea at bounding box center [447, 496] width 522 height 738
click at [327, 684] on textarea at bounding box center [447, 496] width 522 height 738
click at [371, 683] on textarea at bounding box center [447, 496] width 522 height 738
click at [188, 746] on textarea at bounding box center [447, 496] width 522 height 738
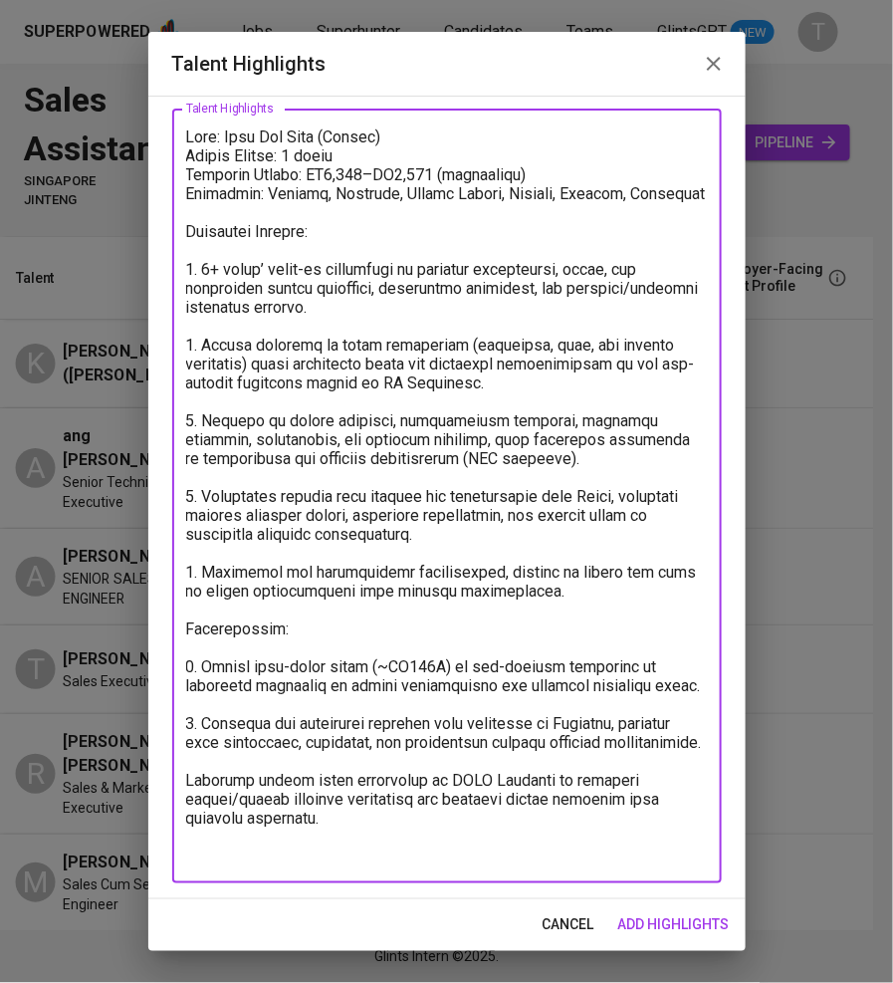
click at [187, 810] on textarea at bounding box center [447, 496] width 522 height 738
drag, startPoint x: 580, startPoint y: 613, endPoint x: 170, endPoint y: 575, distance: 411.9
click at [170, 575] on div "Enhance the Talent's profile by adding highlights relevant to this job - accomp…" at bounding box center [446, 497] width 597 height 803
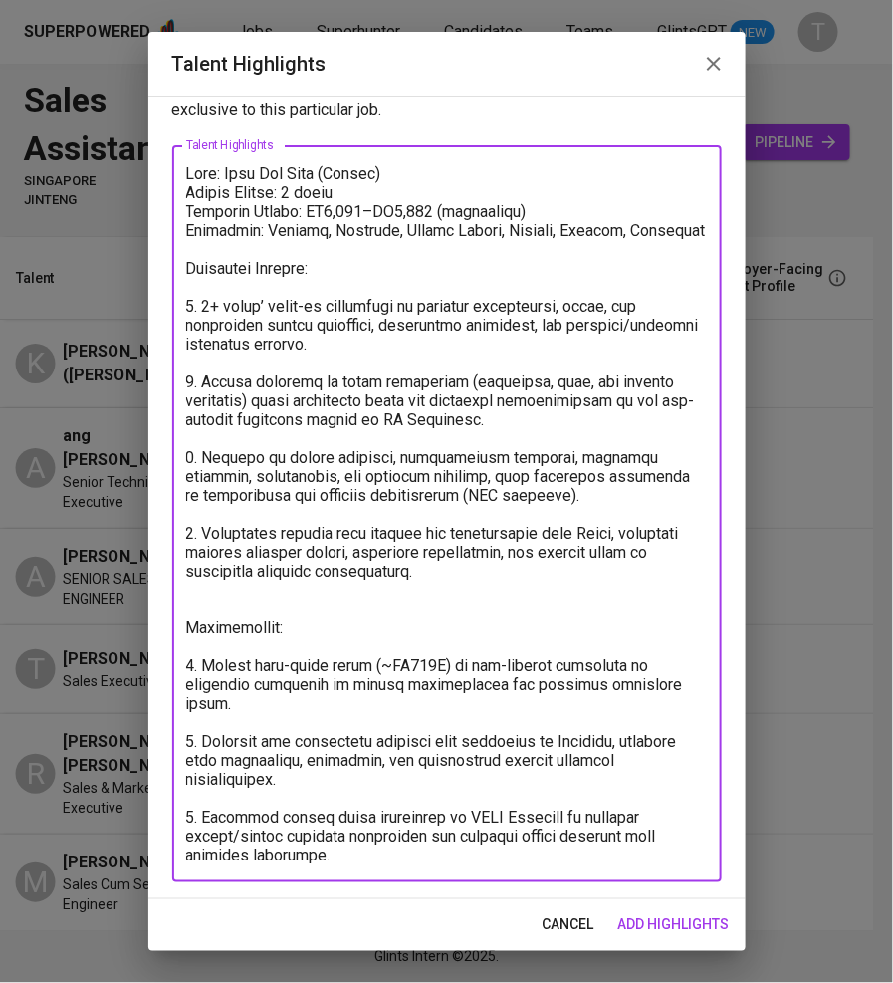
scroll to position [62, 0]
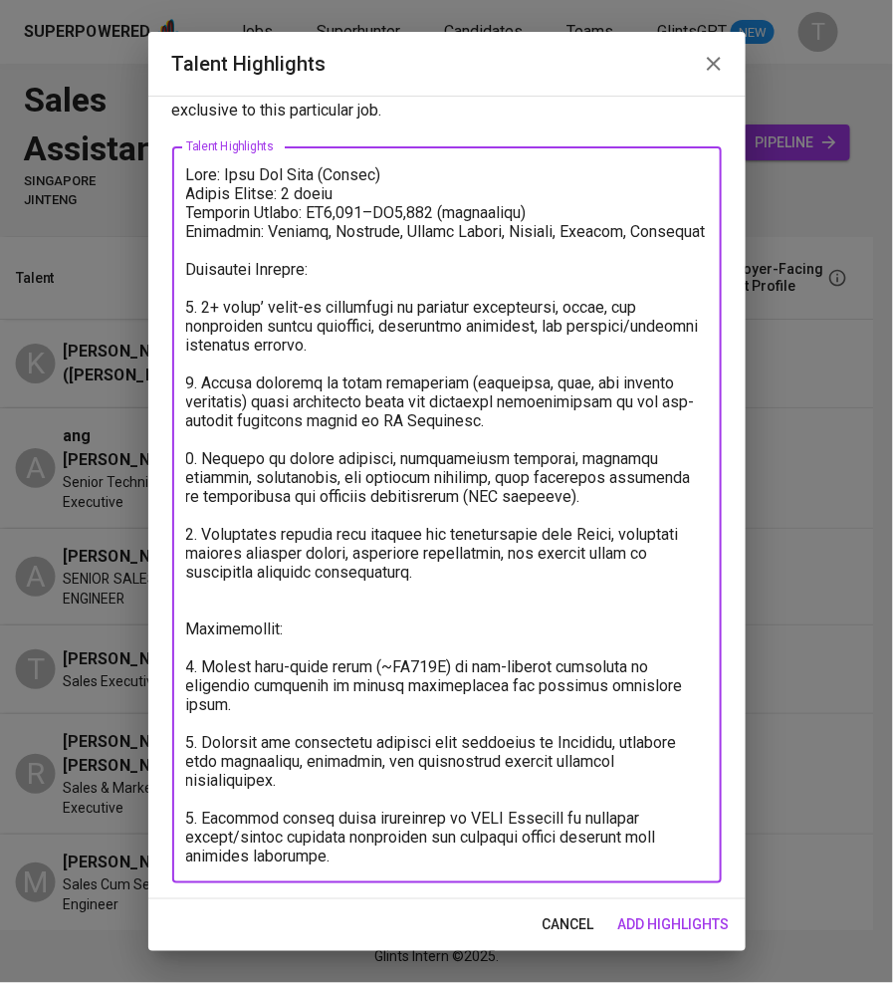
click at [305, 417] on textarea at bounding box center [447, 515] width 522 height 700
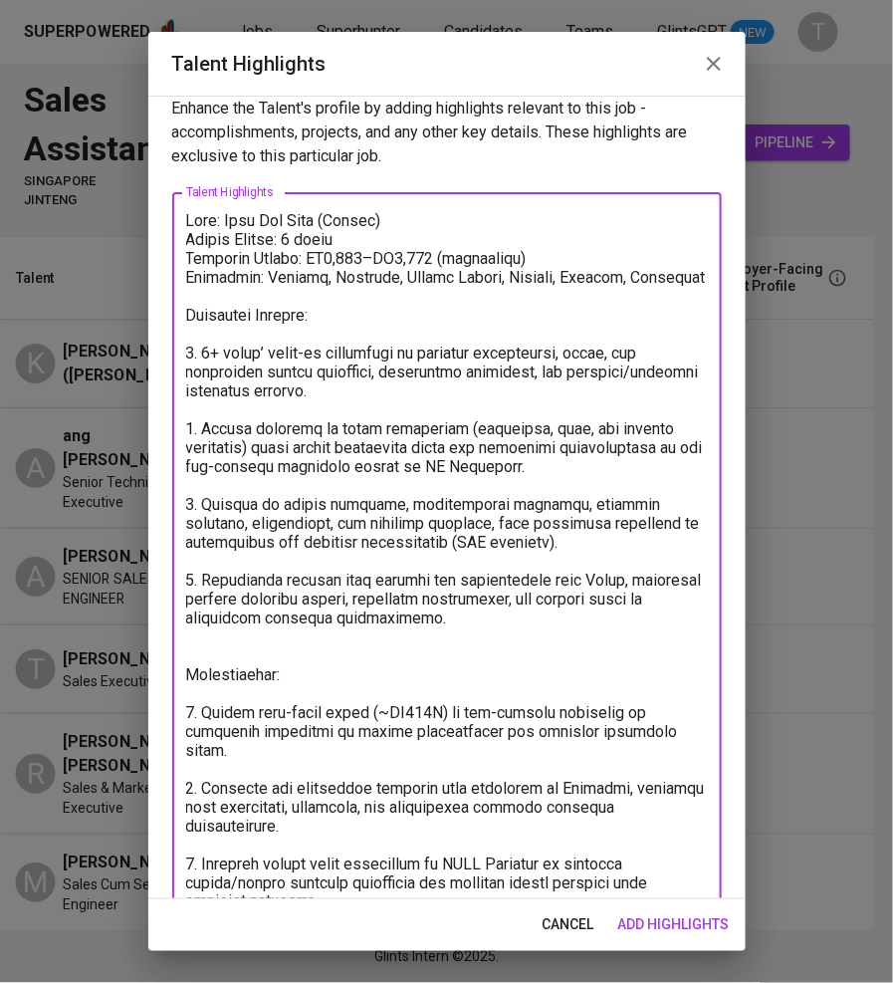
scroll to position [9, 0]
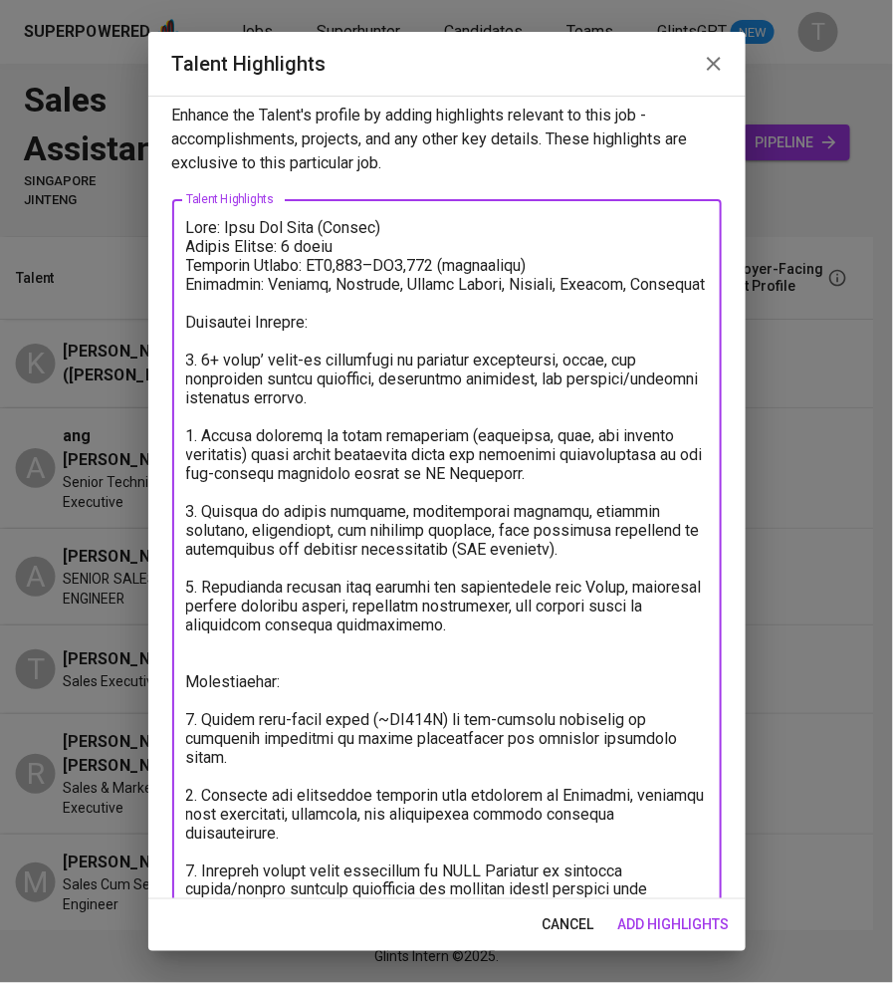
click at [391, 240] on textarea at bounding box center [447, 568] width 522 height 700
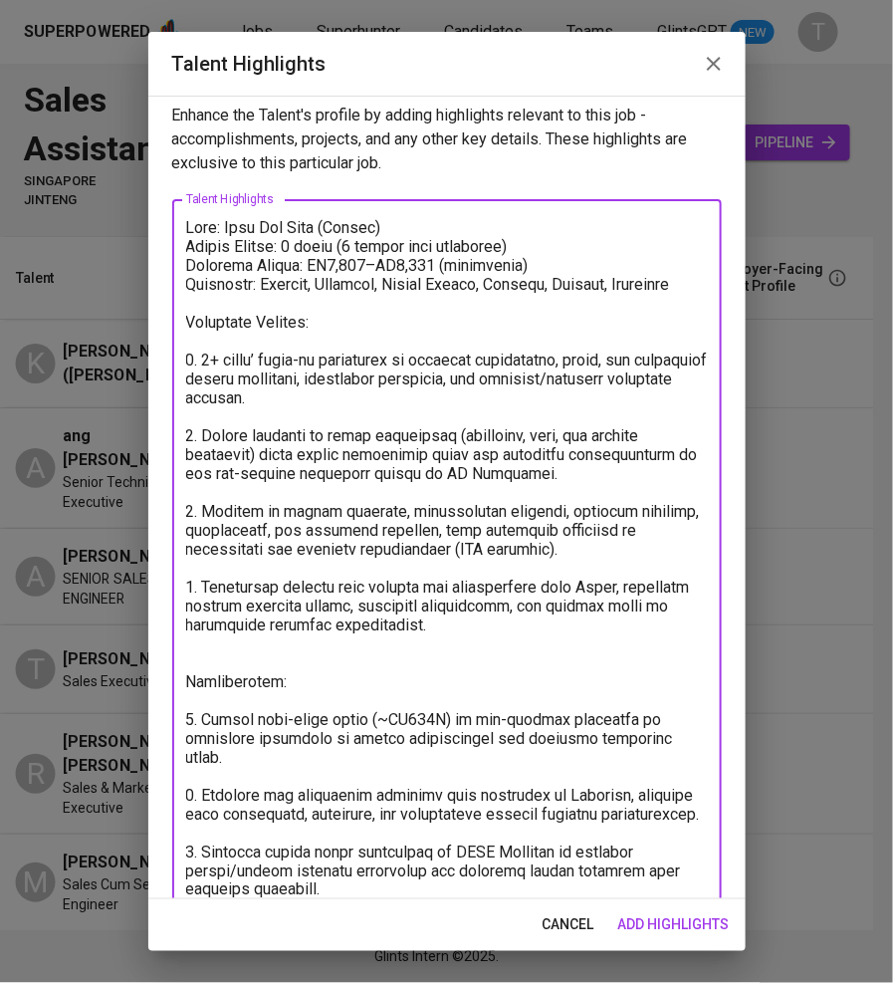
click at [370, 259] on textarea at bounding box center [447, 568] width 522 height 700
click at [339, 262] on textarea at bounding box center [447, 568] width 522 height 700
click at [408, 264] on textarea at bounding box center [447, 568] width 522 height 700
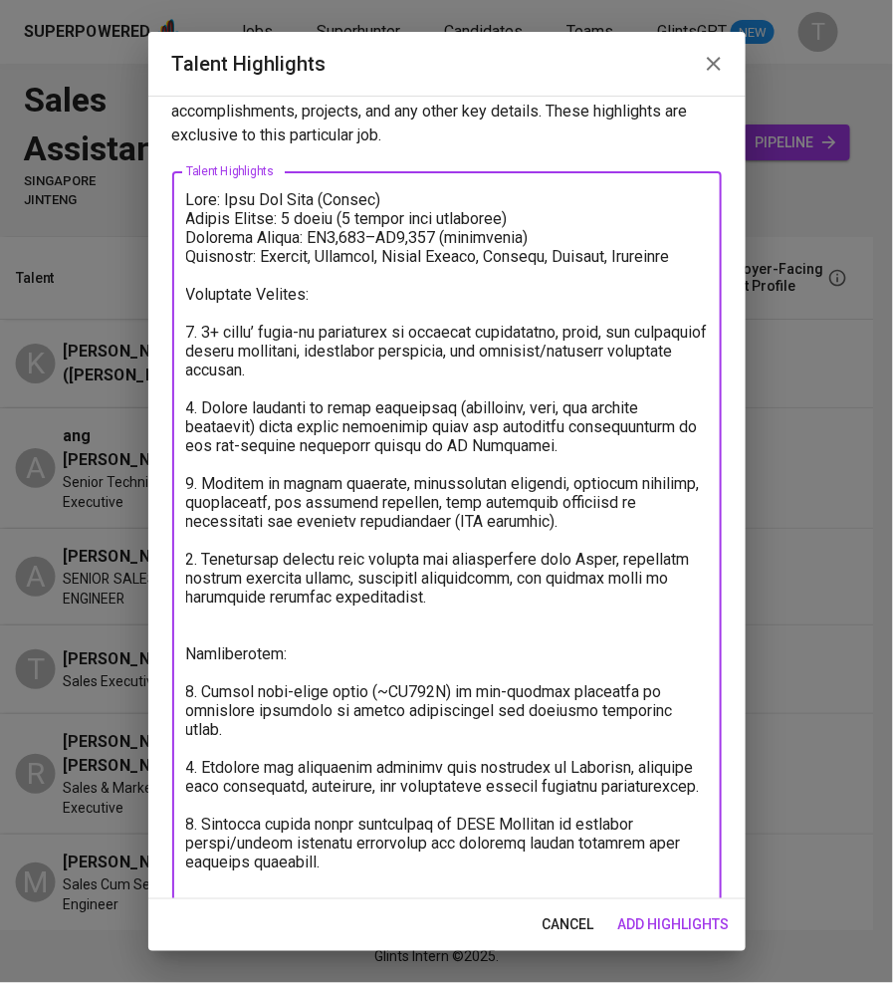
scroll to position [62, 0]
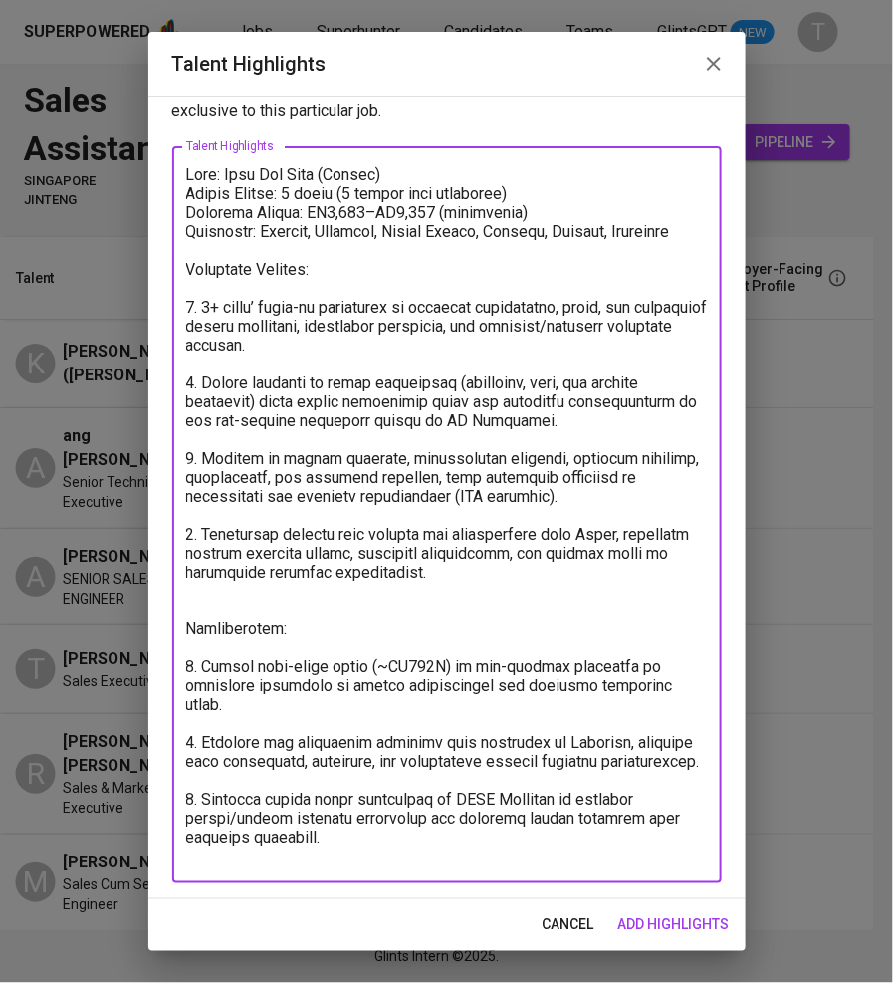
drag, startPoint x: 191, startPoint y: 225, endPoint x: 530, endPoint y: 1018, distance: 862.6
click at [530, 982] on html "Superpowered Jobs Superhunter Candidates Teams GlintsGPT NEW T Sales Assistant …" at bounding box center [446, 491] width 893 height 983
click at [498, 593] on textarea at bounding box center [447, 515] width 522 height 700
click at [334, 399] on textarea at bounding box center [447, 515] width 522 height 700
click at [419, 406] on textarea at bounding box center [447, 515] width 522 height 700
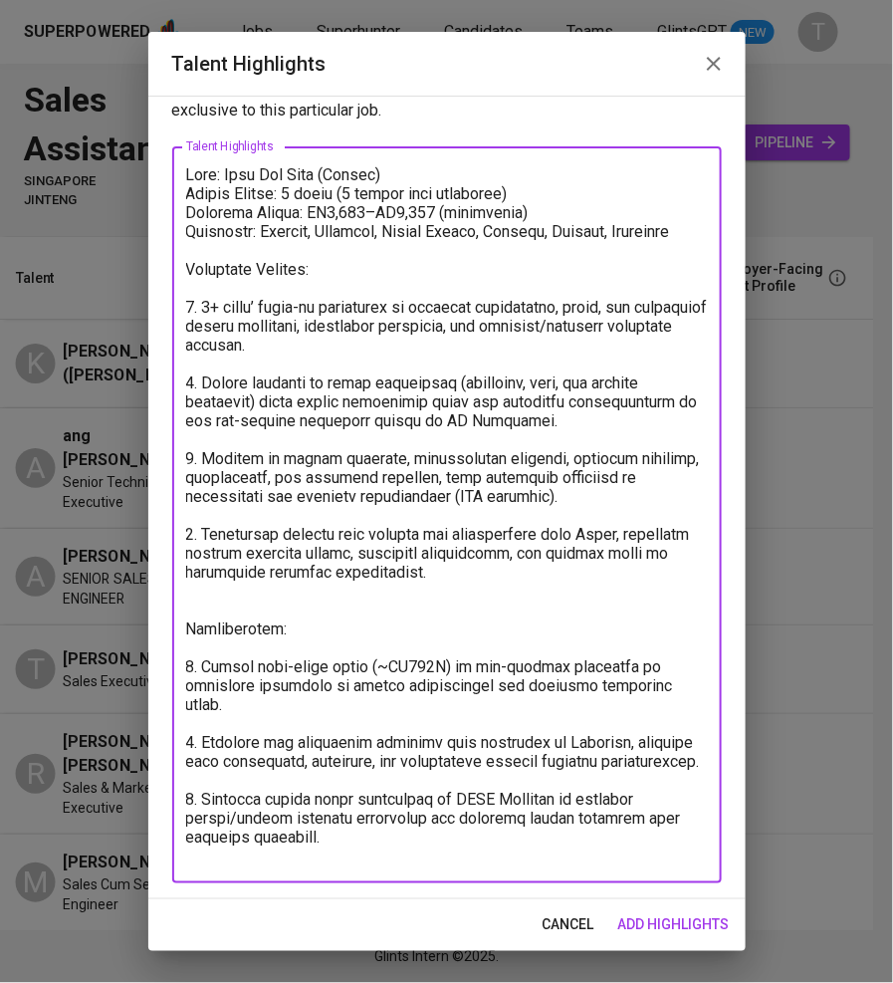
click at [419, 406] on textarea at bounding box center [447, 515] width 522 height 700
click at [484, 401] on textarea at bounding box center [447, 515] width 522 height 700
click at [529, 400] on textarea at bounding box center [447, 515] width 522 height 700
drag, startPoint x: 304, startPoint y: 416, endPoint x: 181, endPoint y: 419, distance: 122.5
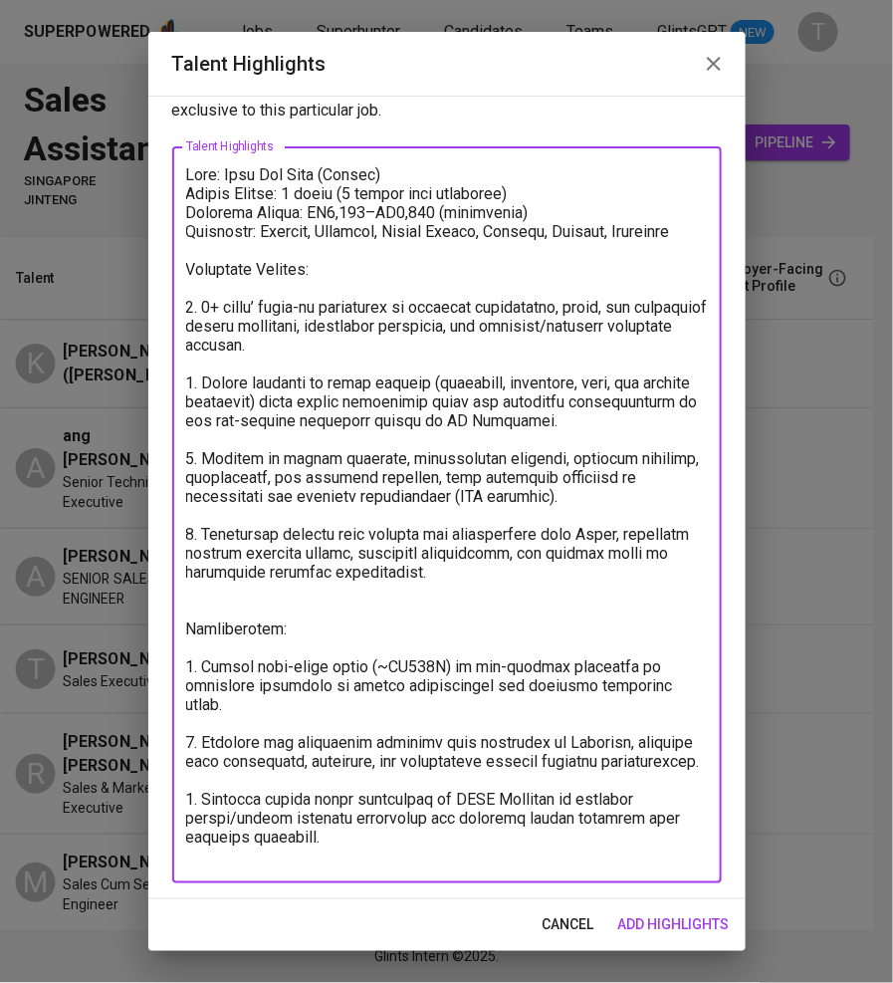
click at [181, 419] on div "x Talent Highlights" at bounding box center [447, 514] width 550 height 737
type textarea "Lore: Ipsu Dol Sita (Consec) Adipis Elitse: 7 doeiu (2 tempor inci utlaboree) D…"
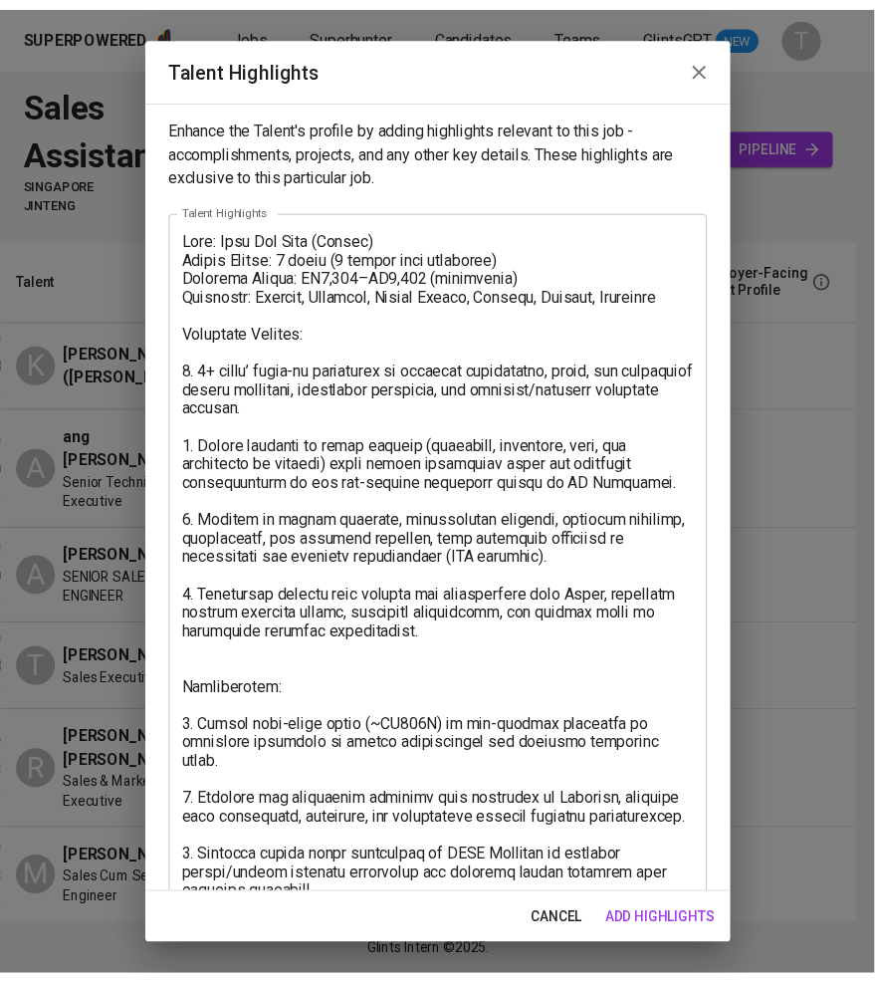
scroll to position [61, 0]
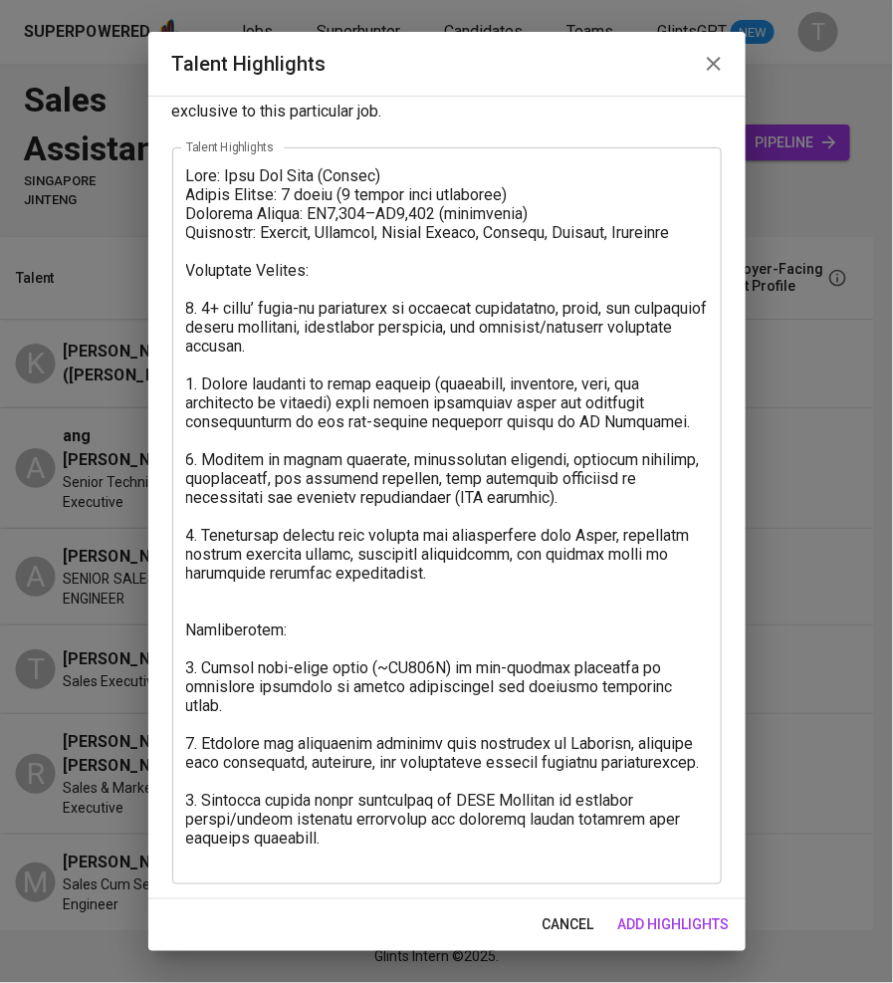
click at [664, 914] on span "add highlights" at bounding box center [673, 925] width 111 height 25
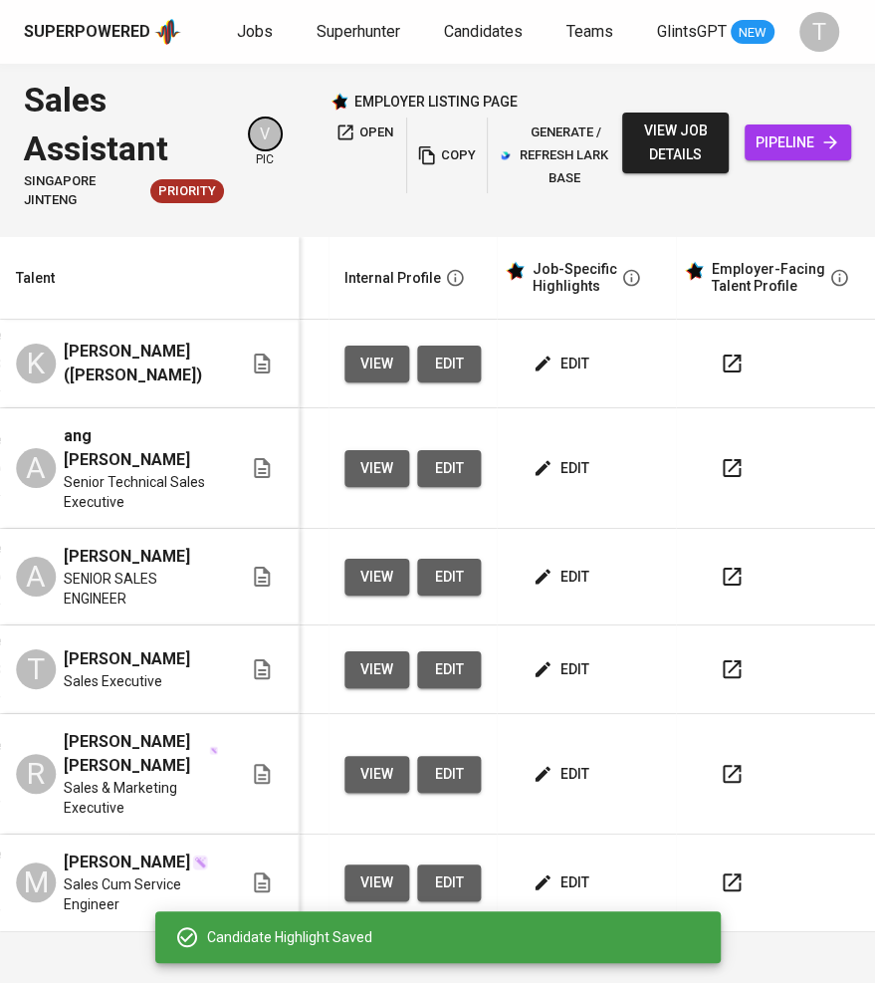
scroll to position [0, 843]
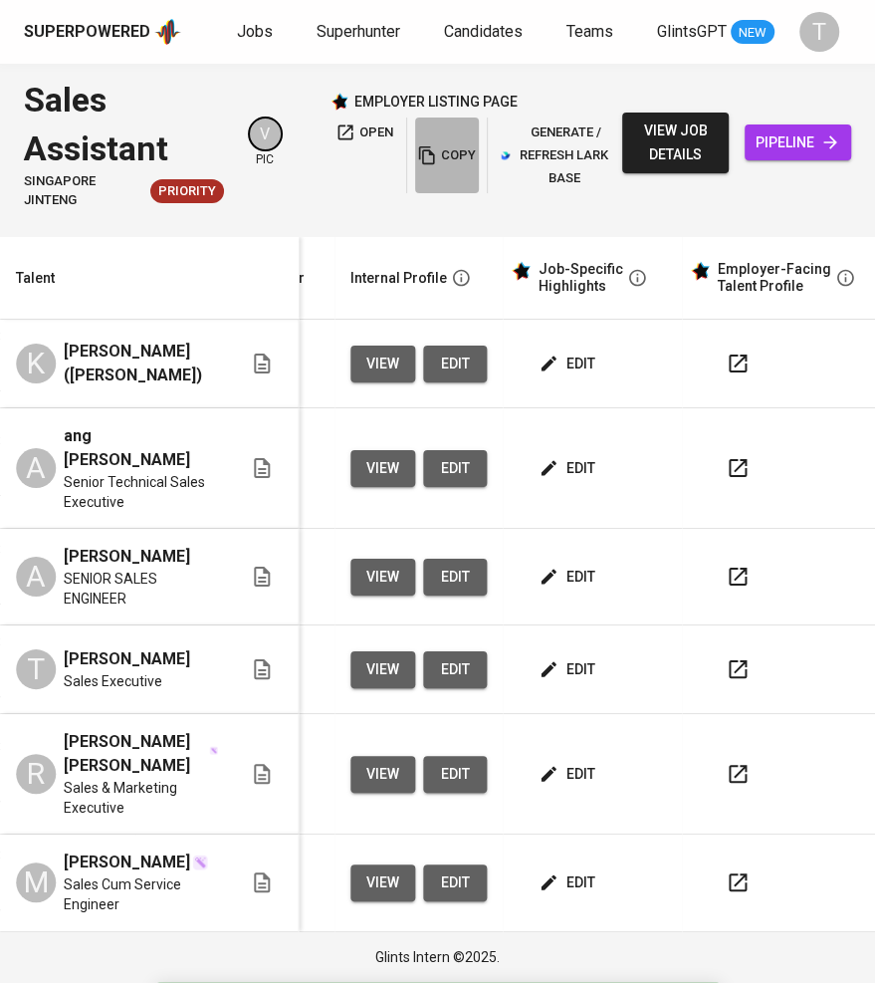
click at [449, 148] on span "copy" at bounding box center [447, 155] width 54 height 23
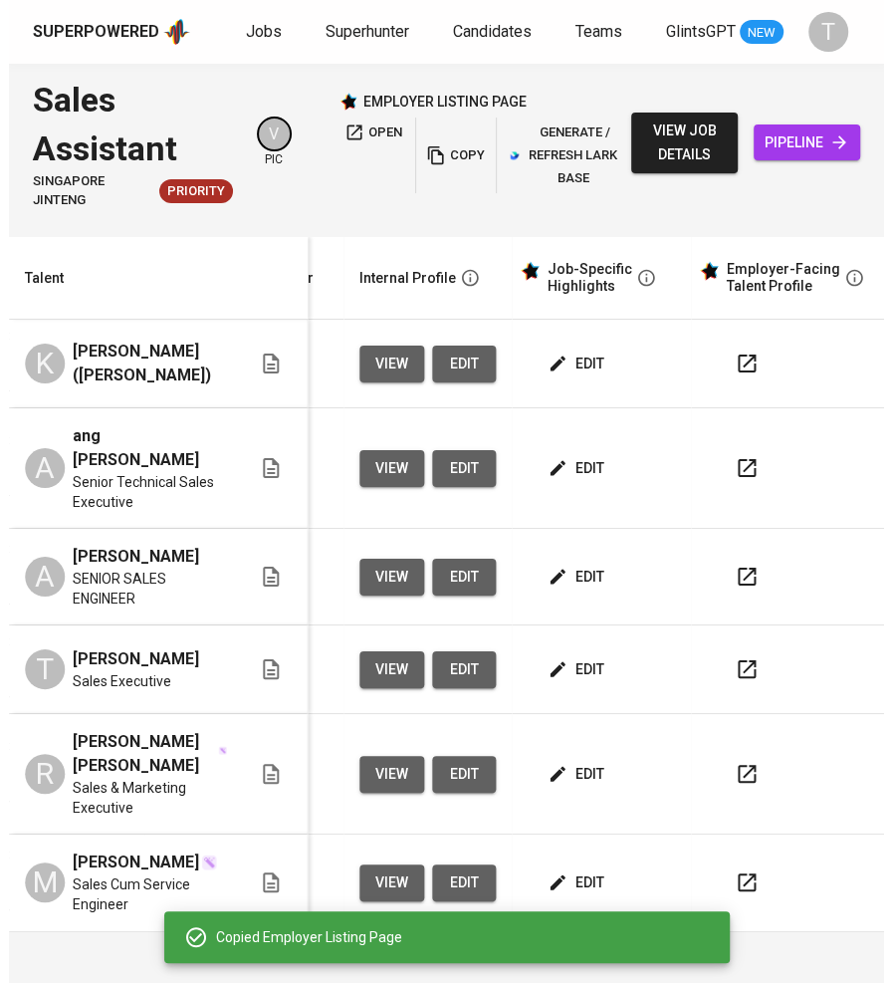
scroll to position [0, 0]
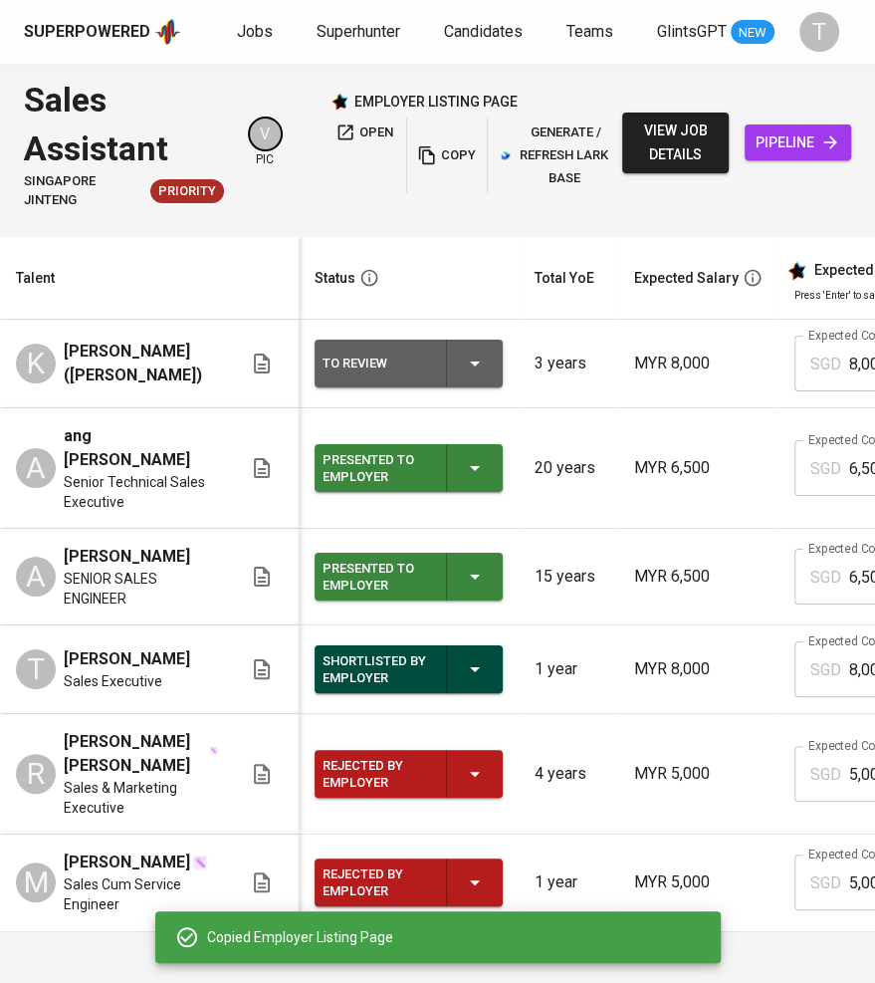
click at [480, 351] on icon "button" at bounding box center [475, 363] width 24 height 24
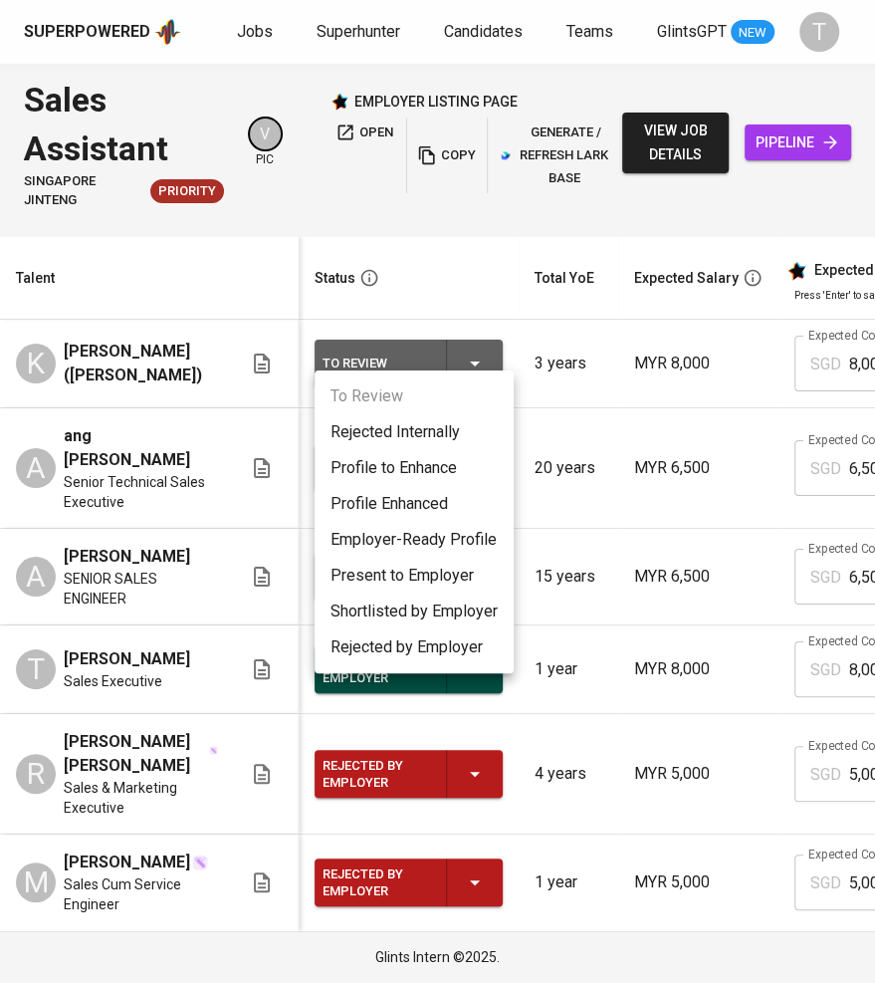
click at [433, 568] on li "Present to Employer" at bounding box center [414, 575] width 199 height 36
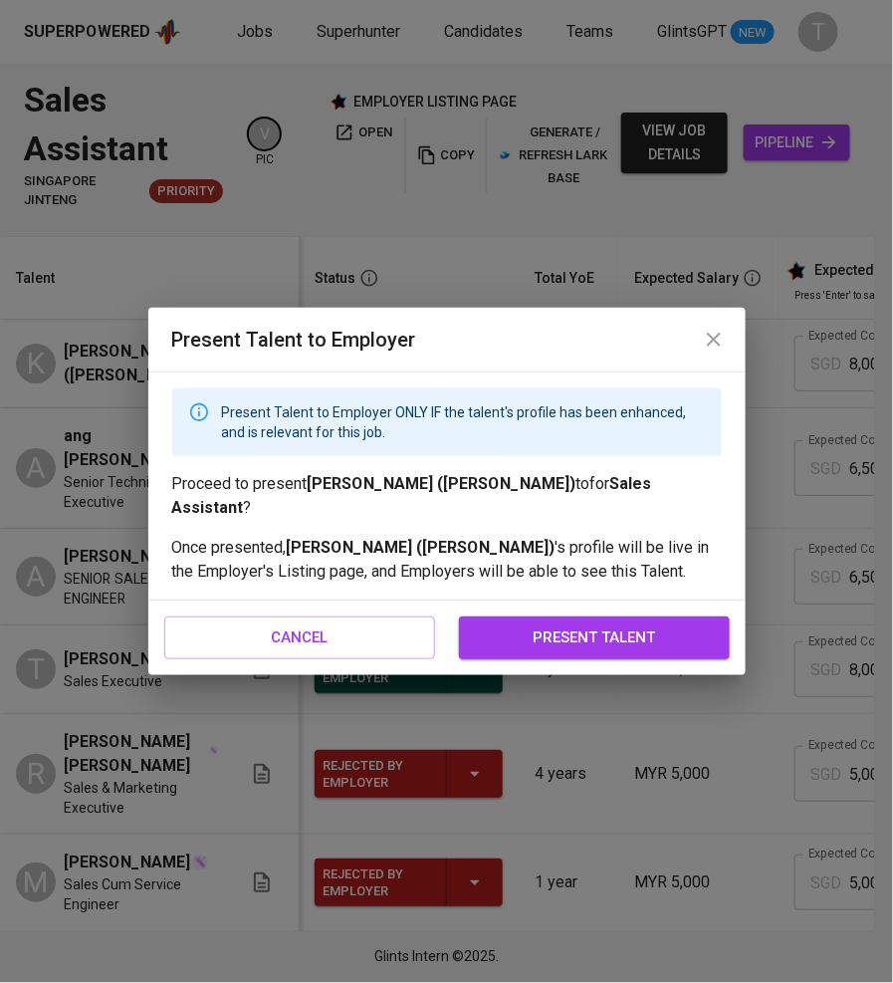
click at [606, 634] on span "present talent" at bounding box center [594, 637] width 227 height 26
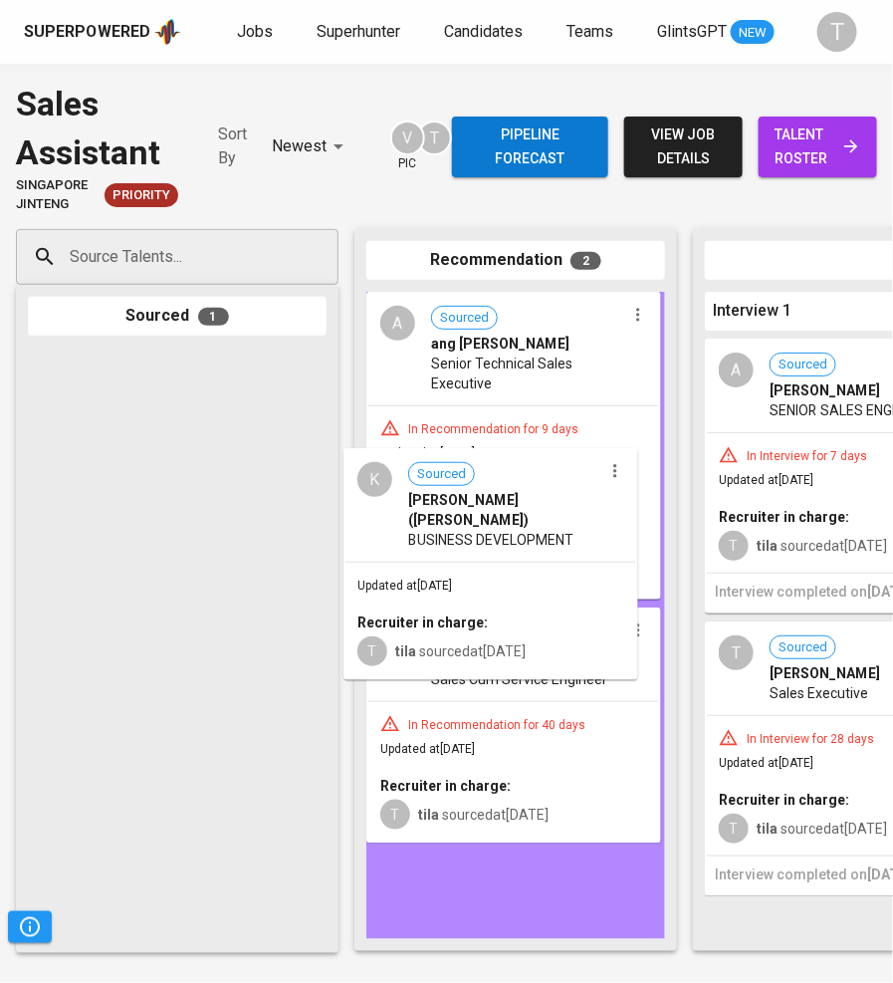
drag, startPoint x: 196, startPoint y: 410, endPoint x: 531, endPoint y: 518, distance: 351.4
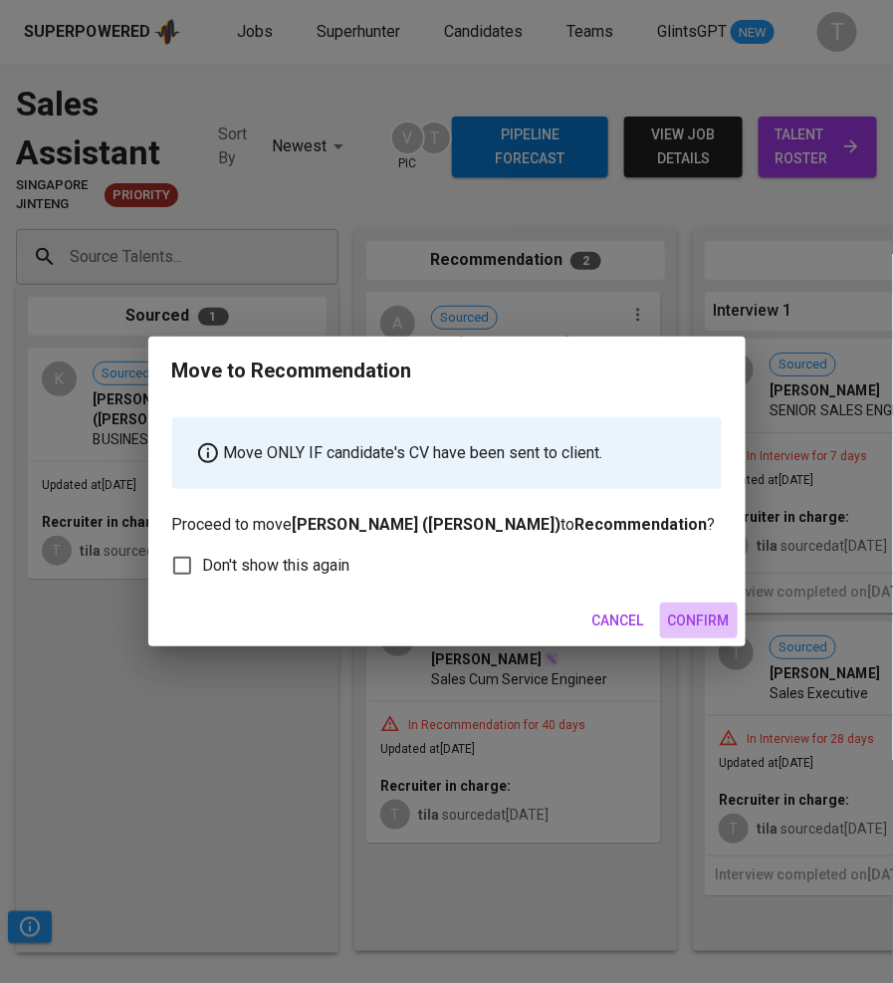
click at [692, 617] on span "Confirm" at bounding box center [699, 620] width 62 height 25
